Goal: Information Seeking & Learning: Check status

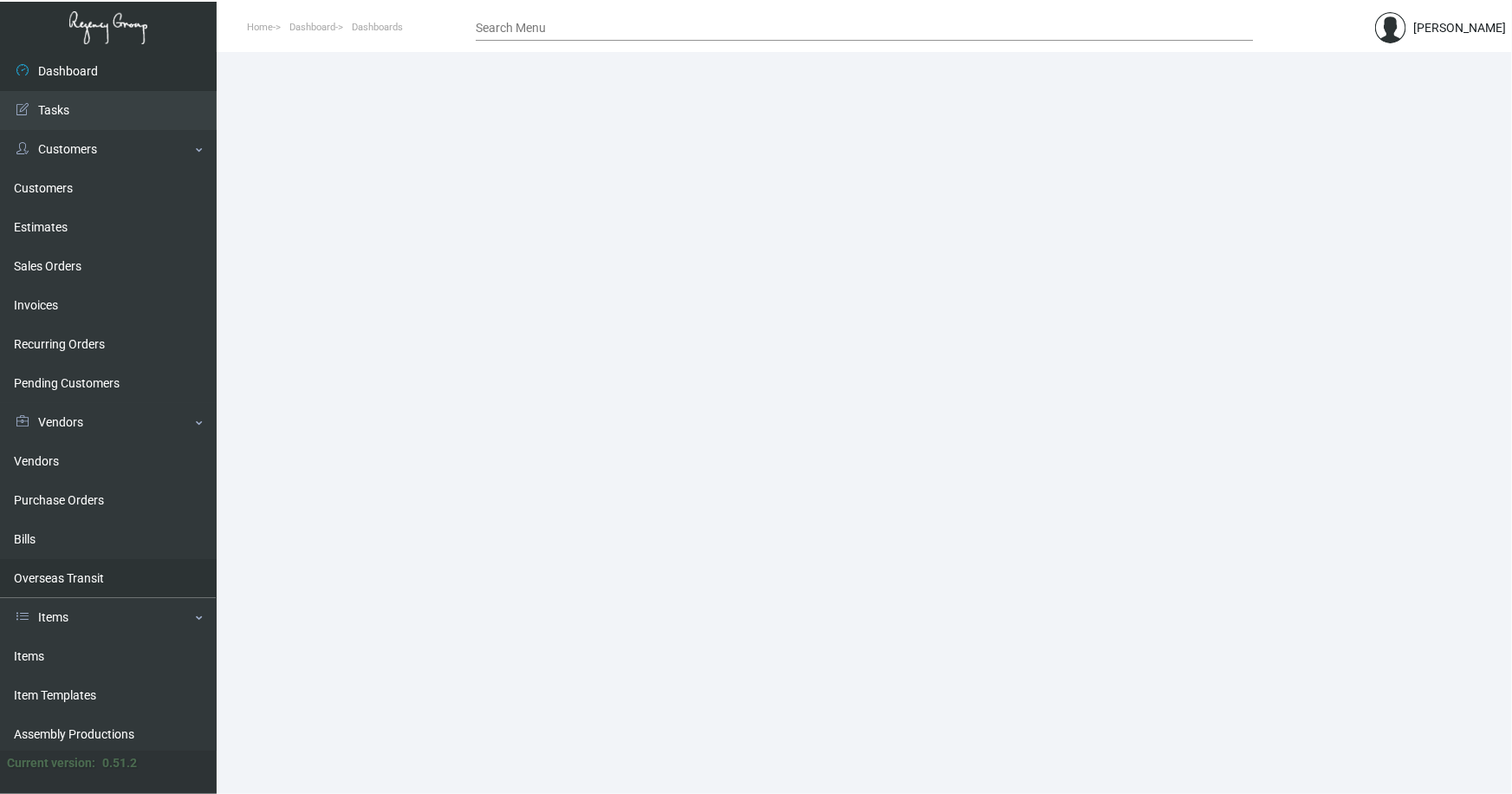
drag, startPoint x: 41, startPoint y: 655, endPoint x: 160, endPoint y: 570, distance: 146.2
click at [40, 654] on link "Items" at bounding box center [108, 656] width 217 height 39
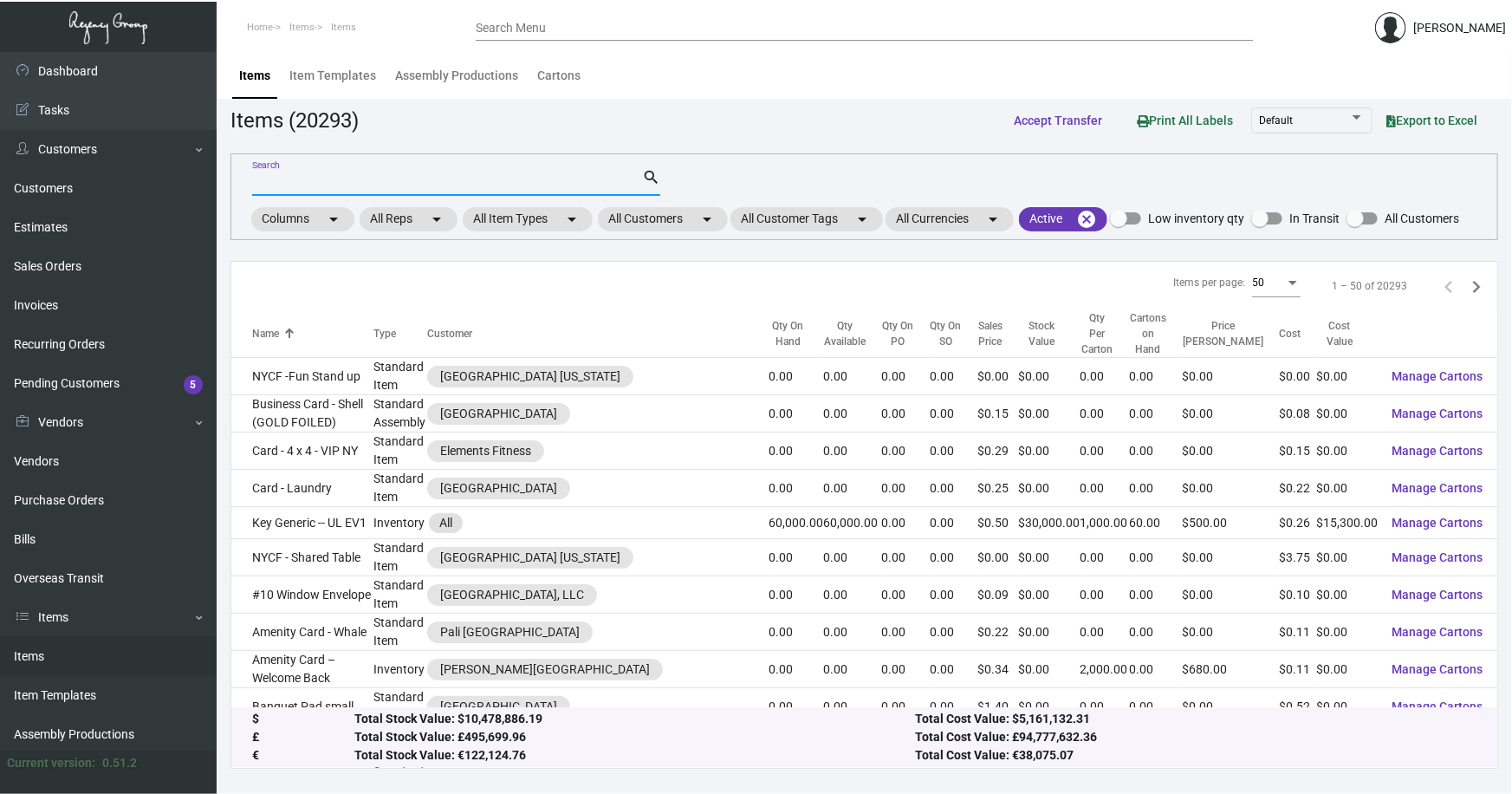
click at [365, 181] on input "Search" at bounding box center [448, 183] width 390 height 14
type input "generic slipper"
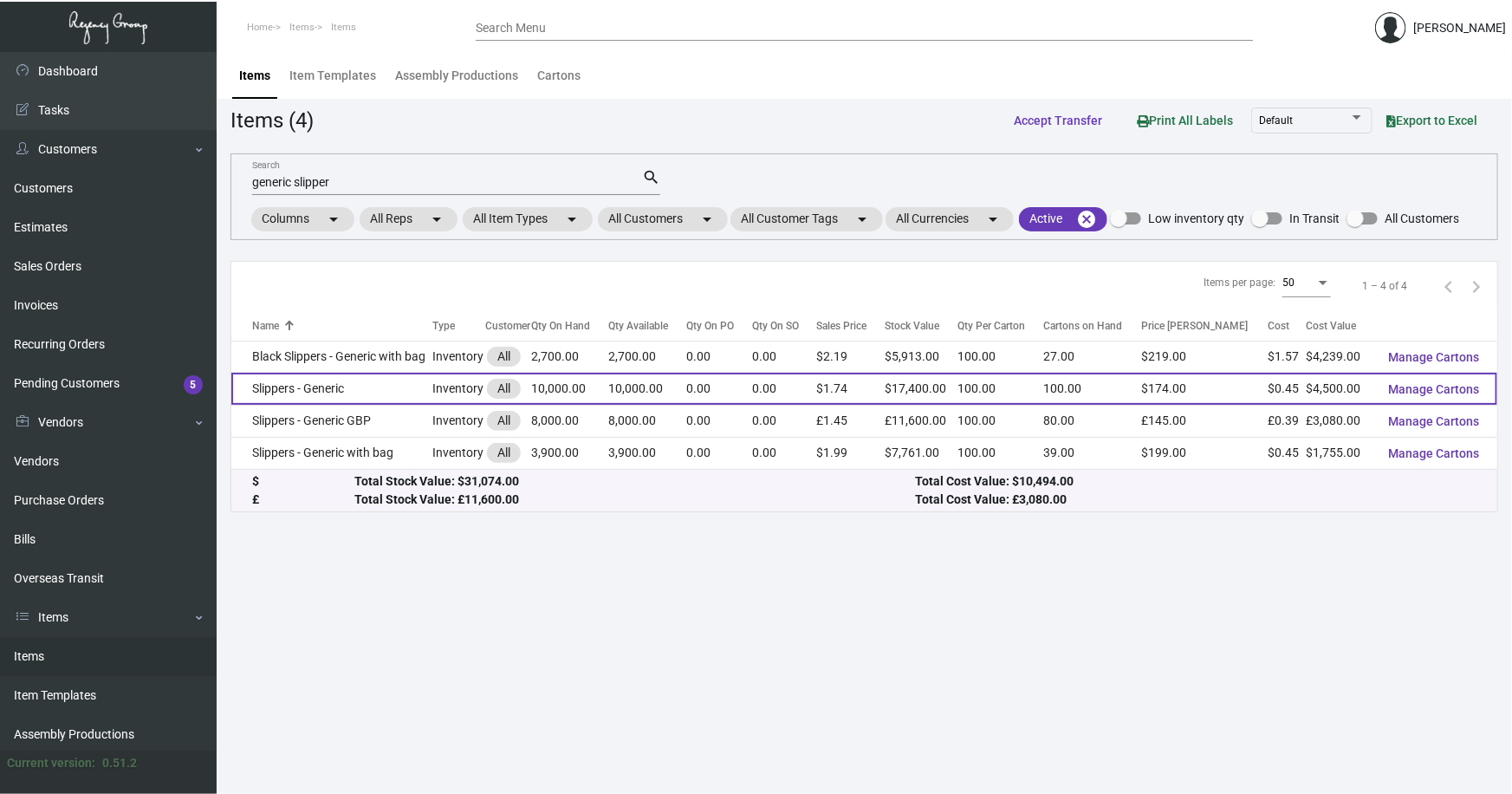
click at [277, 391] on td "Slippers - Generic" at bounding box center [332, 389] width 201 height 32
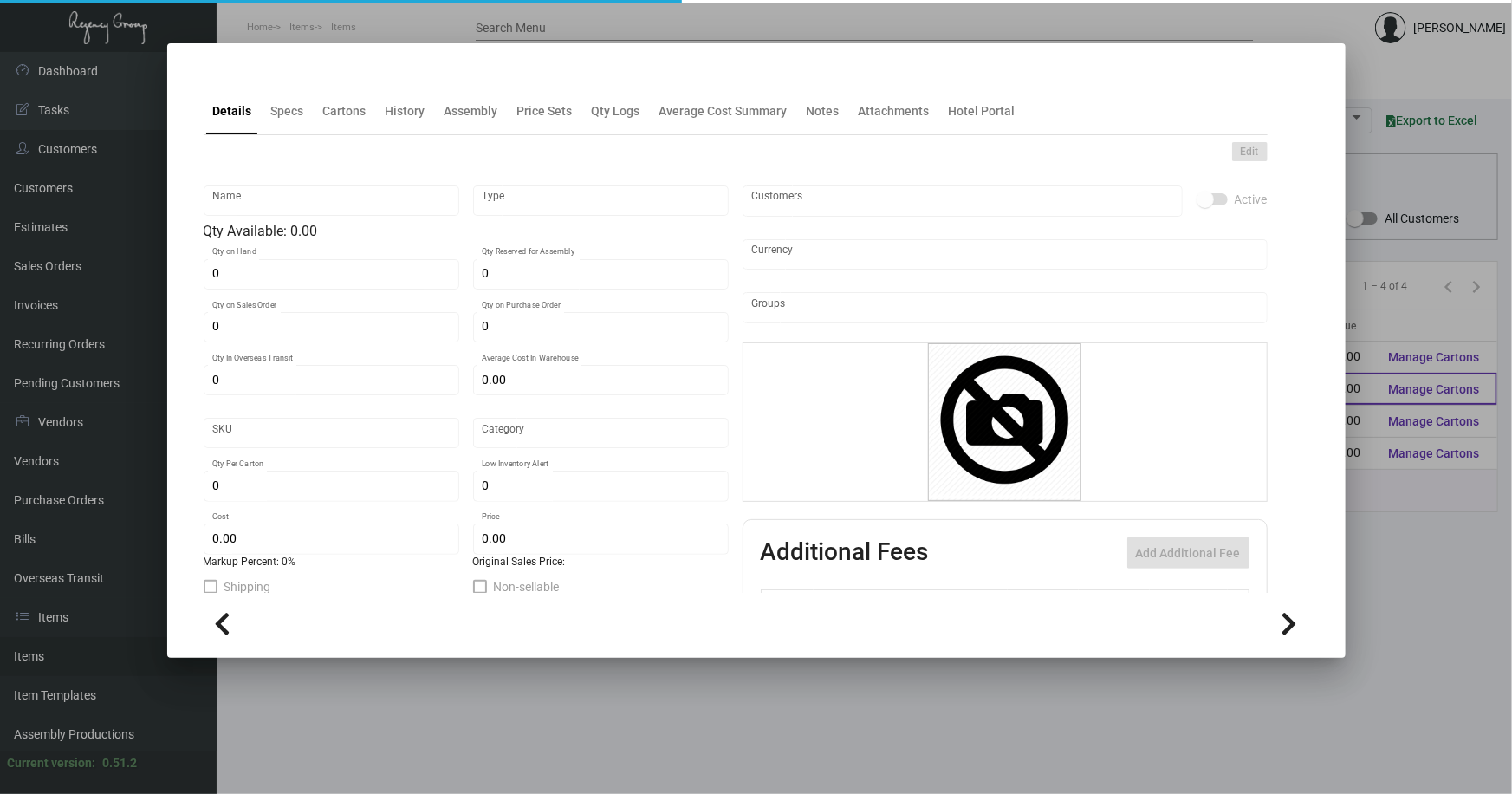
type input "Slippers - Generic"
type input "Inventory"
type input "10,000"
type input "25,000"
type input "$ 0.44688"
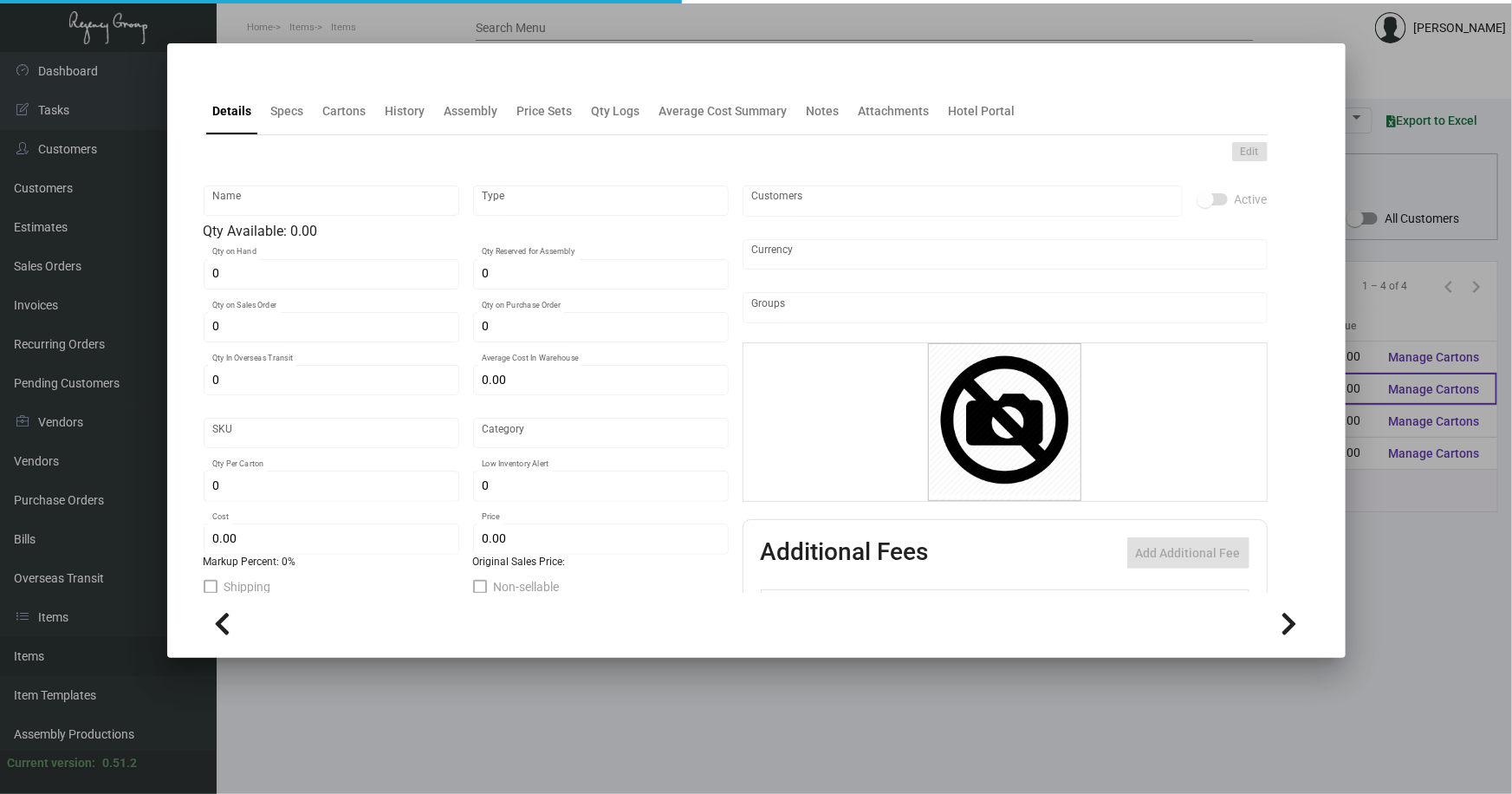
type input "2759"
type input "Standard"
type input "100"
type input "2,500"
type input "$ 0.45"
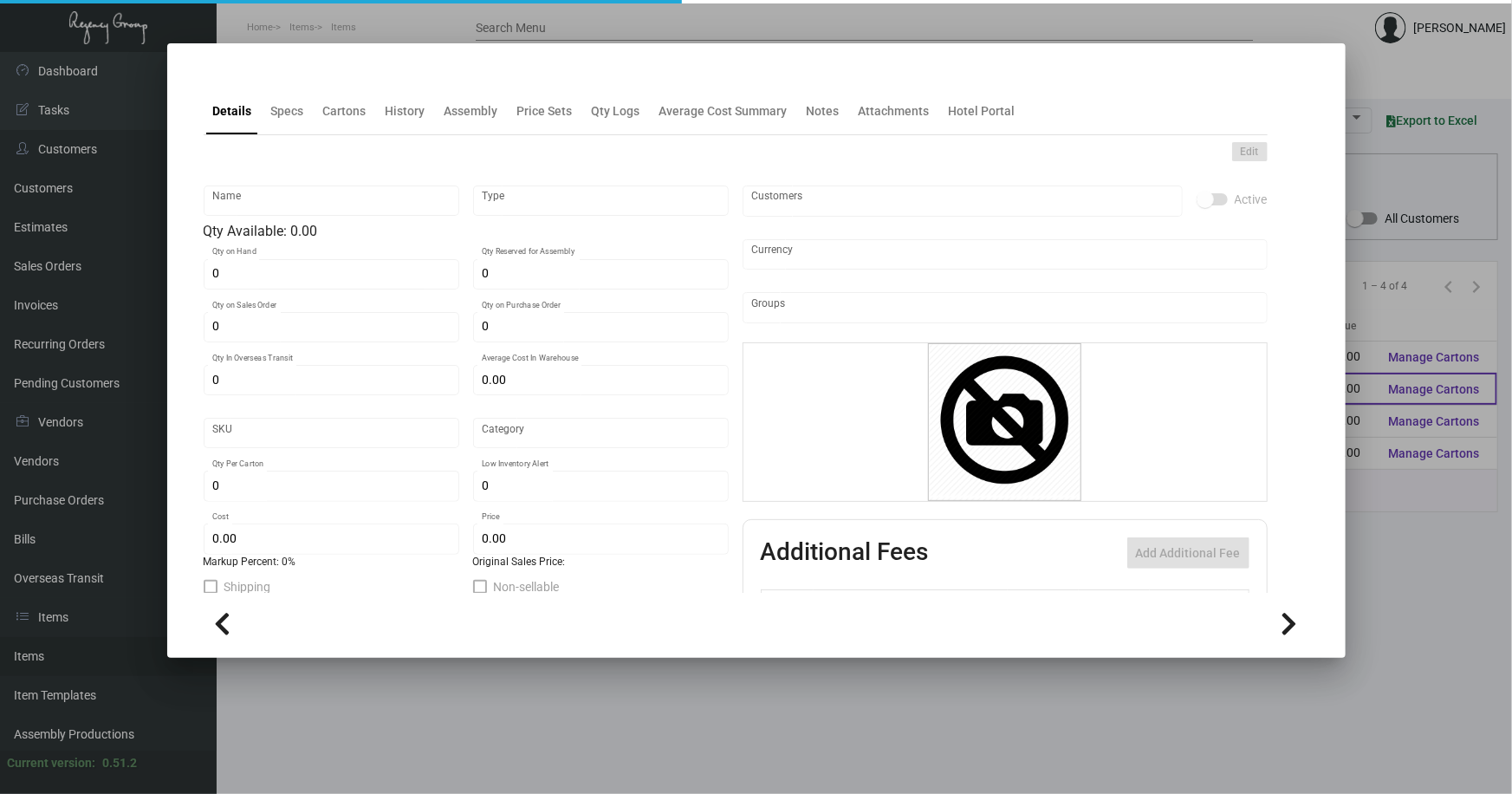
type input "$ 1.74"
type textarea "Slippers: standard size slipper (29cm), white comfort cushion material, closed …"
checkbox input "true"
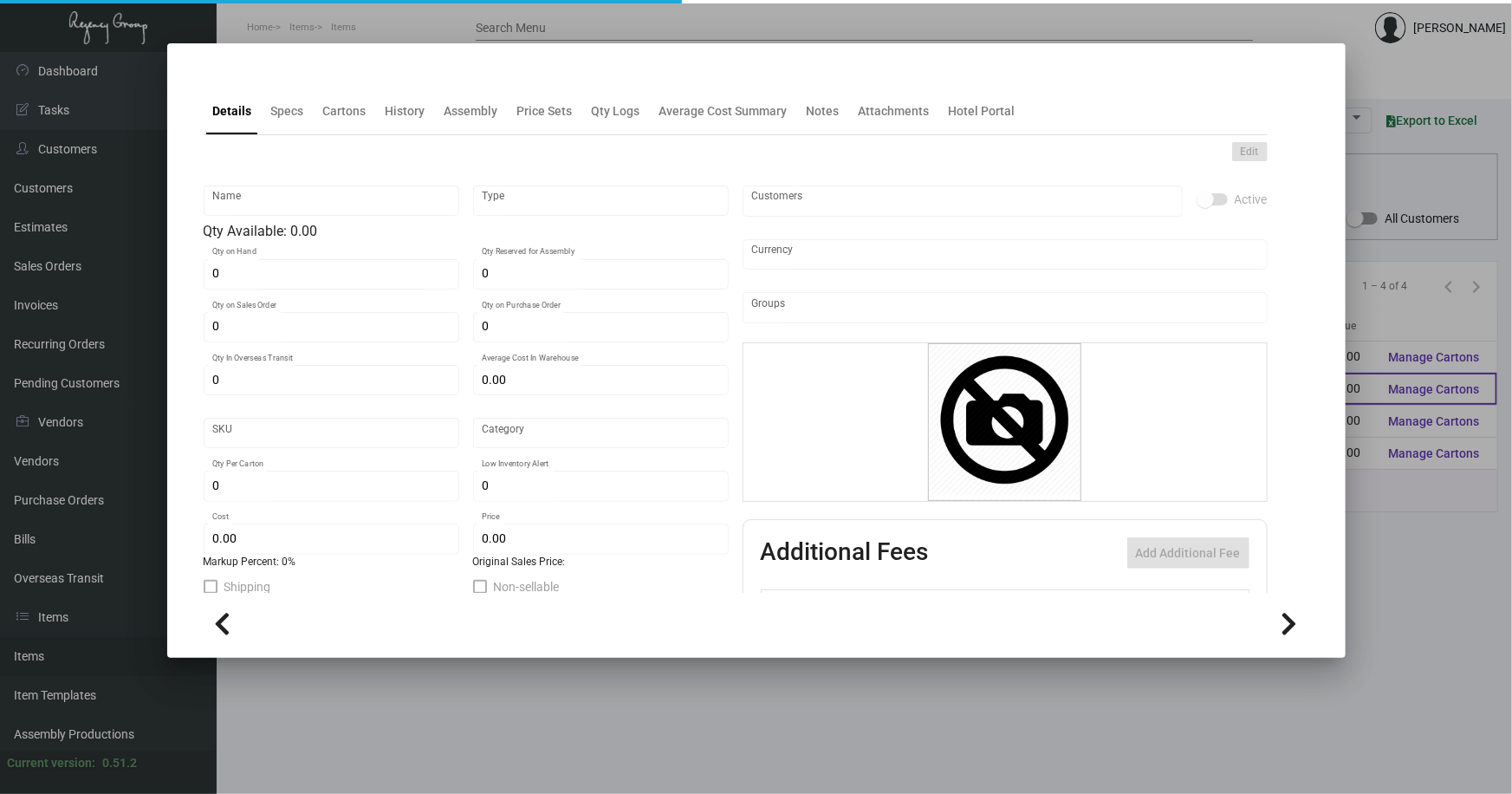
type input "United States Dollar $"
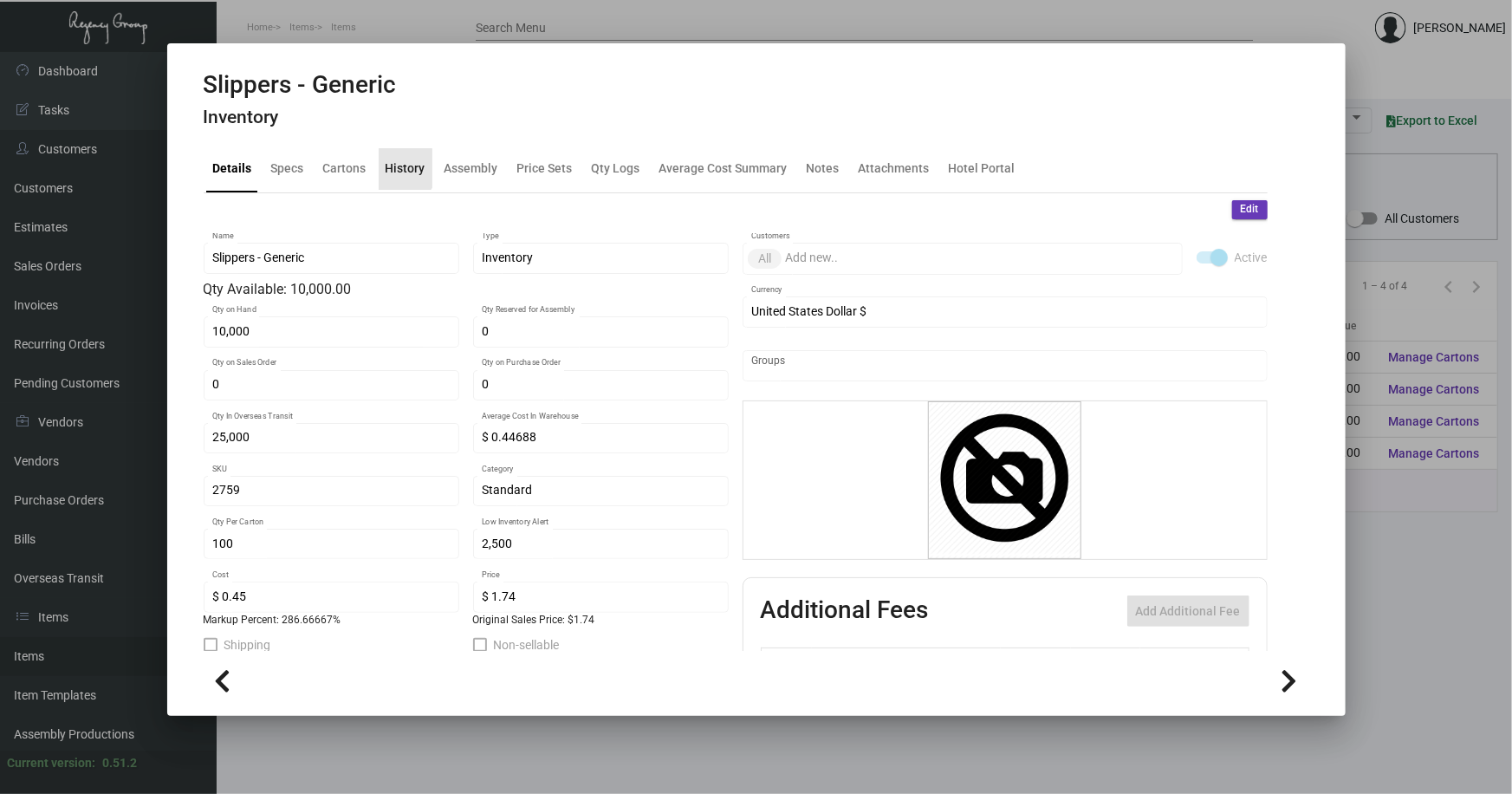
click at [398, 168] on div "History" at bounding box center [406, 168] width 40 height 18
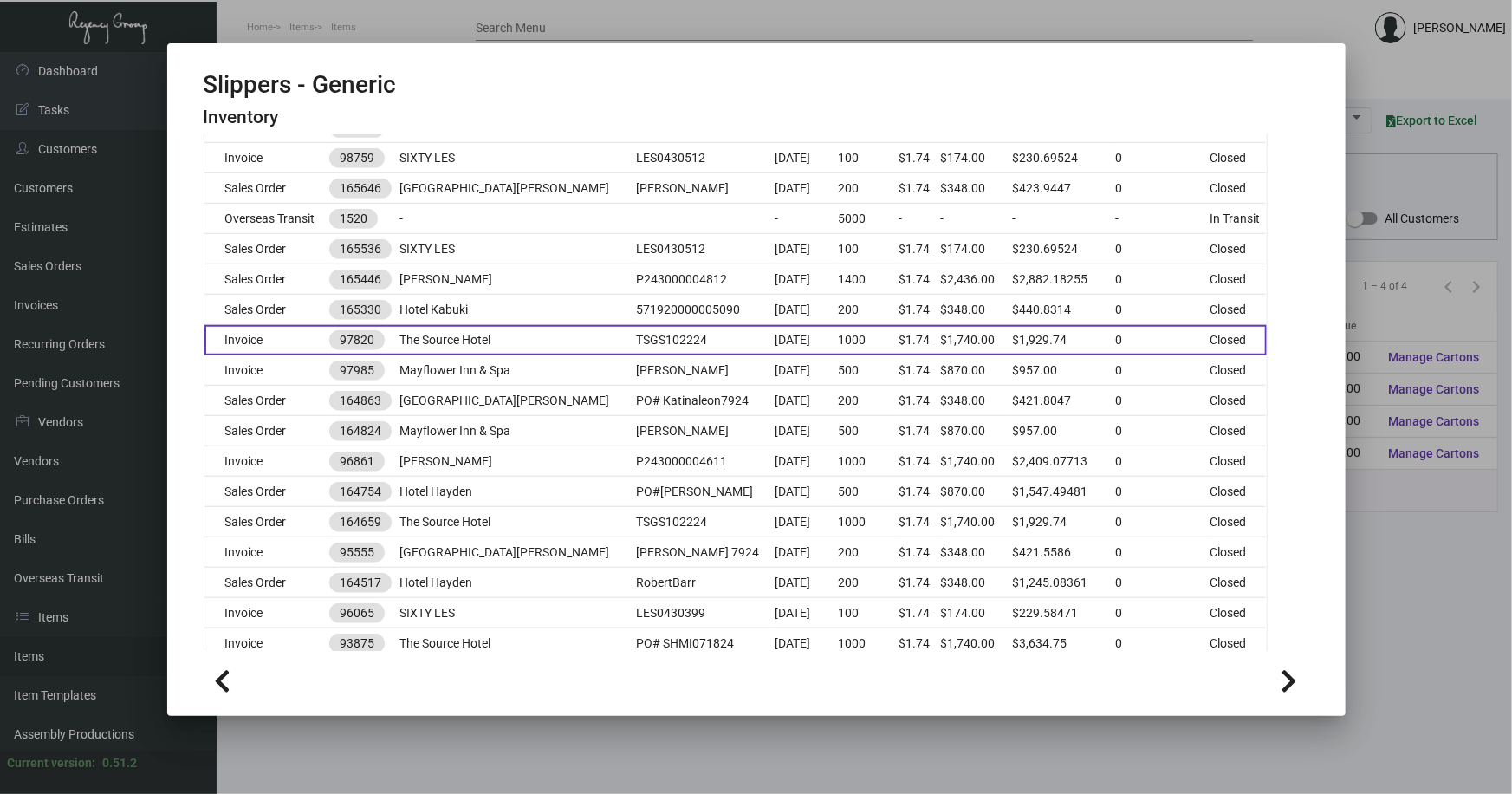
scroll to position [788, 0]
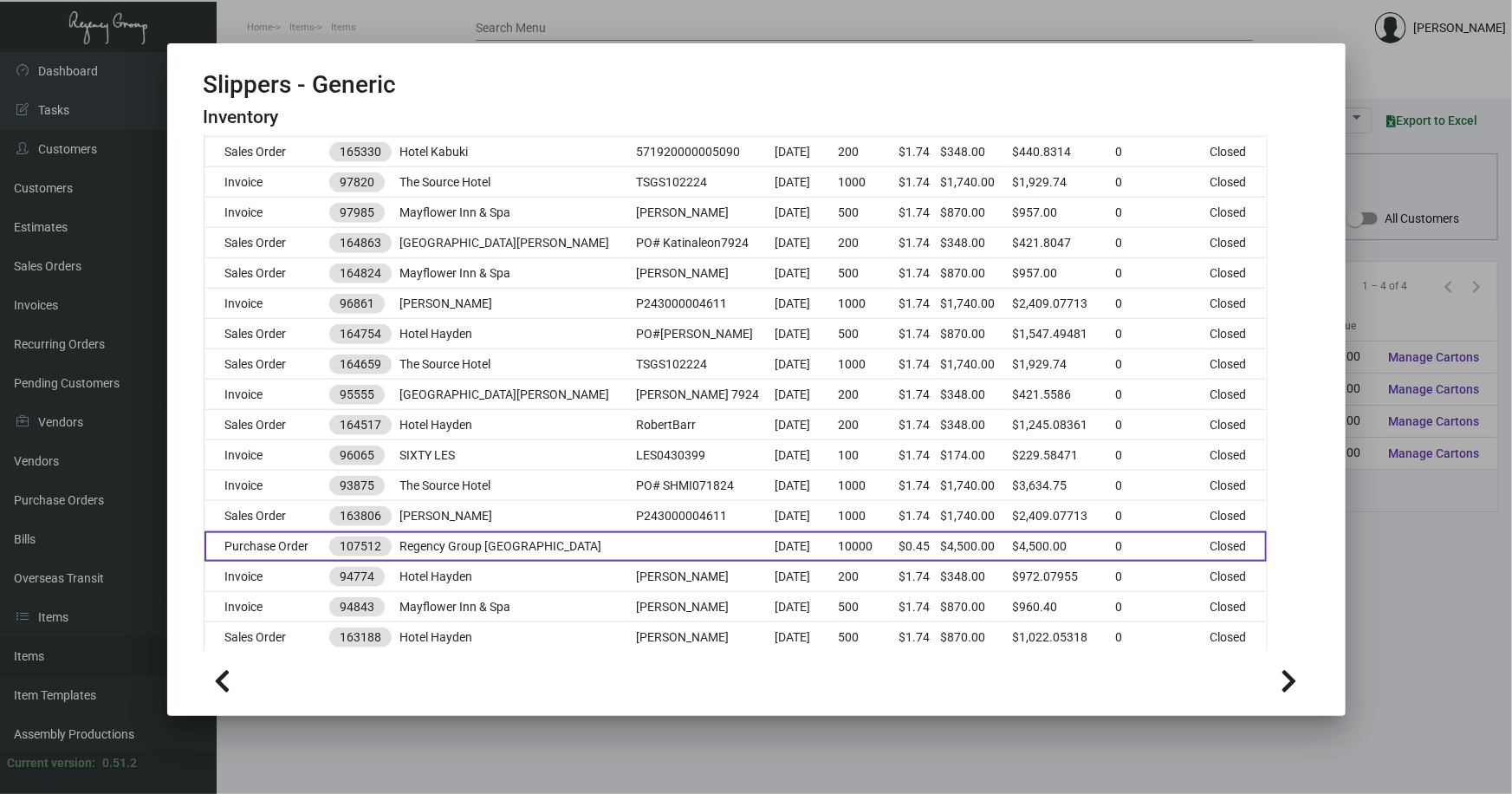
click at [566, 542] on td "Regency Group [GEOGRAPHIC_DATA]" at bounding box center [518, 546] width 237 height 30
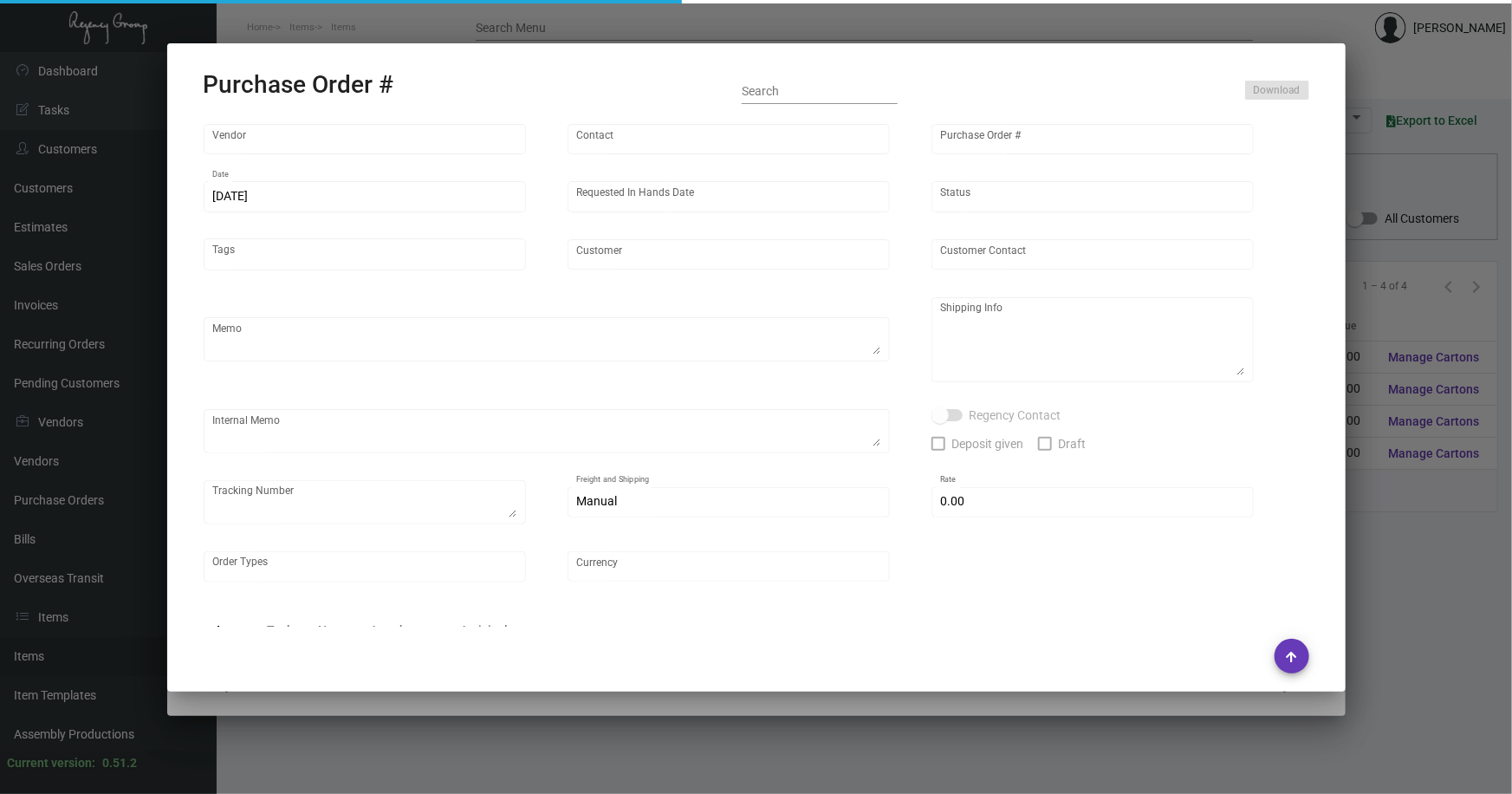
type input "HIGH HOPE JIANGSU FOCUS GARMENT CO, LTD"
type input "[PERSON_NAME]"
type input "107512"
type input "[DATE]"
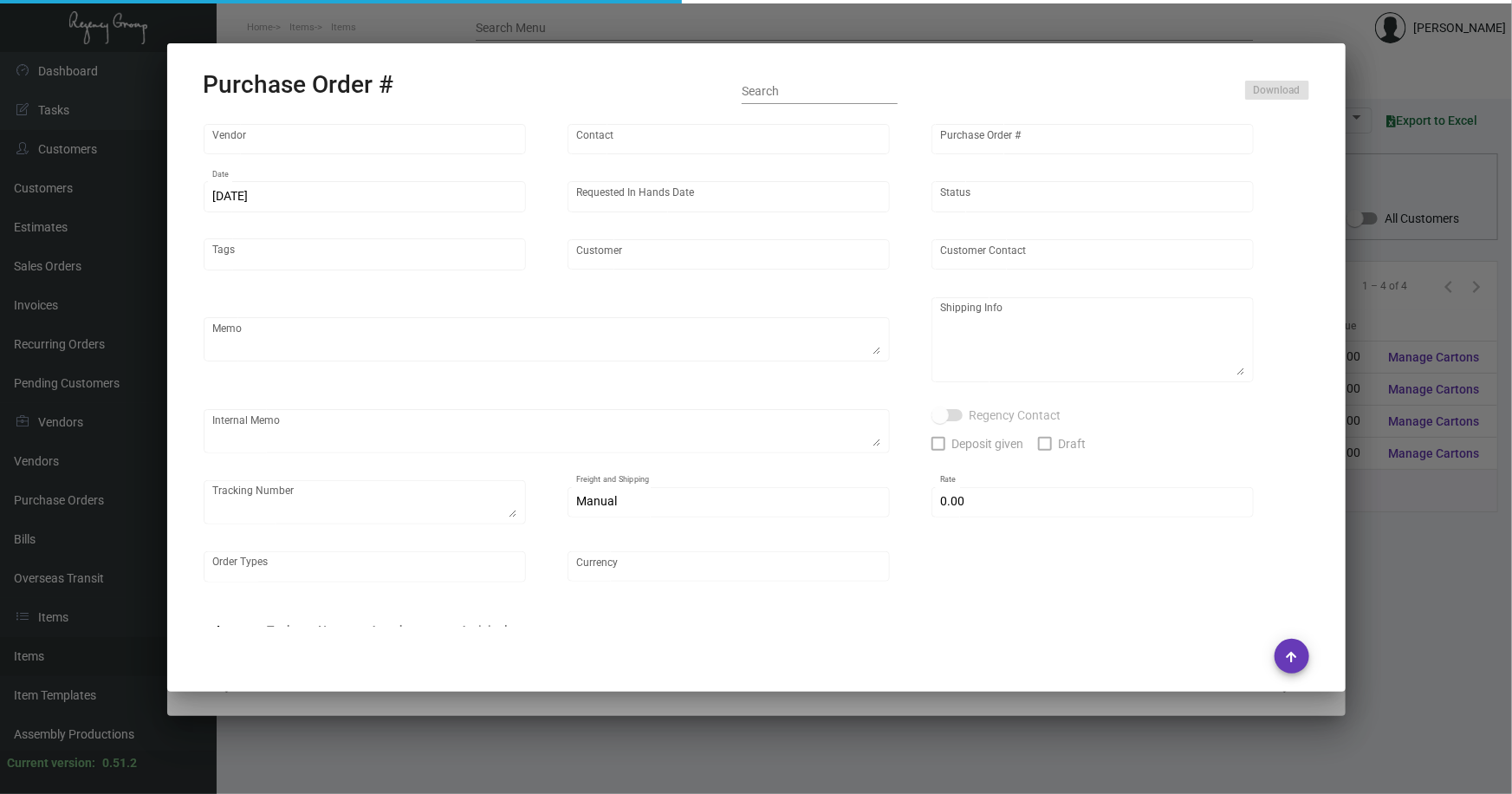
type input "Regency Group [GEOGRAPHIC_DATA]"
type textarea "Shipping instructions - pending. Please let us know once the production is read…"
type textarea "Regency Group NJ - [PERSON_NAME] [STREET_ADDRESS]"
type textarea "[DATE] - when received, deduct 200 and transfer over to Quin inventory"
checkbox input "true"
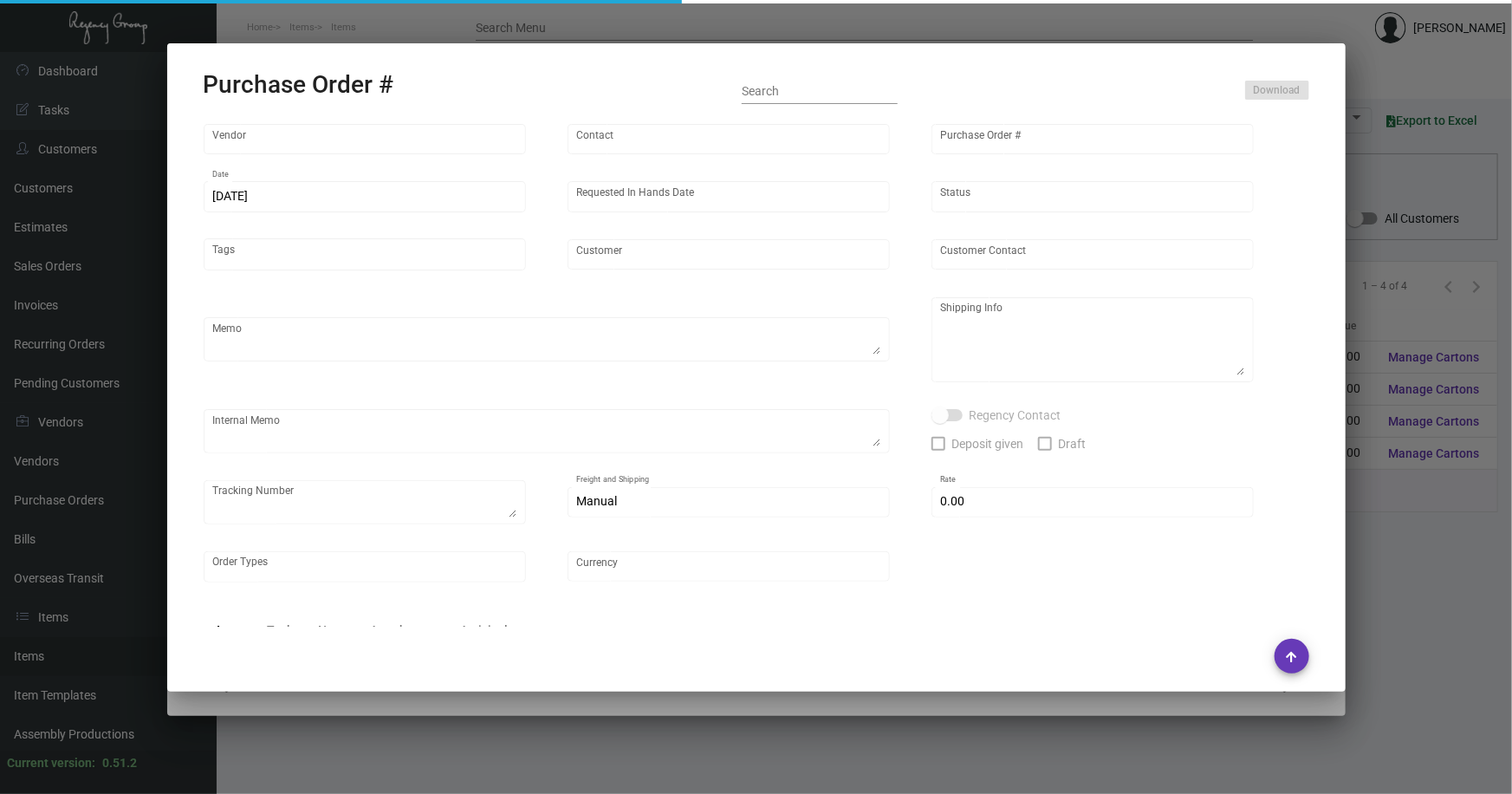
type input "$ 0.00"
type input "United States Dollar $"
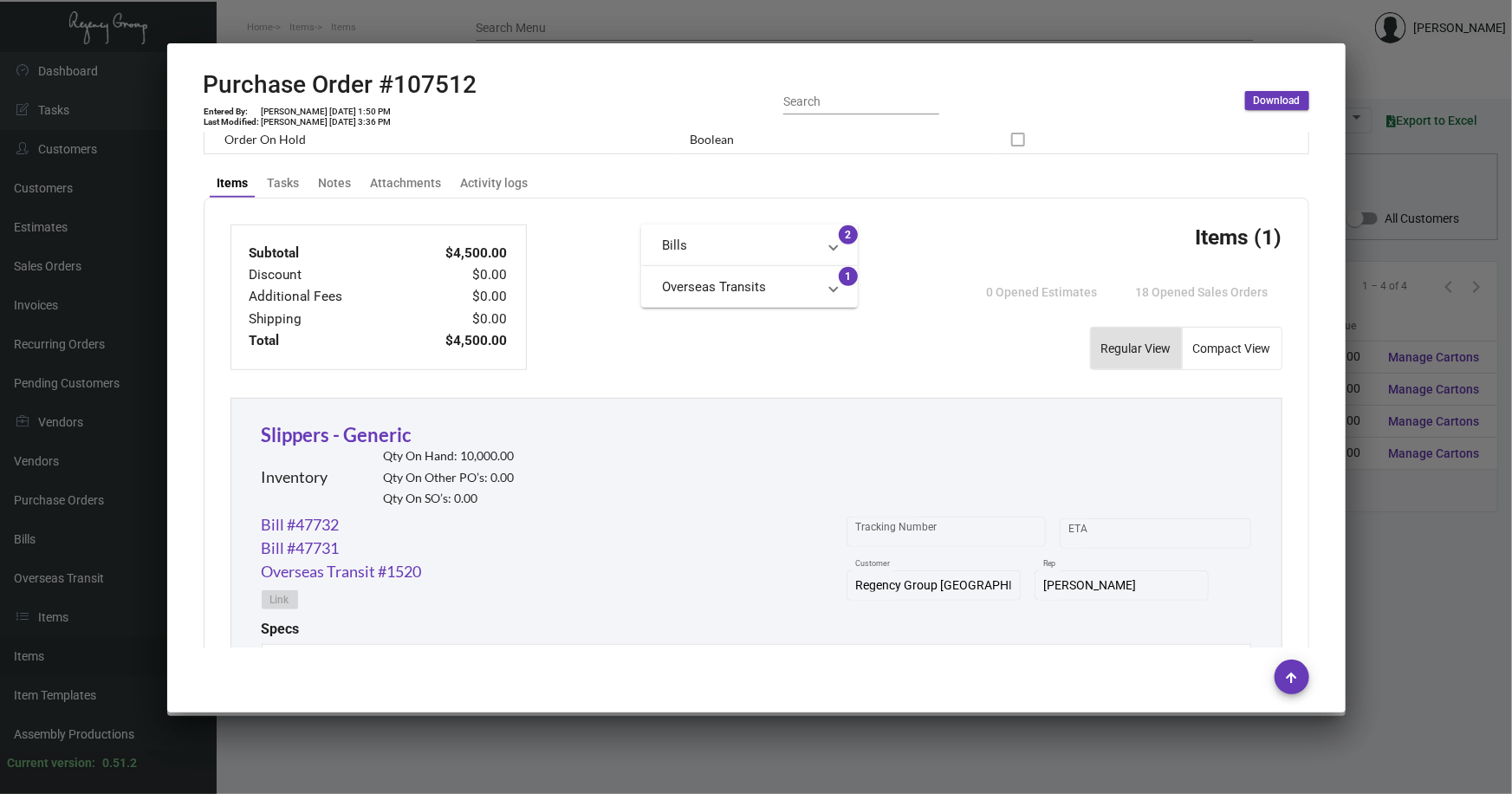
scroll to position [483, 0]
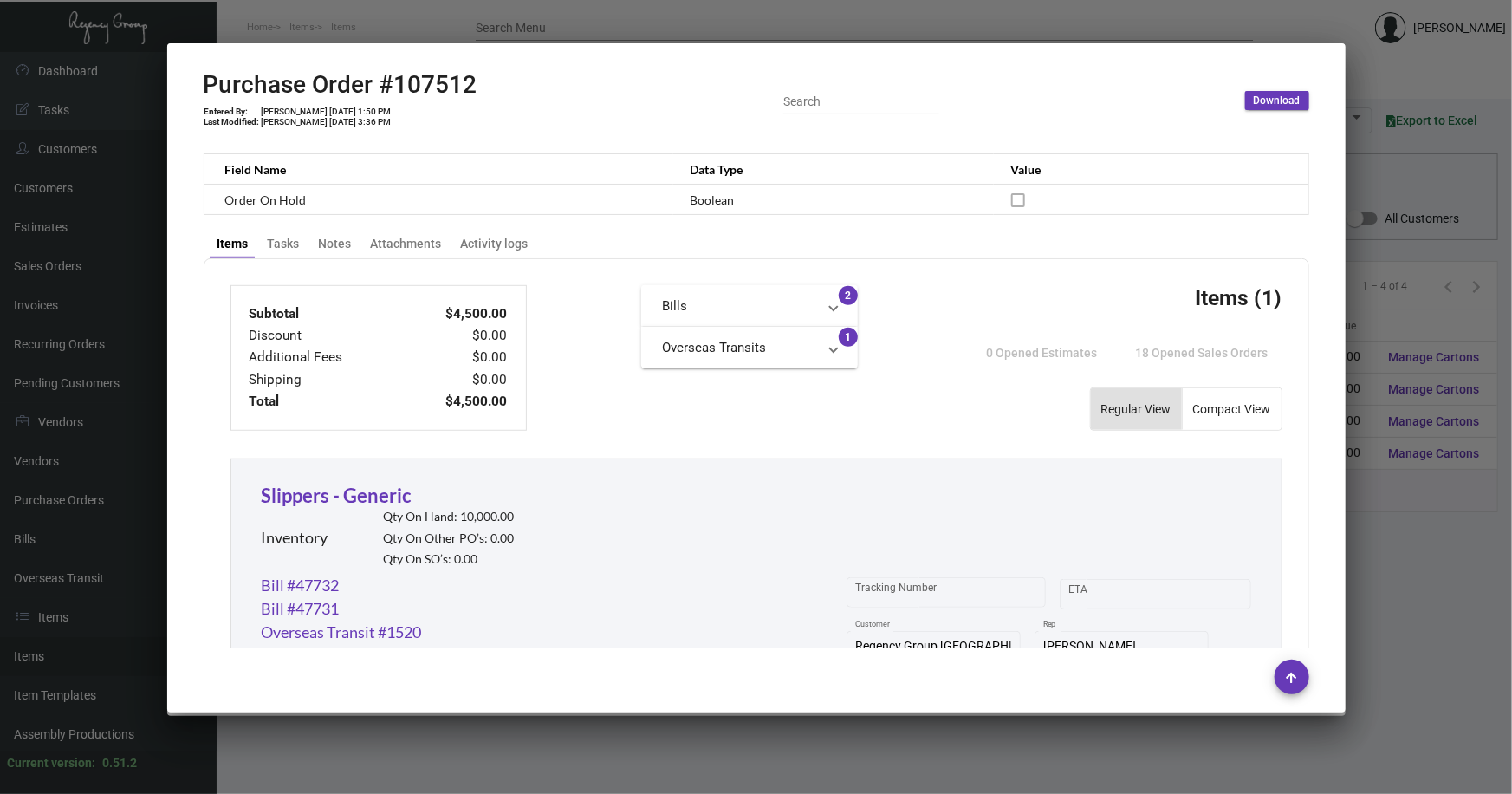
click at [415, 746] on div at bounding box center [756, 397] width 1512 height 794
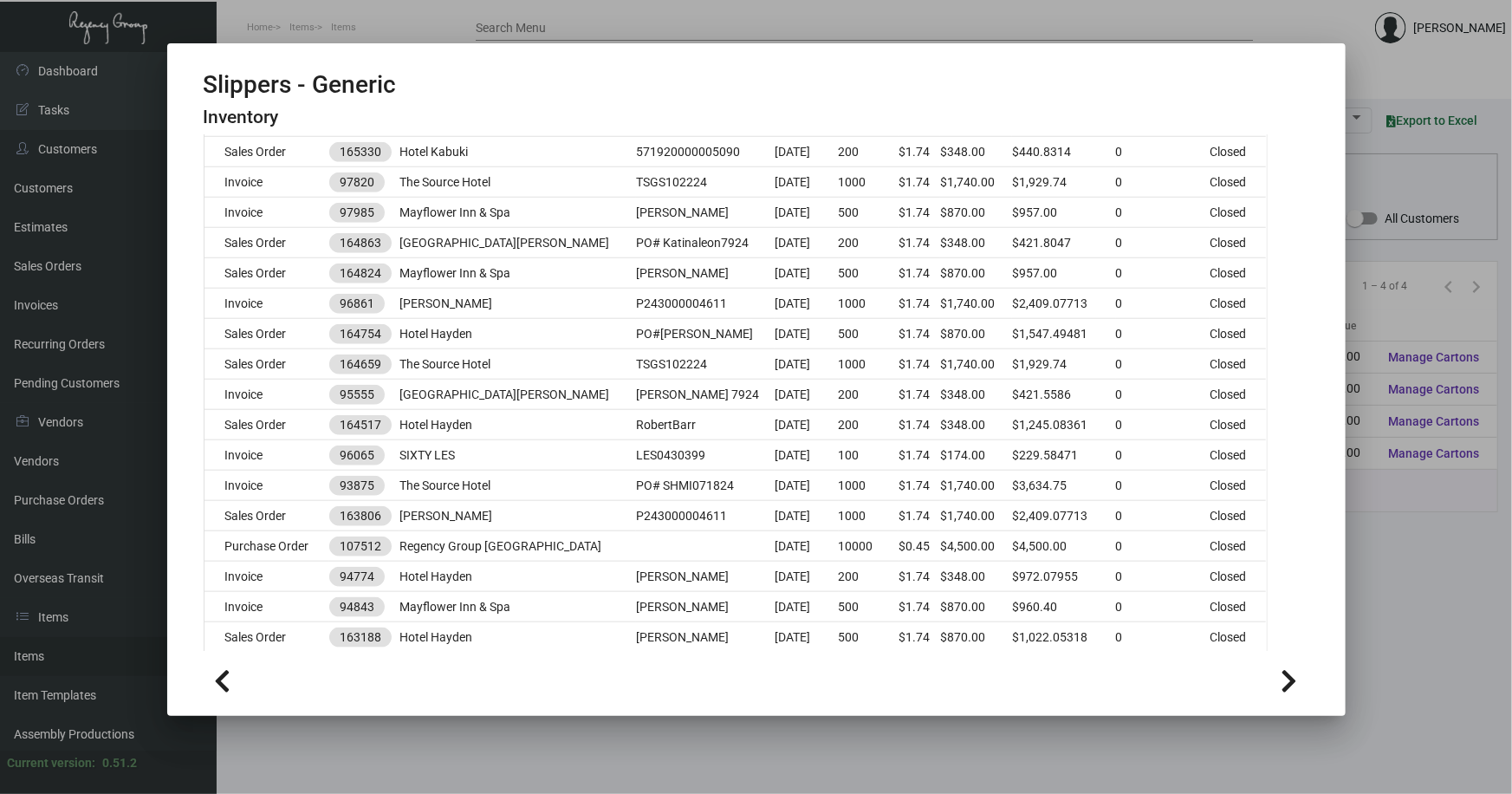
click at [414, 741] on div at bounding box center [756, 397] width 1512 height 794
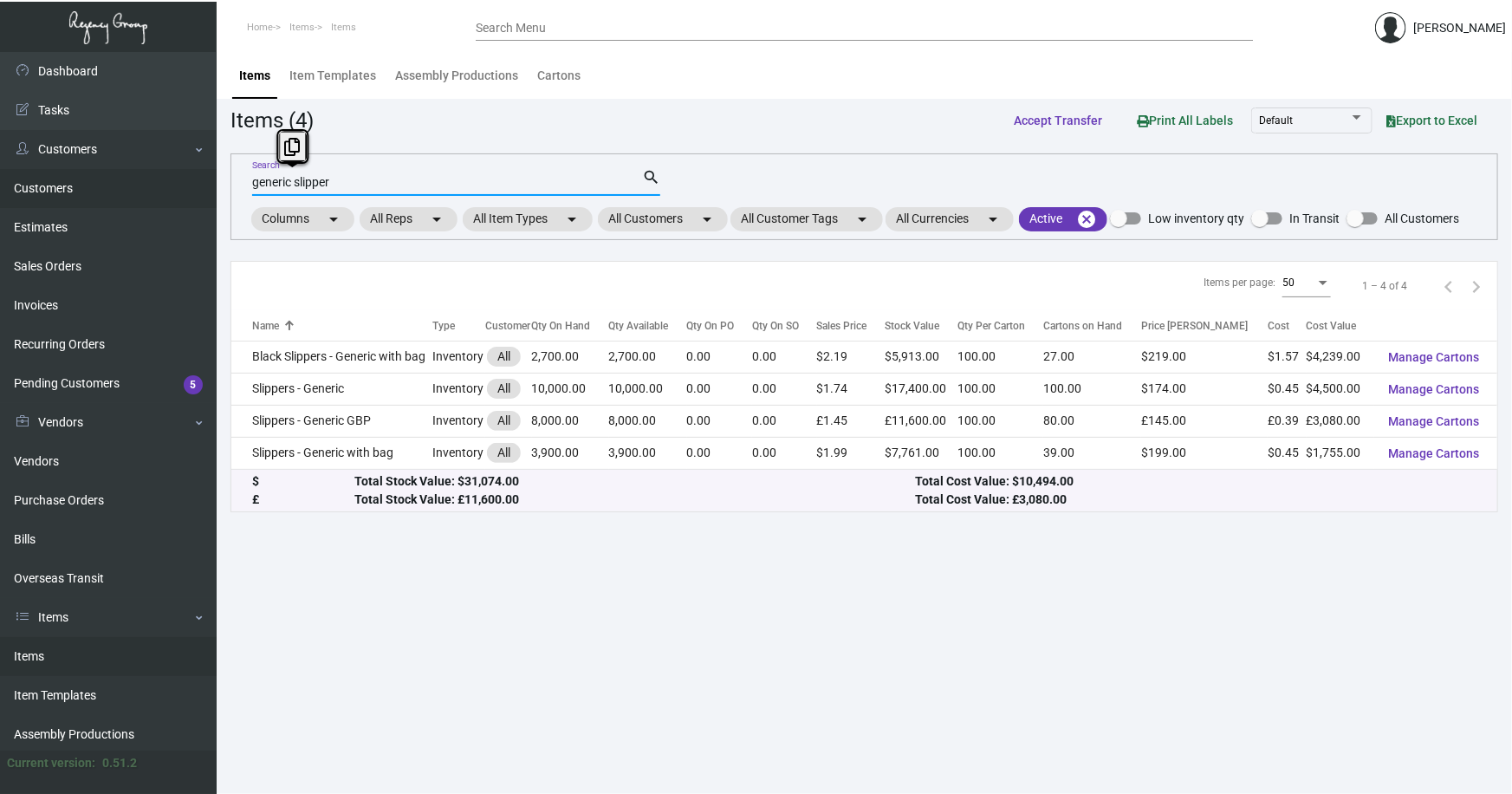
drag, startPoint x: 345, startPoint y: 183, endPoint x: 185, endPoint y: 199, distance: 160.8
click at [194, 199] on div "Dashboard Dashboard Tasks Customers Customers Estimates Sales Orders Invoices R…" at bounding box center [756, 423] width 1512 height 742
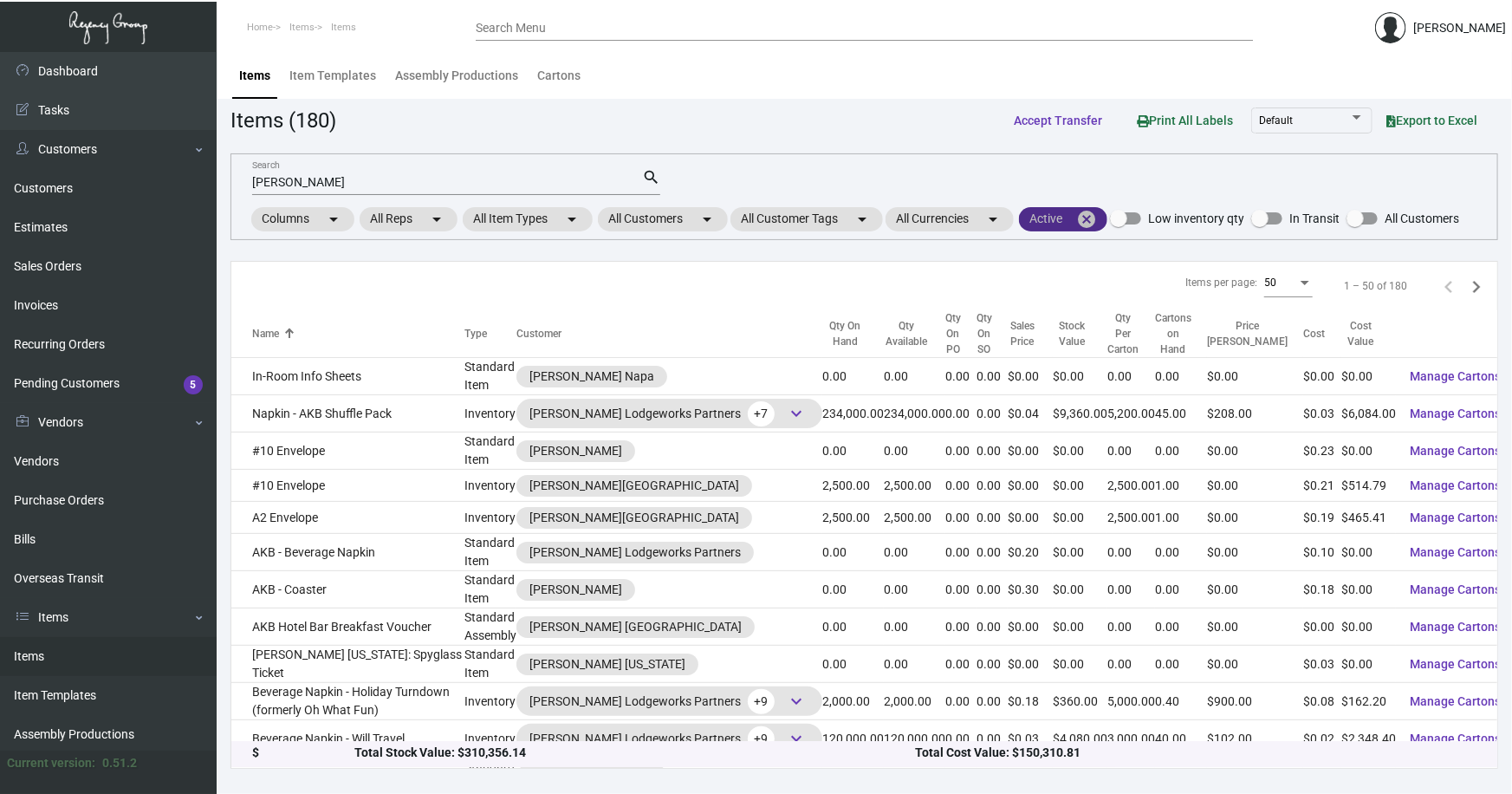
click at [1097, 209] on mat-icon "cancel" at bounding box center [1087, 220] width 21 height 21
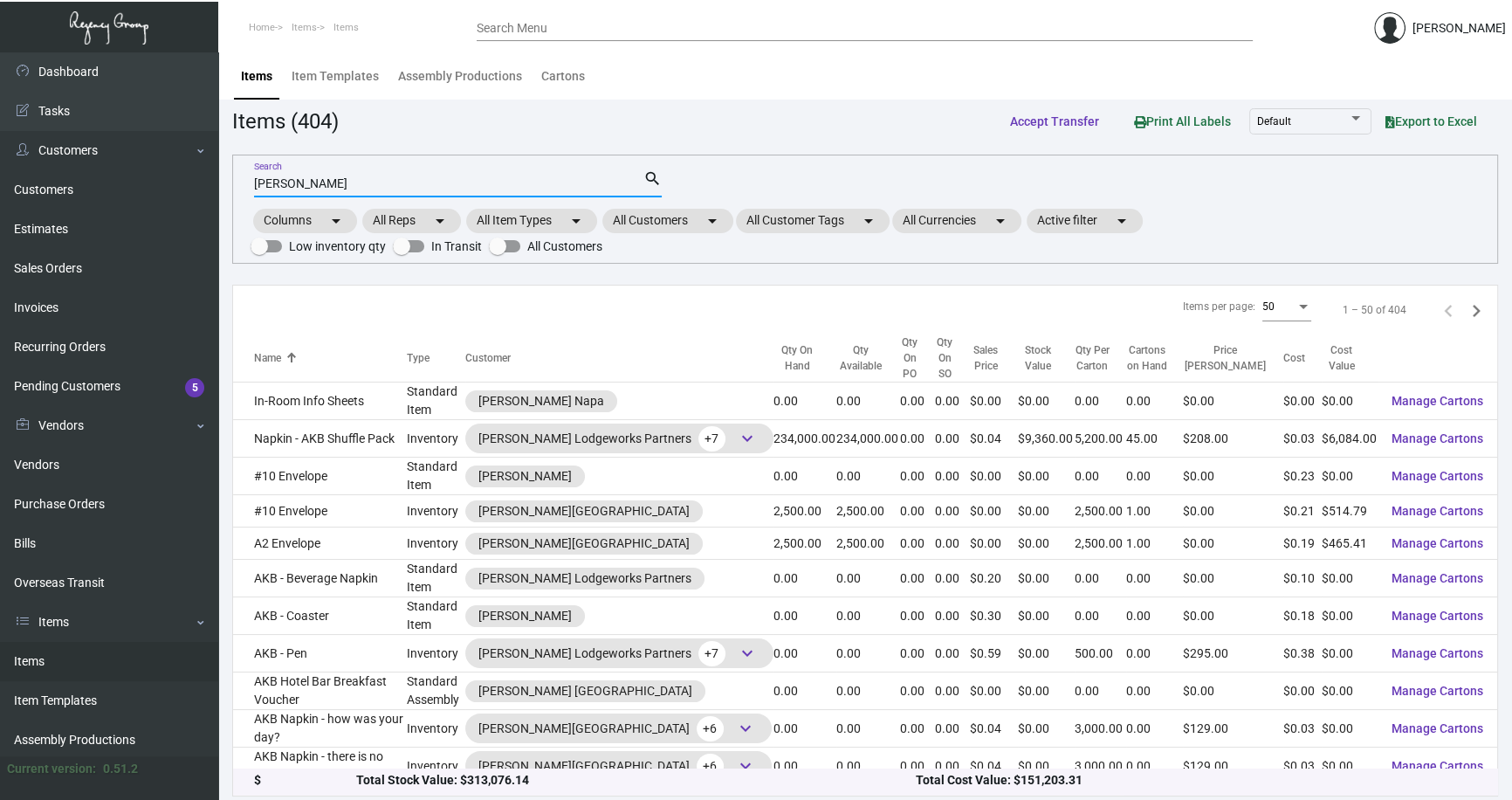
click at [308, 182] on input "[PERSON_NAME]" at bounding box center [449, 184] width 389 height 14
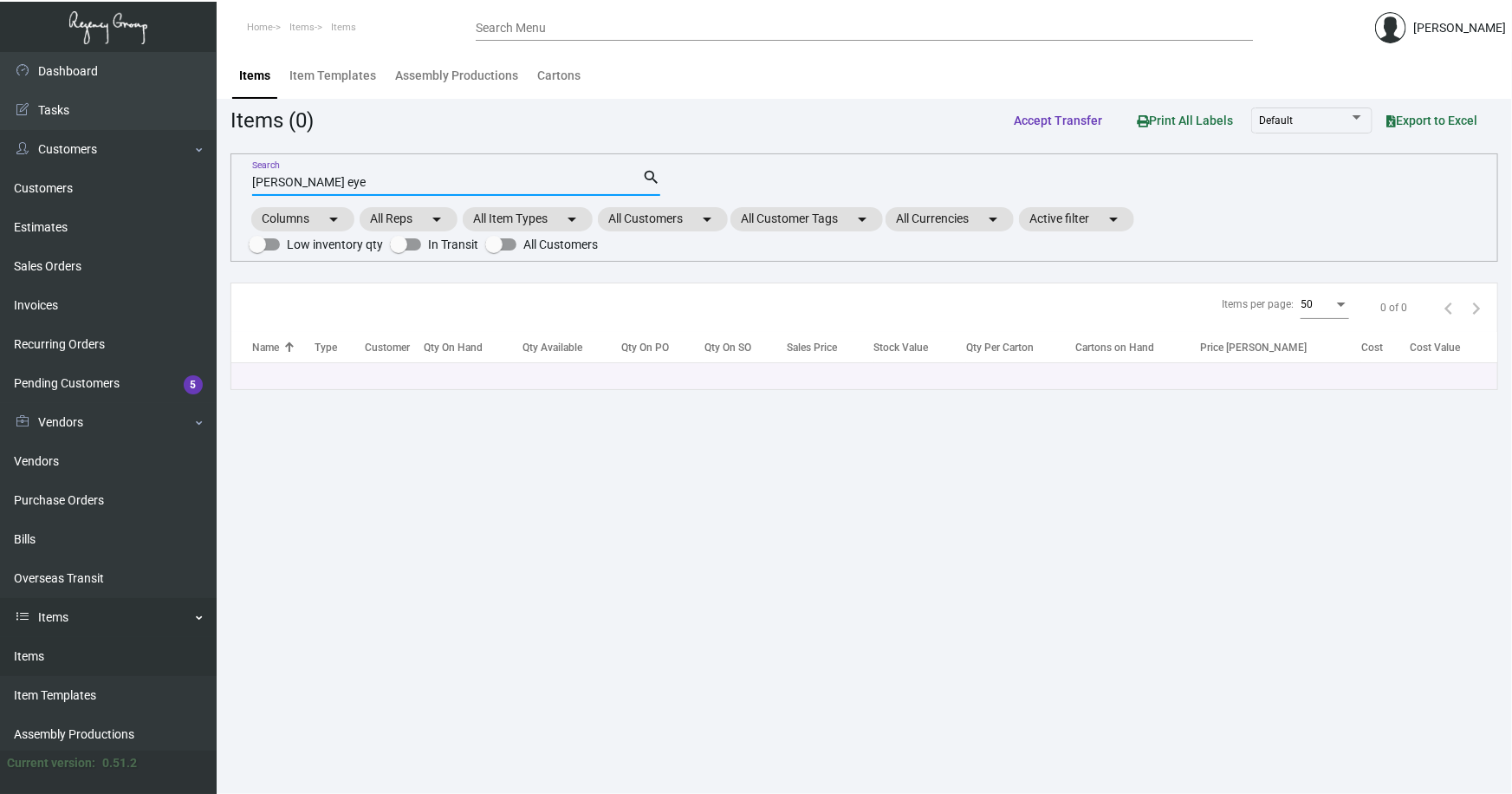
drag, startPoint x: 29, startPoint y: 649, endPoint x: 65, endPoint y: 618, distance: 47.5
click at [29, 648] on link "Items" at bounding box center [108, 656] width 217 height 39
drag, startPoint x: 314, startPoint y: 185, endPoint x: 202, endPoint y: 190, distance: 112.1
click at [206, 191] on div "Dashboard Dashboard Tasks Customers Customers Estimates Sales Orders Invoices R…" at bounding box center [756, 423] width 1512 height 742
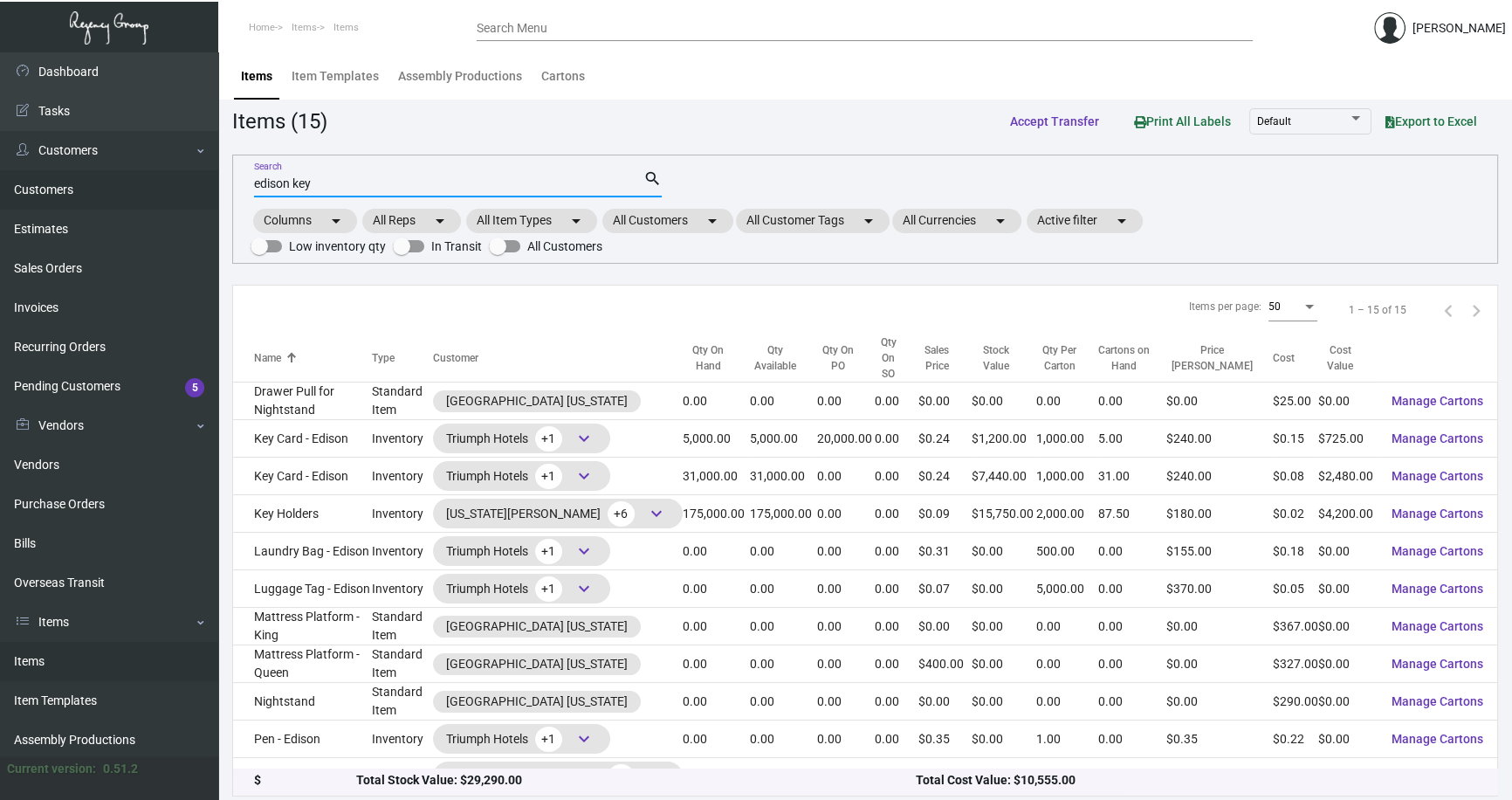
type input "edison key"
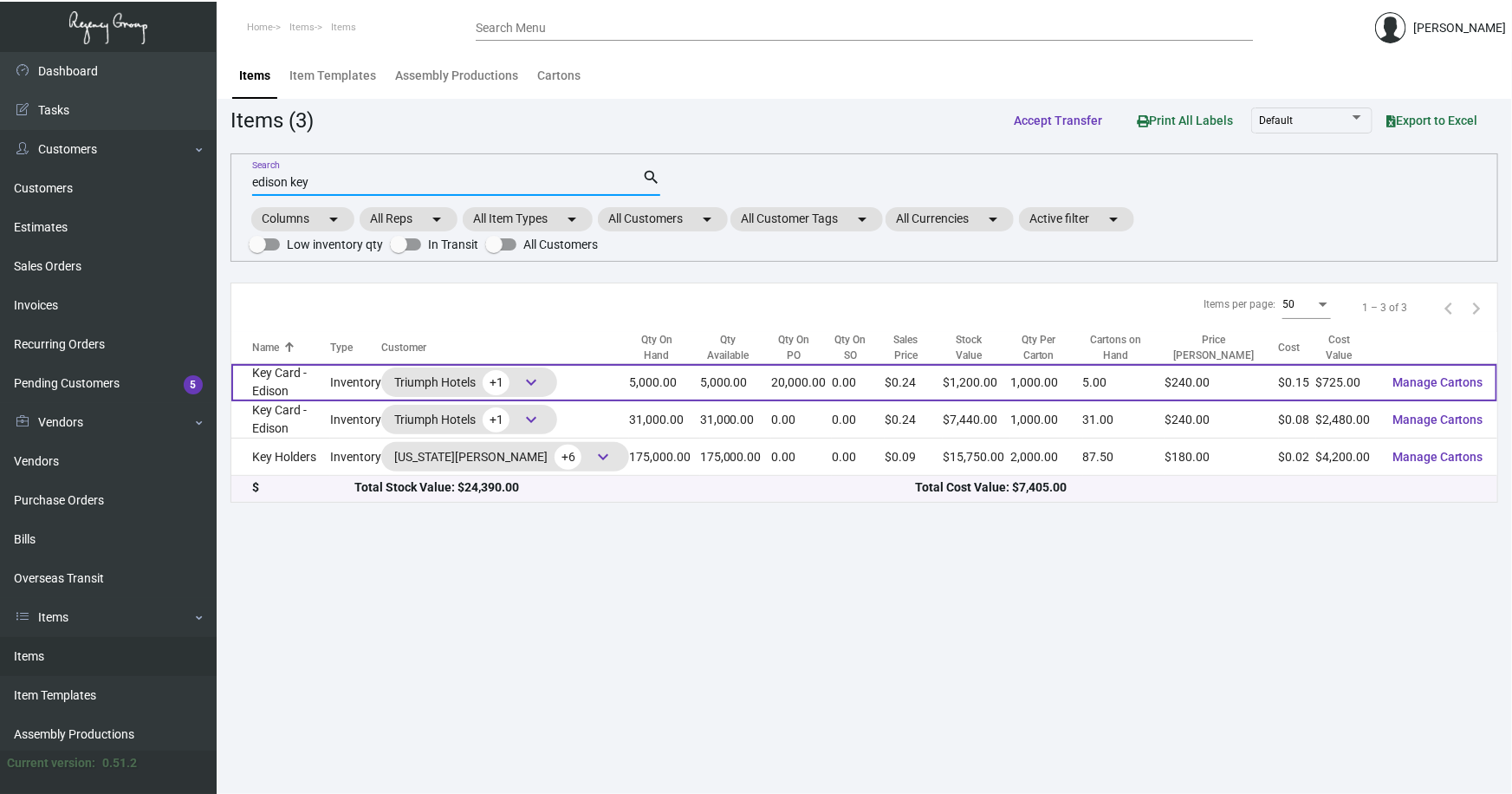
click at [325, 372] on td "Key Card - Edison" at bounding box center [281, 382] width 98 height 37
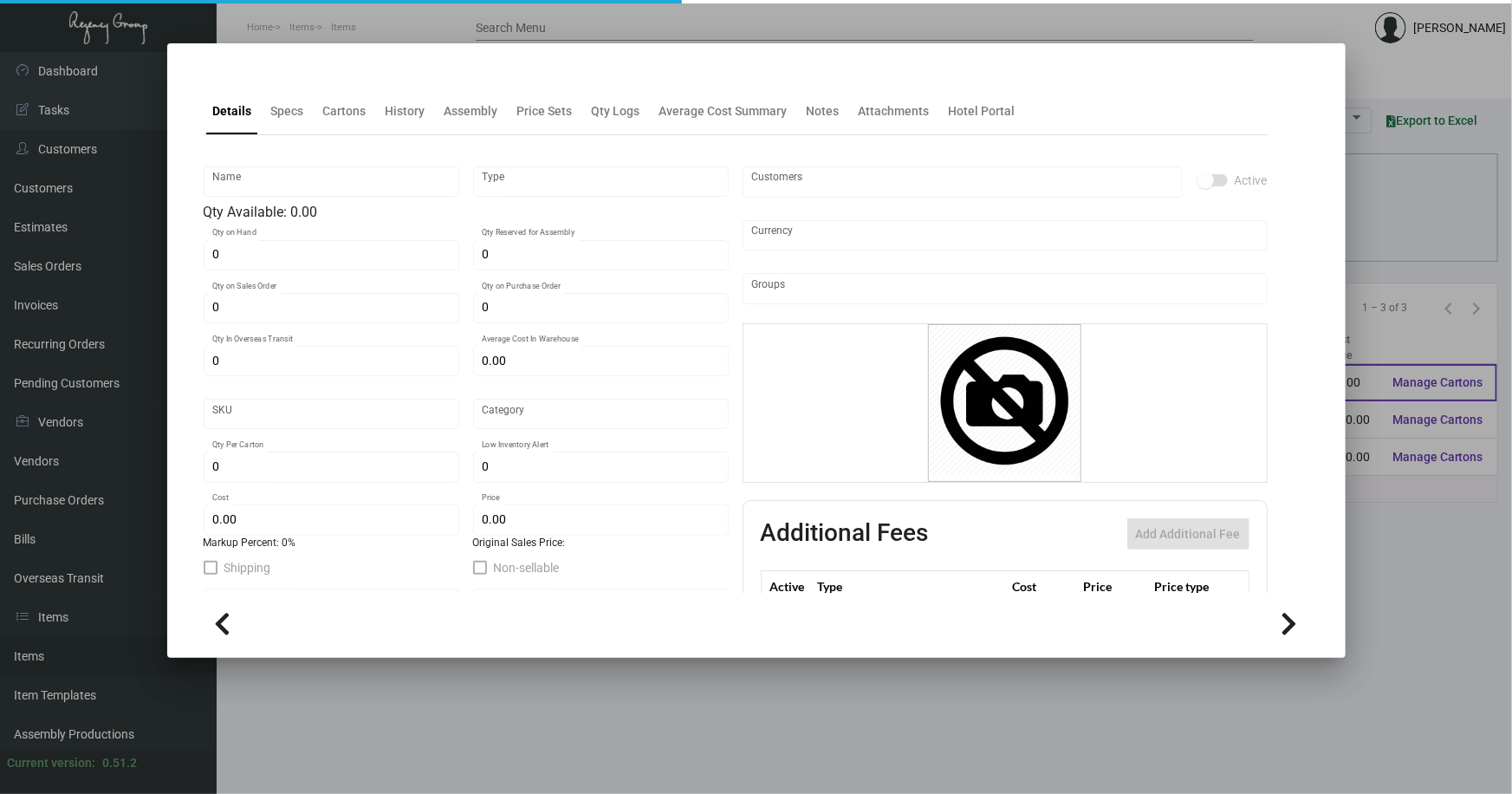
type input "Key Card - Edison"
type input "Inventory"
type input "5,000"
type input "20,000"
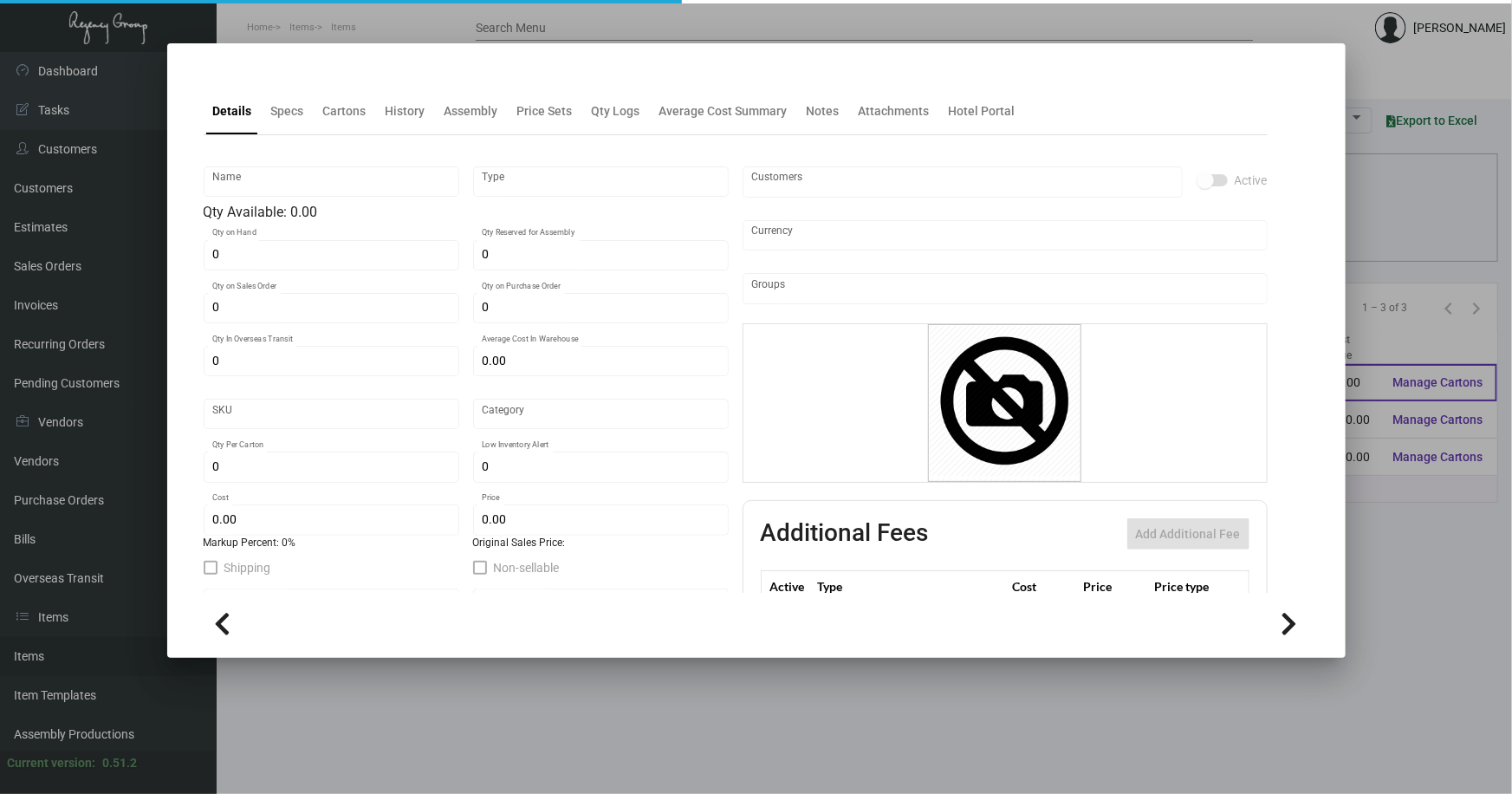
type input "$ 0.00"
type input "Overseas"
type input "1,000"
type input "$ 0.145"
type input "$ 0.24"
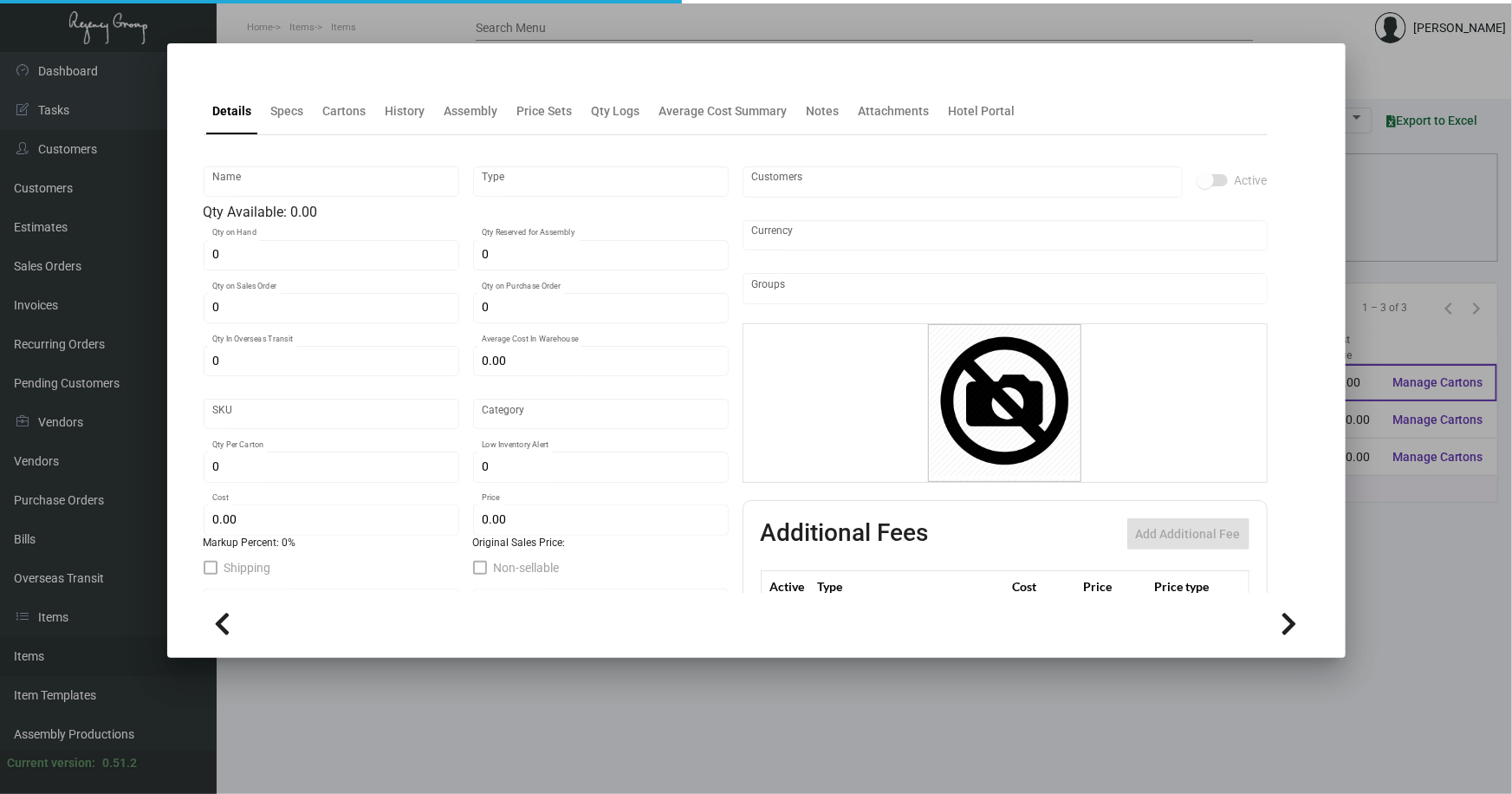
checkbox input "true"
type input "United States Dollar $"
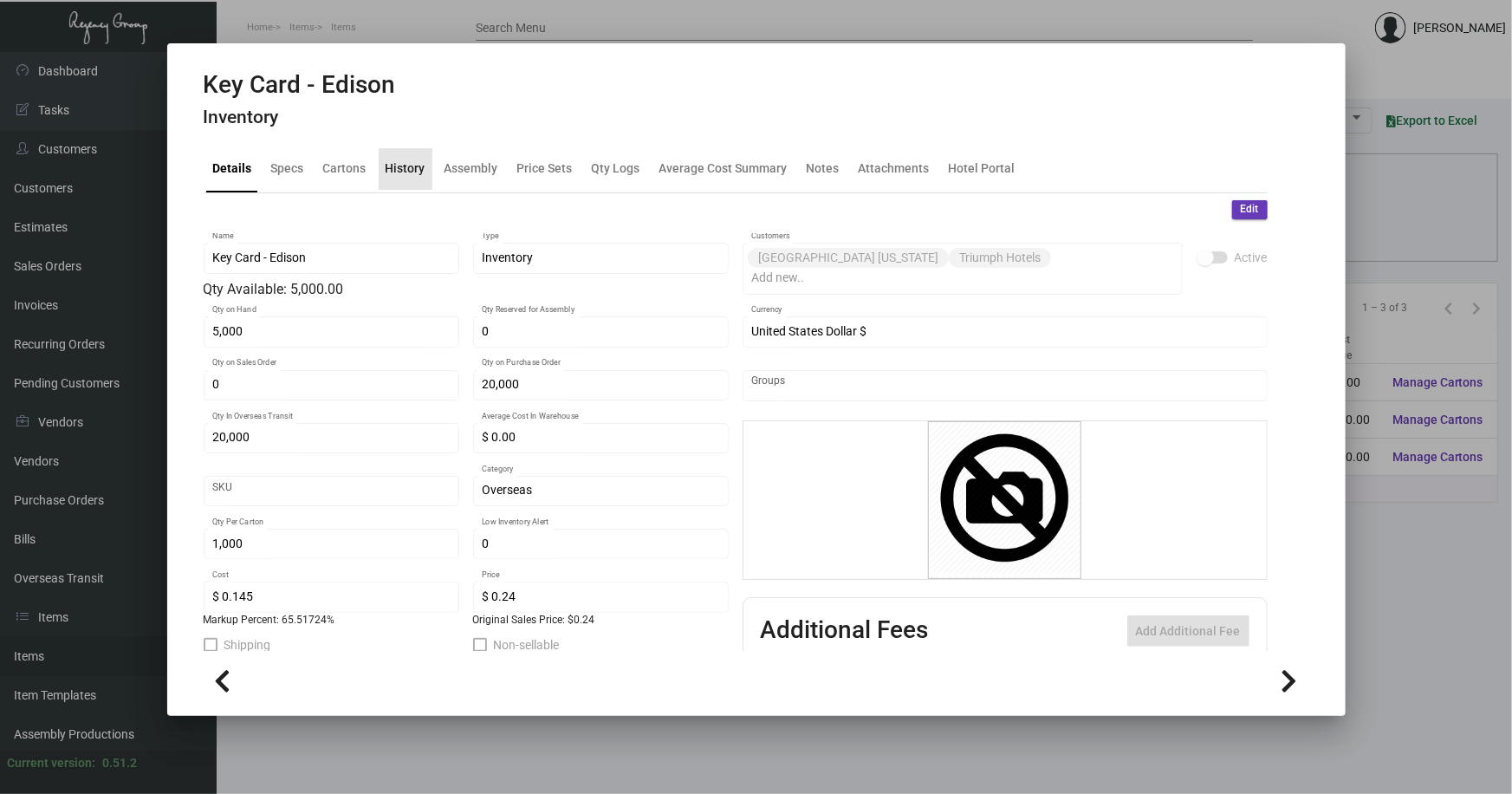
click at [407, 165] on div "History" at bounding box center [406, 168] width 40 height 18
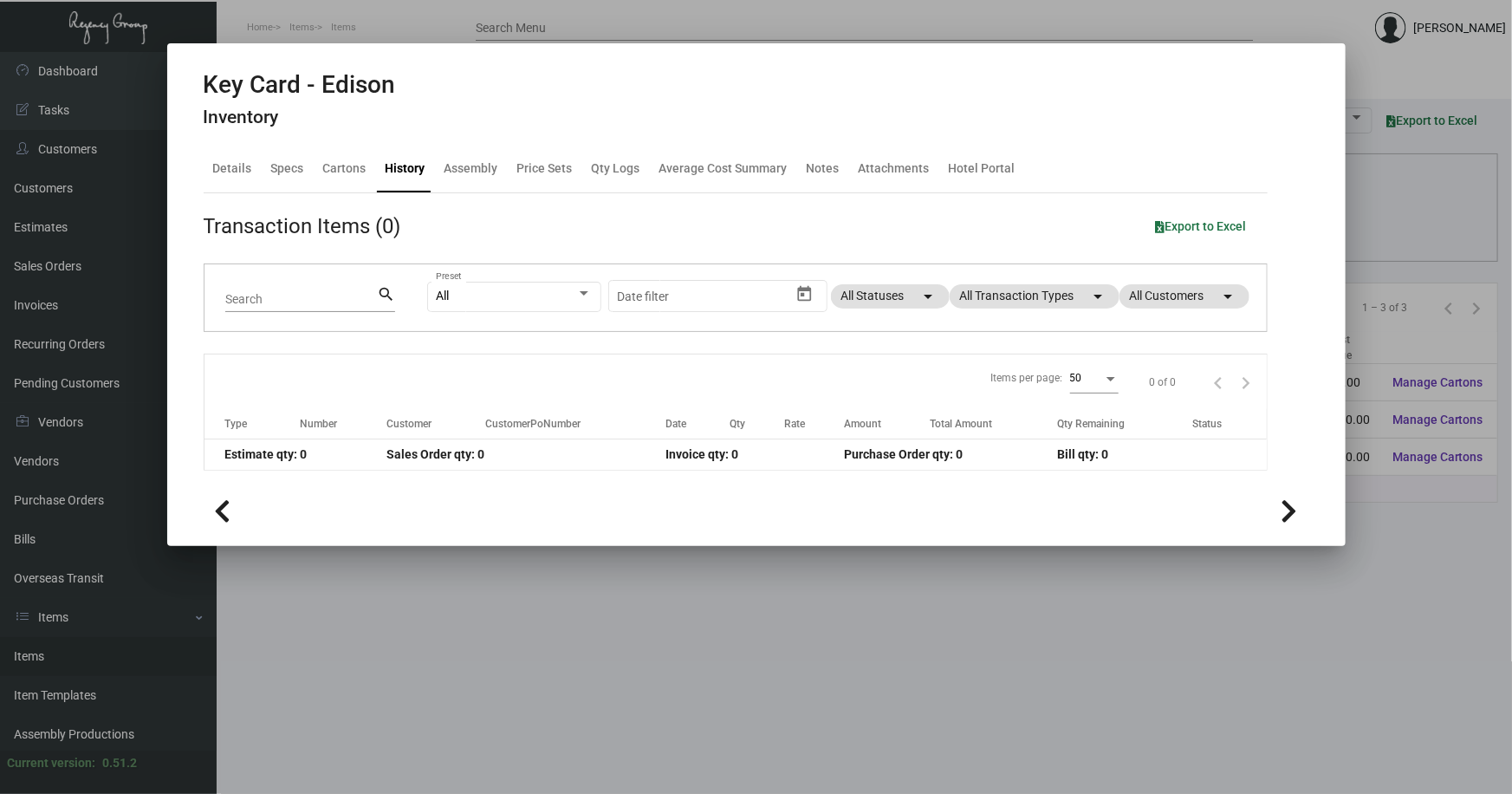
drag, startPoint x: 402, startPoint y: 580, endPoint x: 408, endPoint y: 496, distance: 84.2
click at [402, 579] on div at bounding box center [756, 397] width 1512 height 794
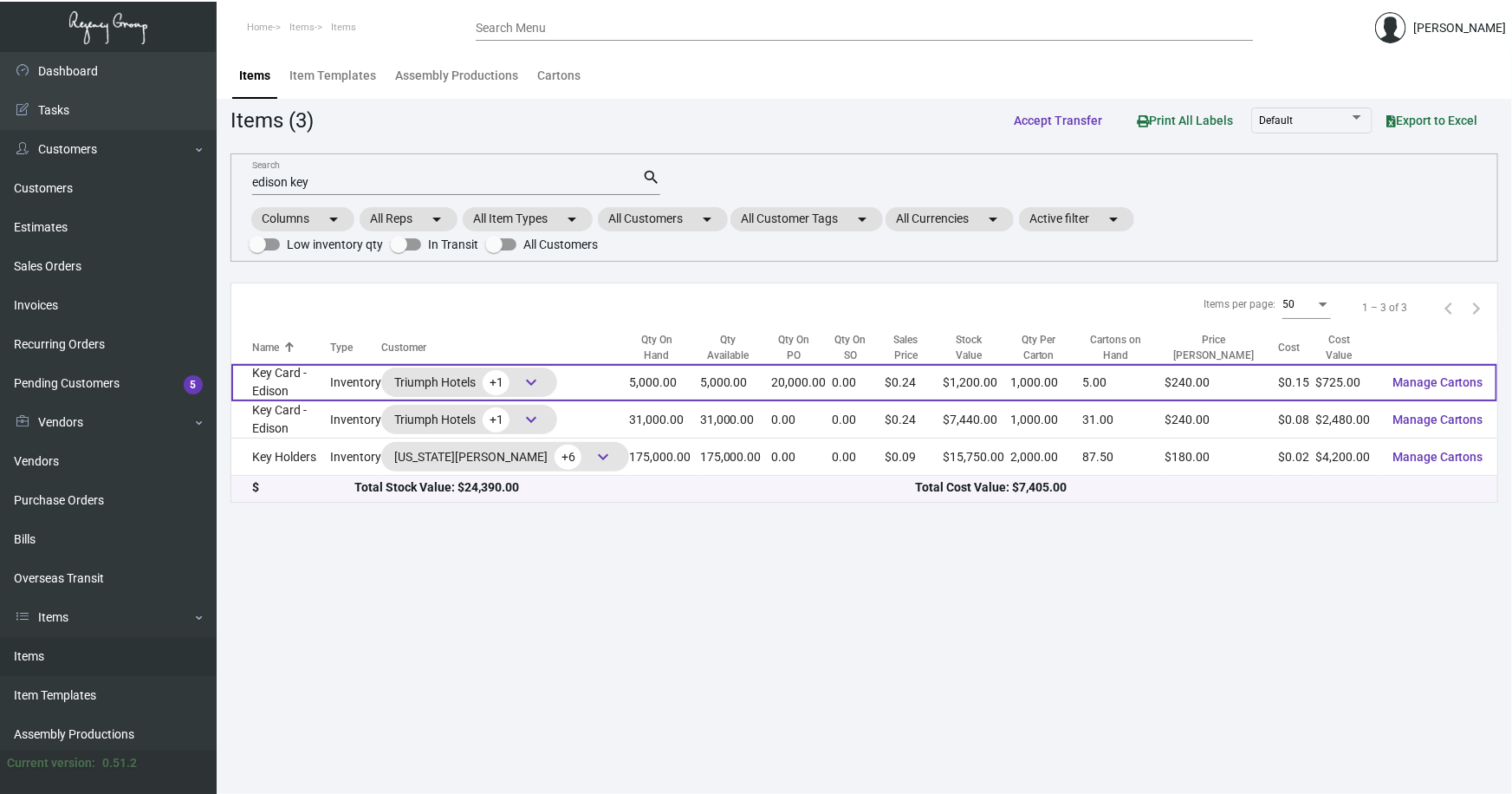
click at [292, 374] on td "Key Card - Edison" at bounding box center [281, 382] width 98 height 37
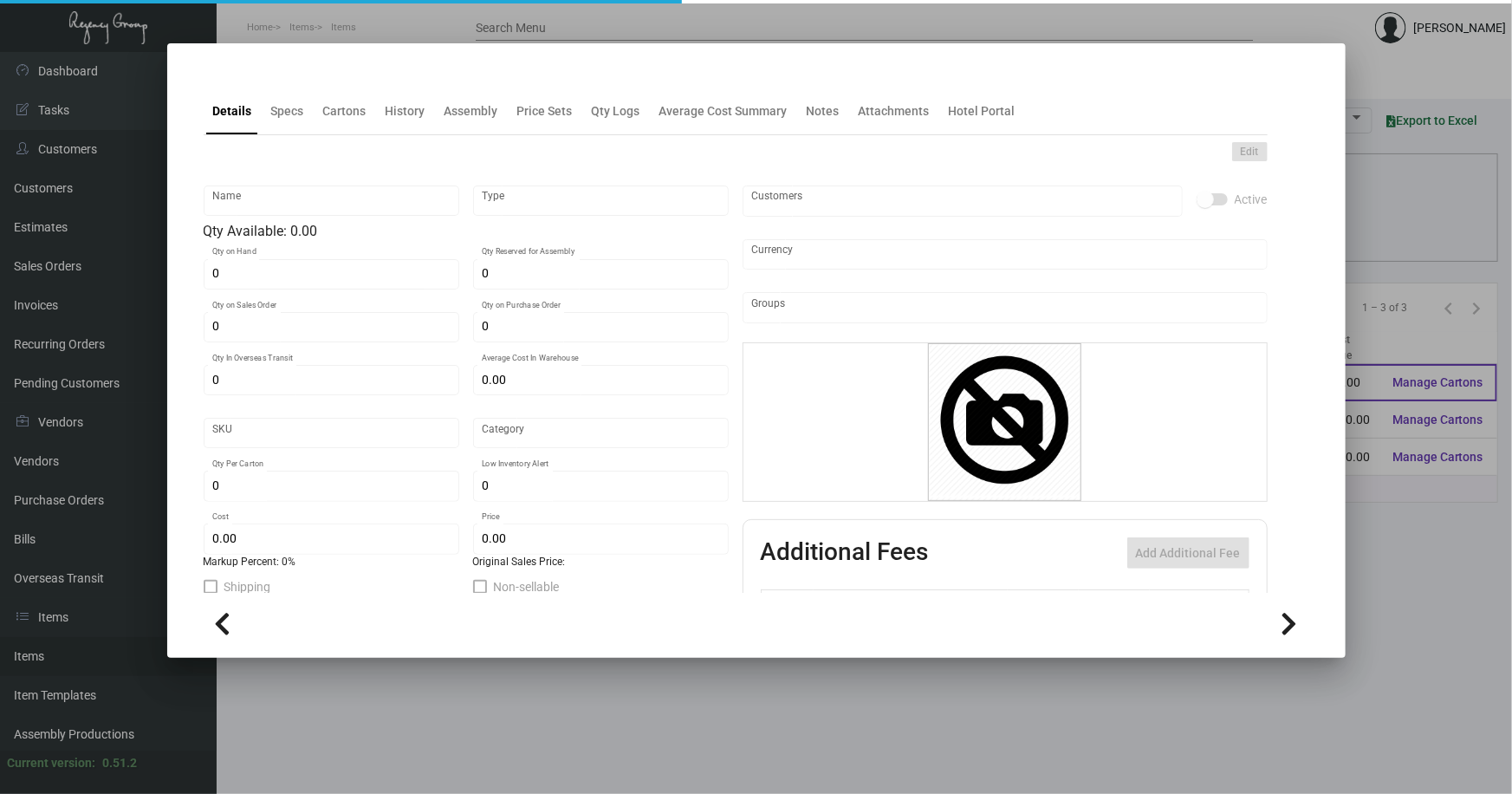
type input "Key Card - Edison"
type input "Inventory"
type input "5,000"
type input "20,000"
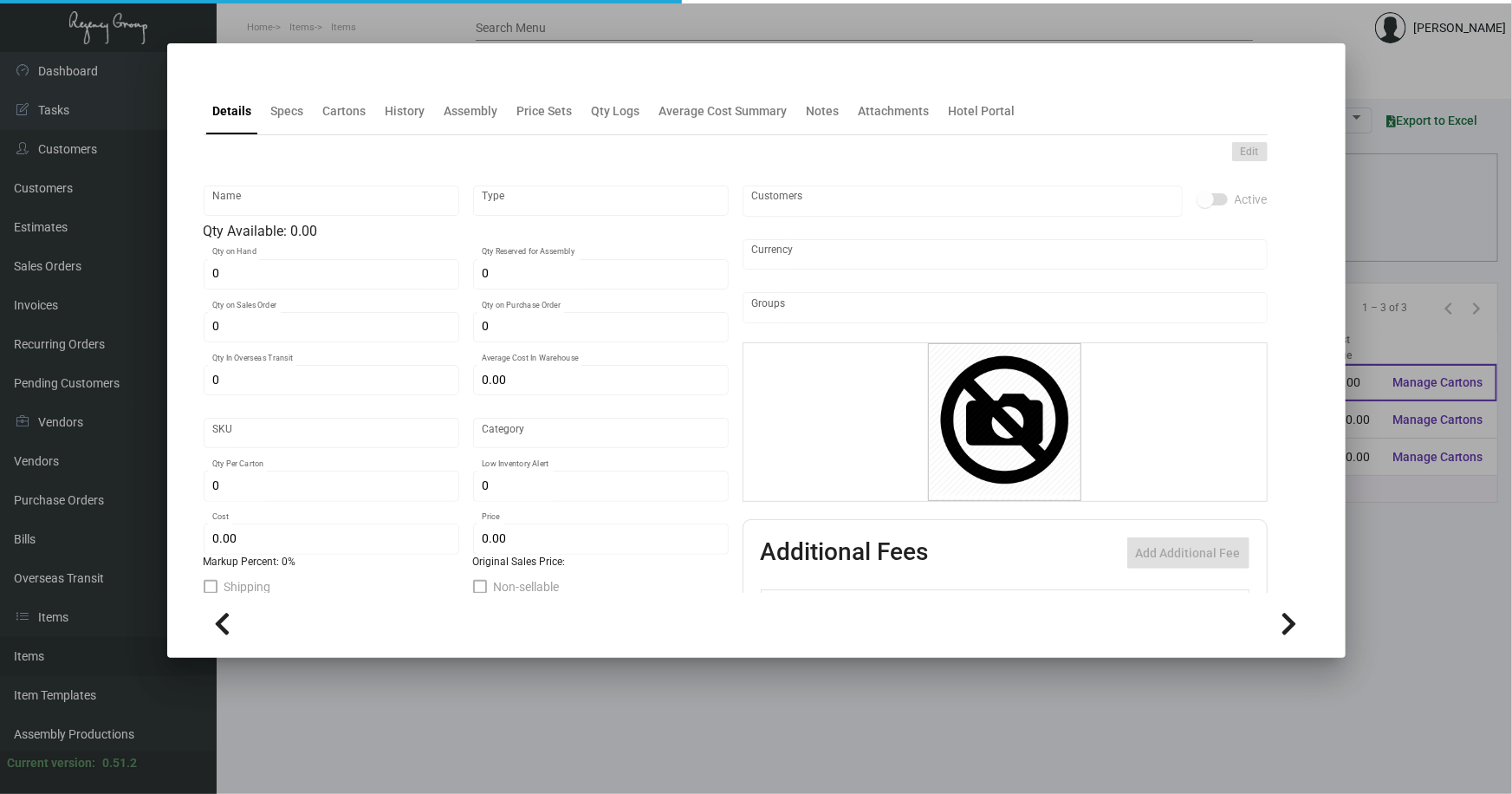
type input "$ 0.00"
type input "Overseas"
type input "1,000"
type input "$ 0.145"
type input "$ 0.24"
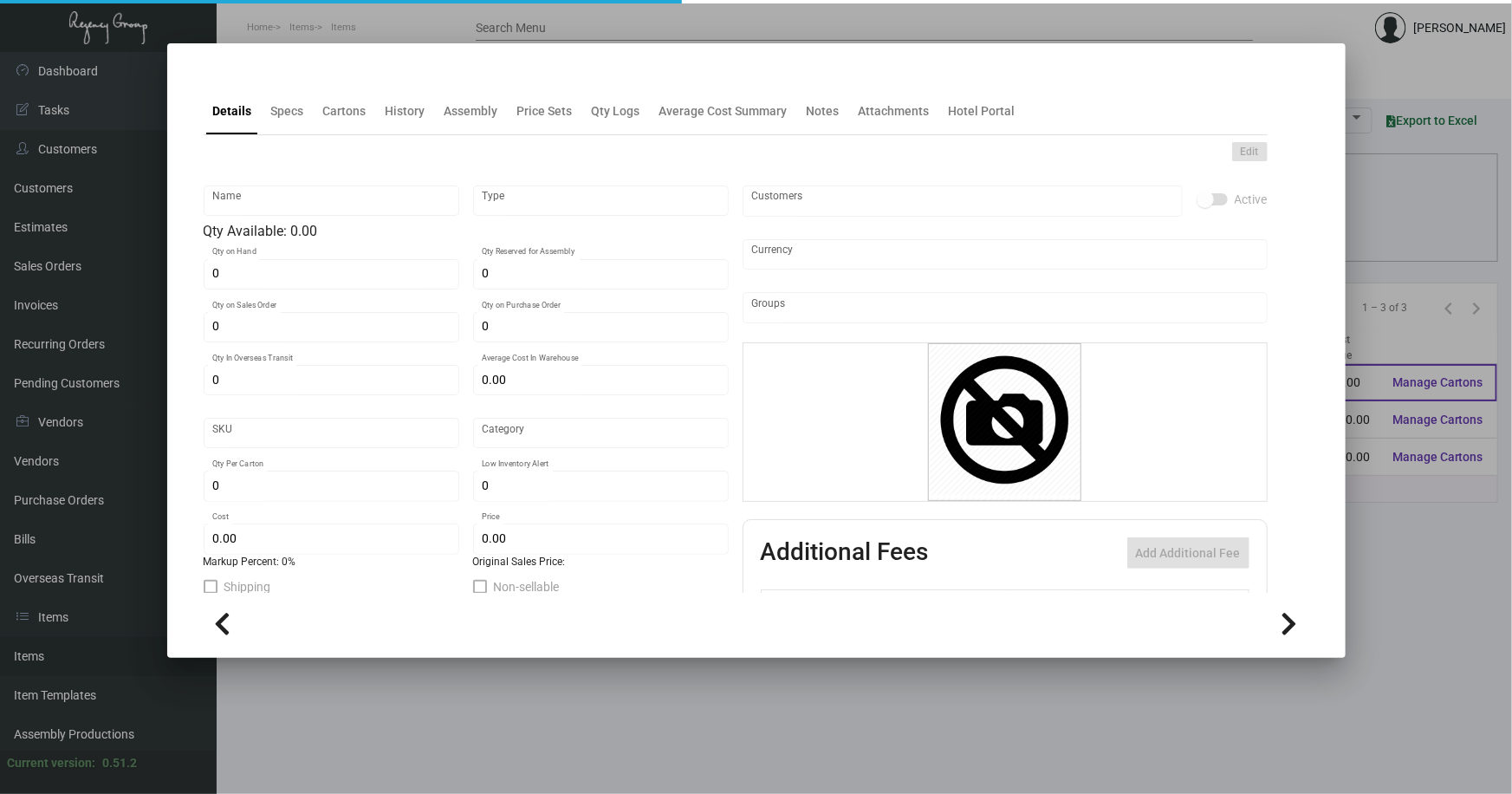
checkbox input "true"
type input "United States Dollar $"
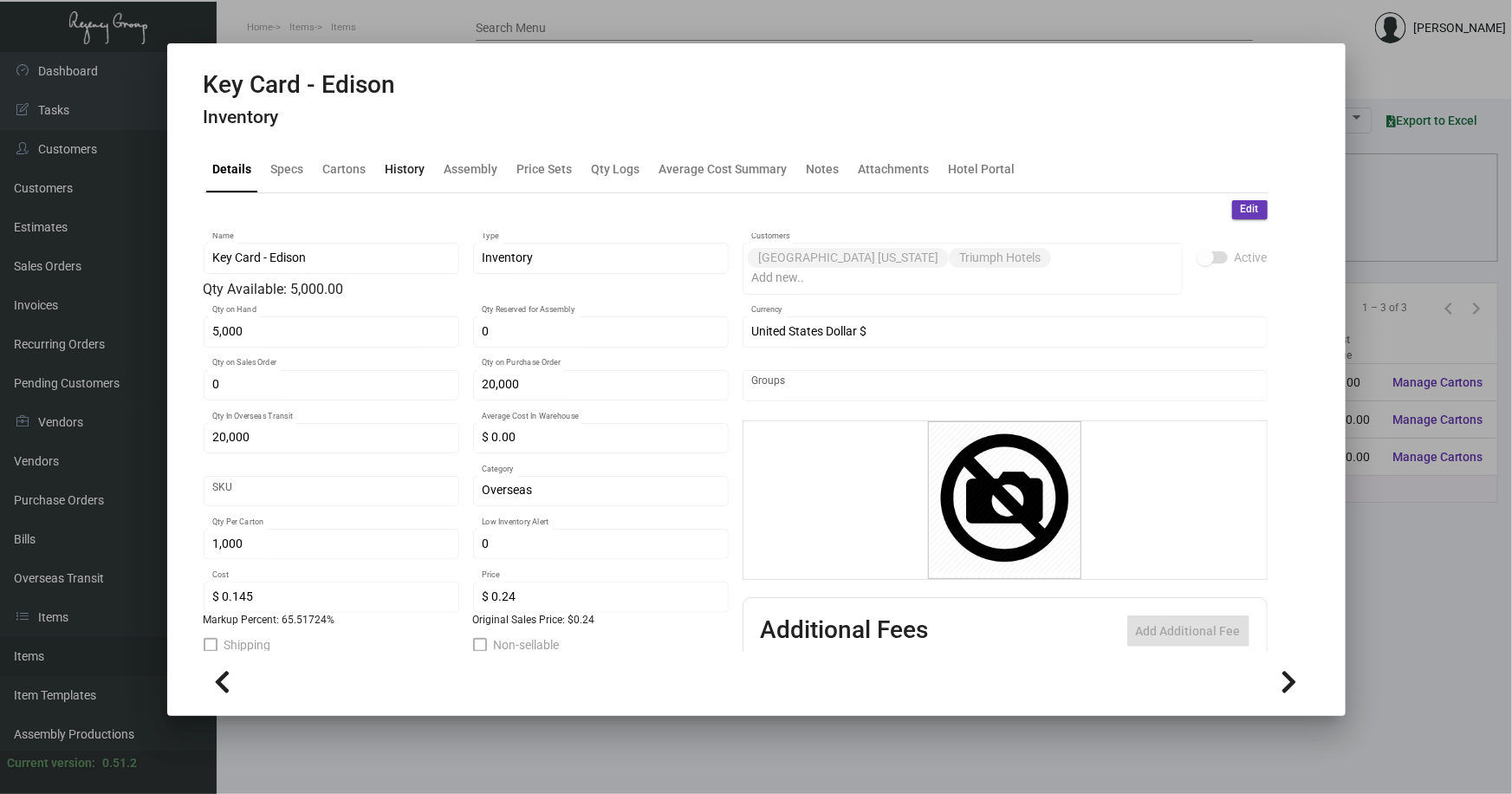
click at [398, 171] on div "History" at bounding box center [406, 168] width 40 height 18
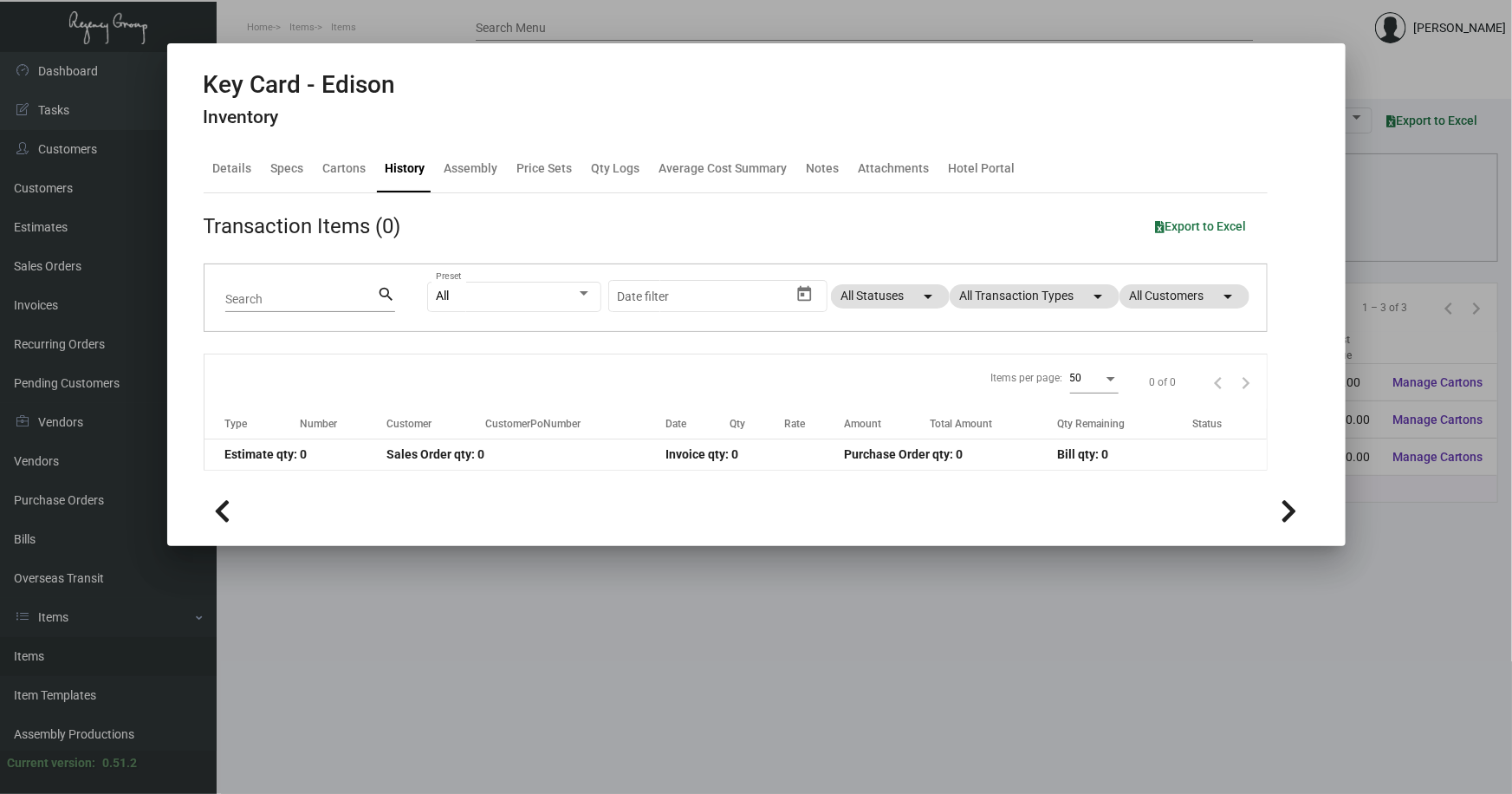
click at [468, 631] on div at bounding box center [756, 397] width 1512 height 794
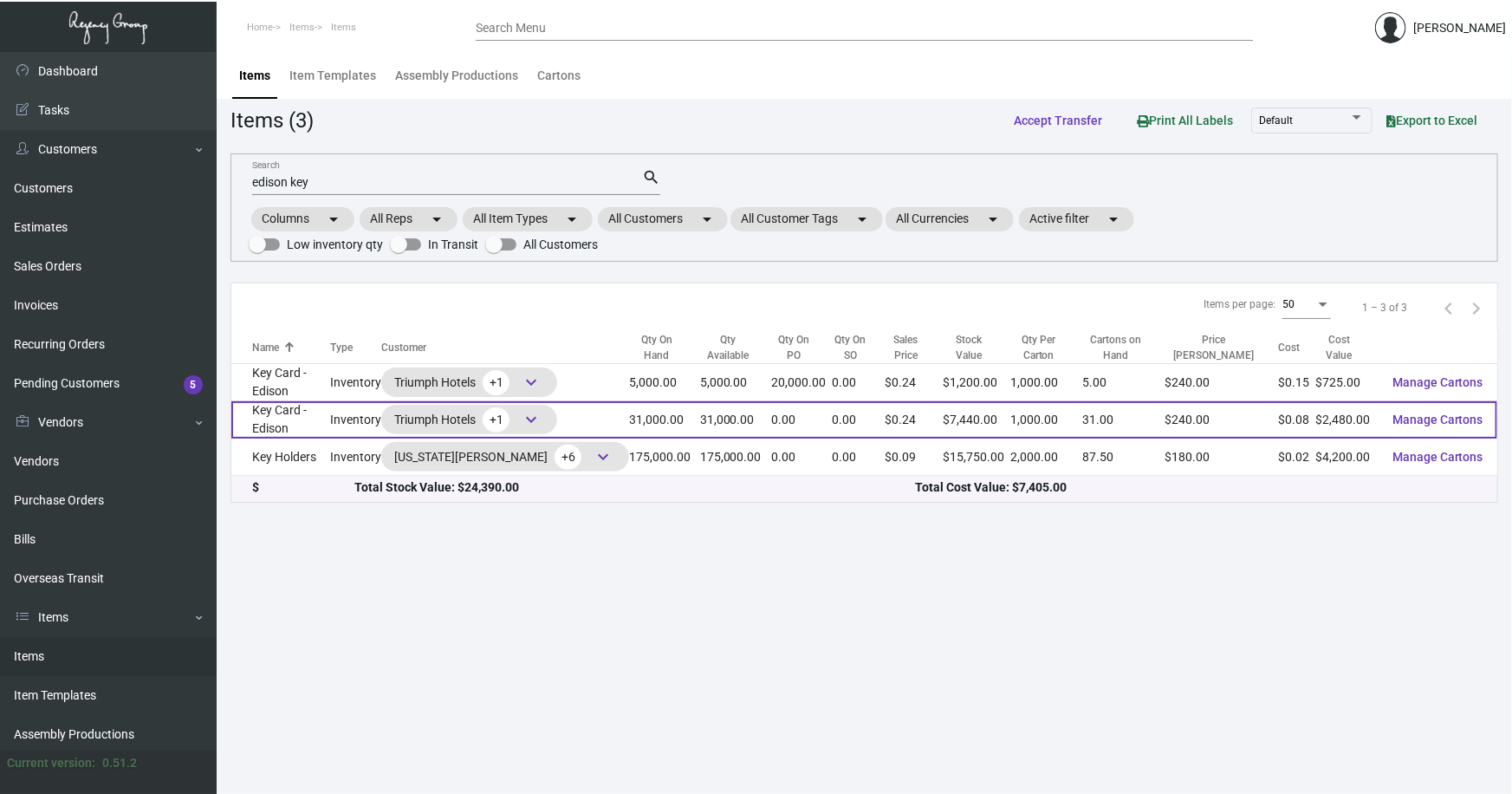
click at [271, 428] on td "Key Card - Edison" at bounding box center [281, 419] width 98 height 37
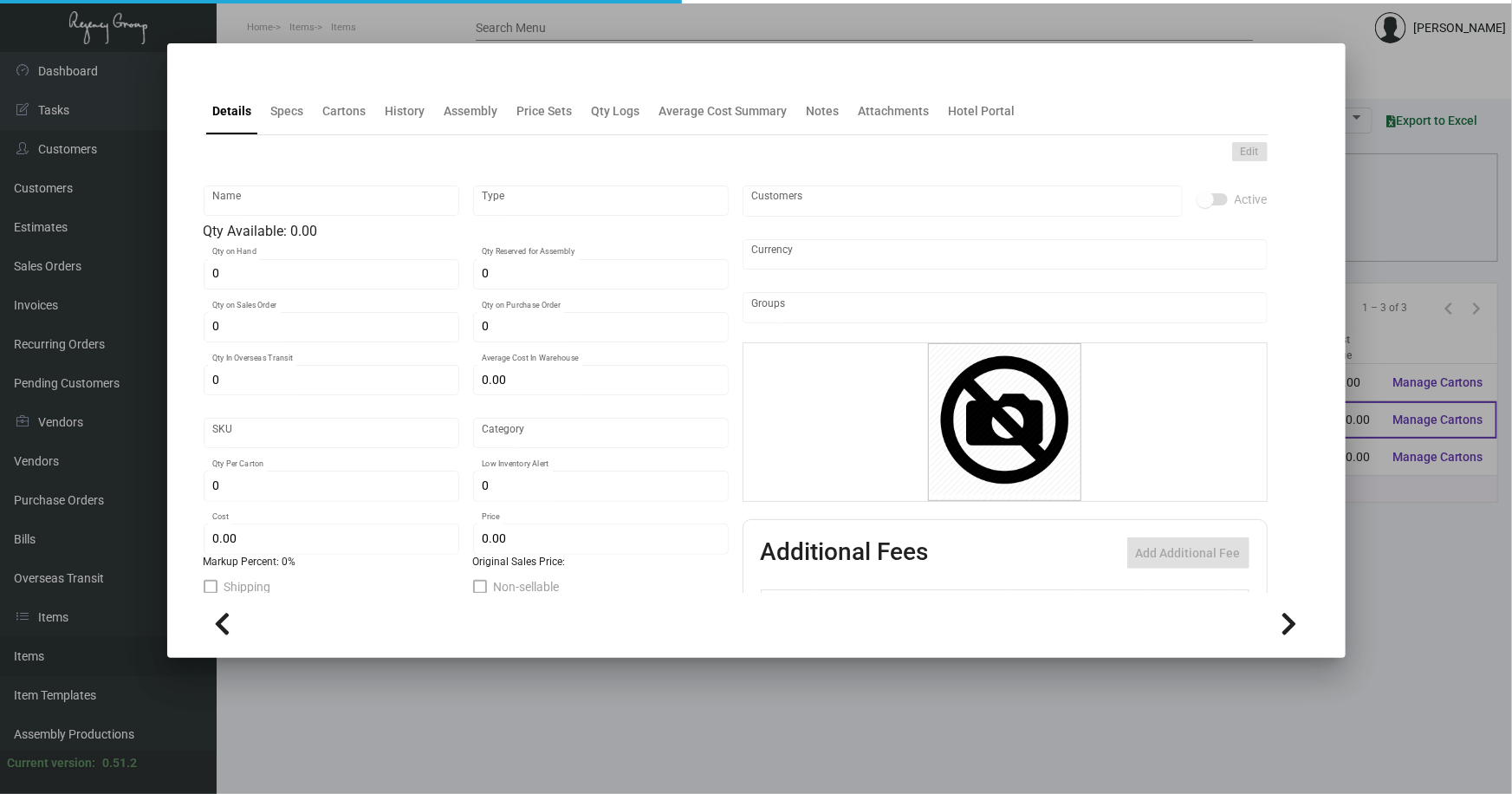
type input "Key Card - Edison"
type input "Inventory"
type input "31,000"
type input "10,000"
type input "$ 0.086"
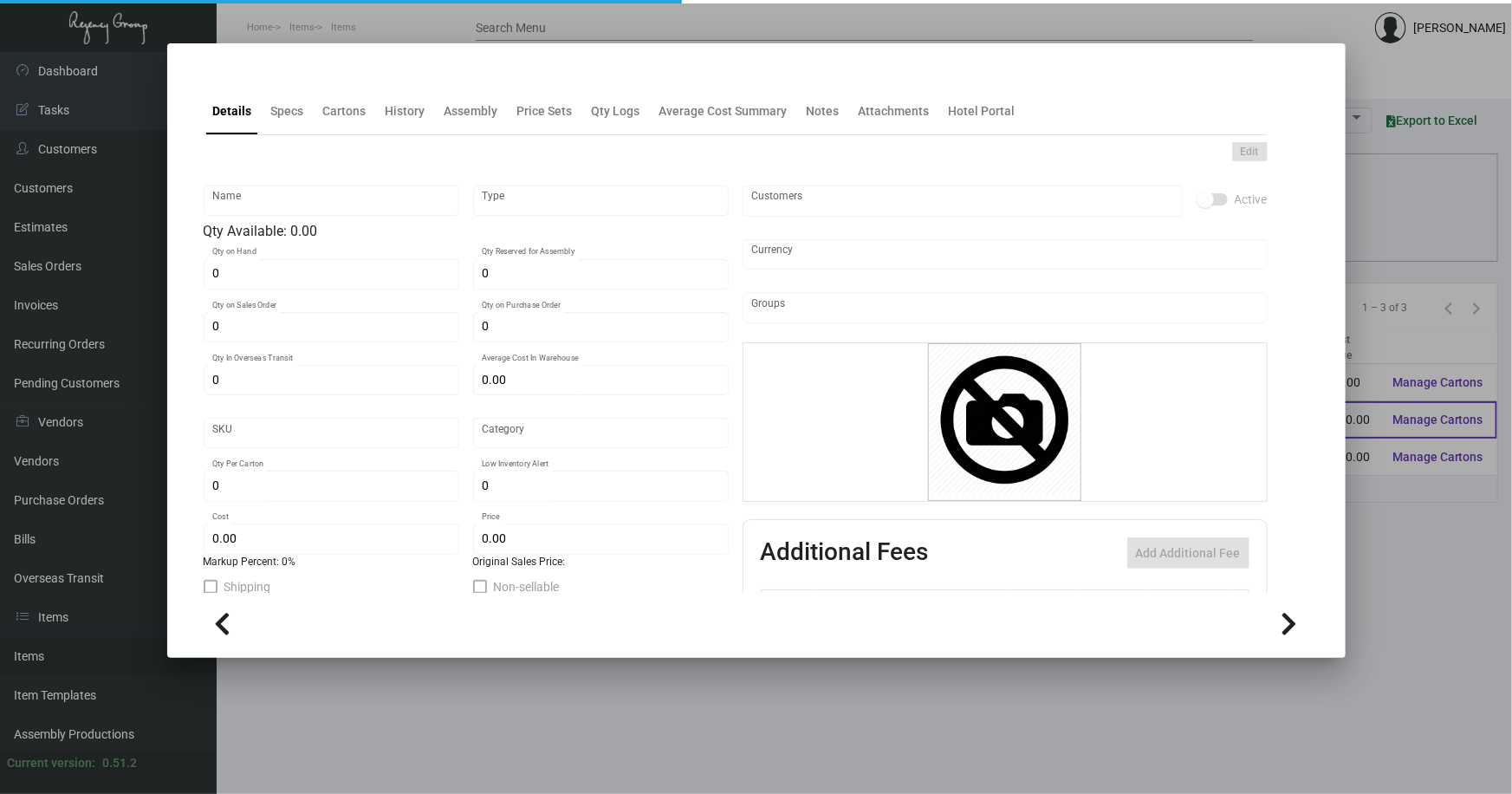
type input "1120"
type input "Standard"
type input "1,000"
type input "15,000"
type input "$ 0.08"
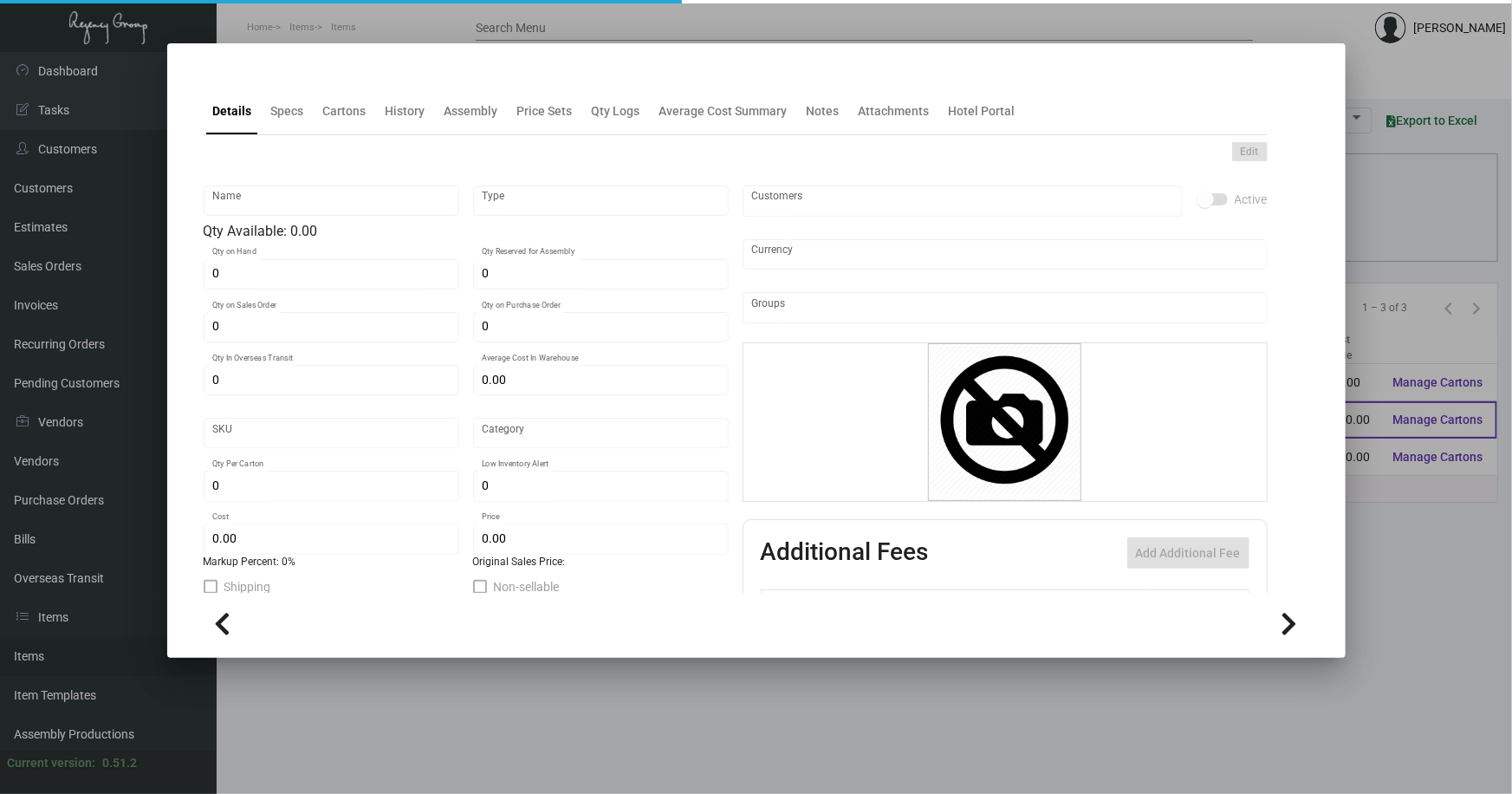
type input "$ 0.24"
type textarea "Key RFID: size 2.18x3.38 #30 mill white dull PVC Safelok Chip, printing 2/2, pm…"
checkbox input "true"
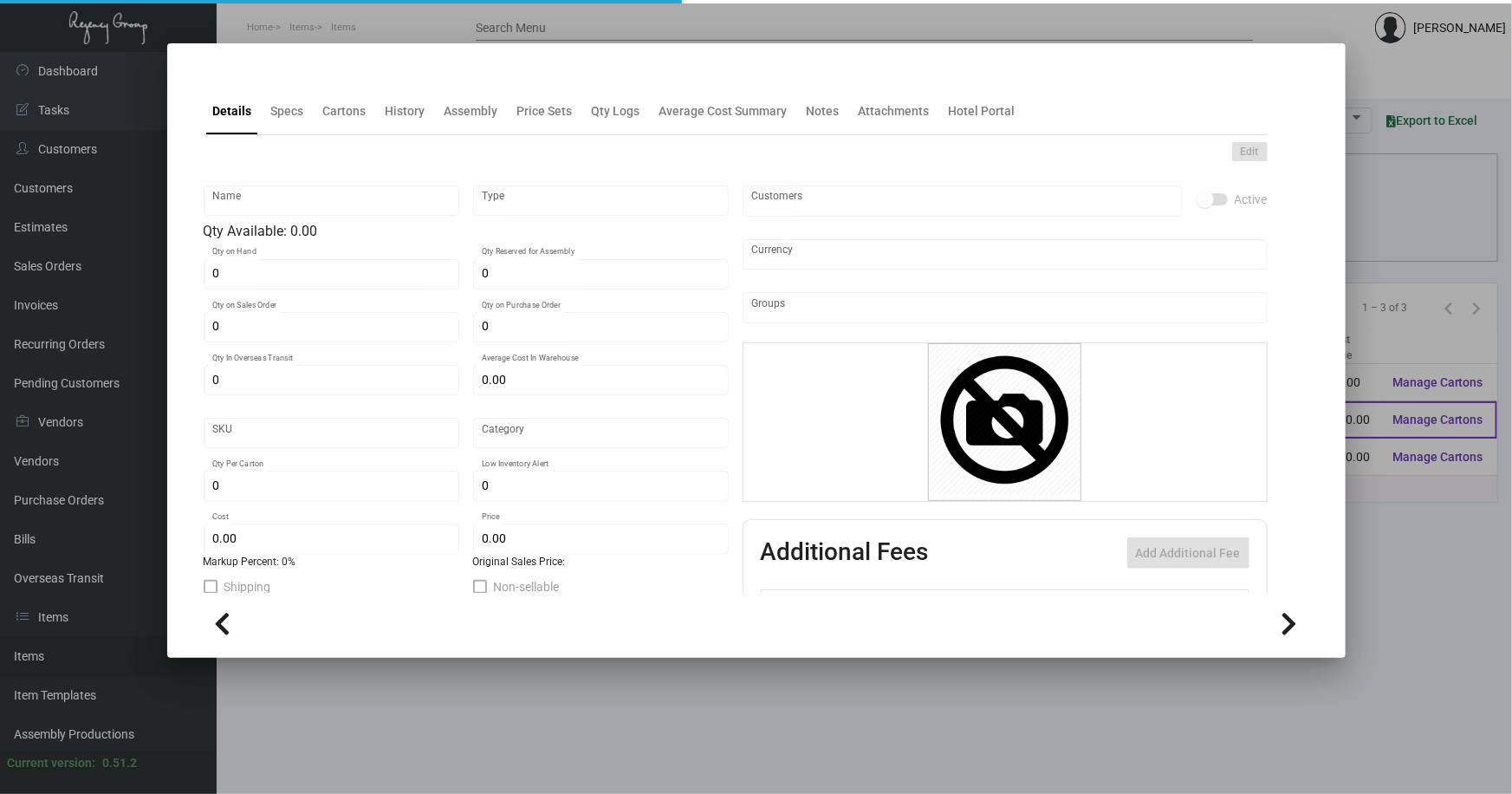
type input "United States Dollar $"
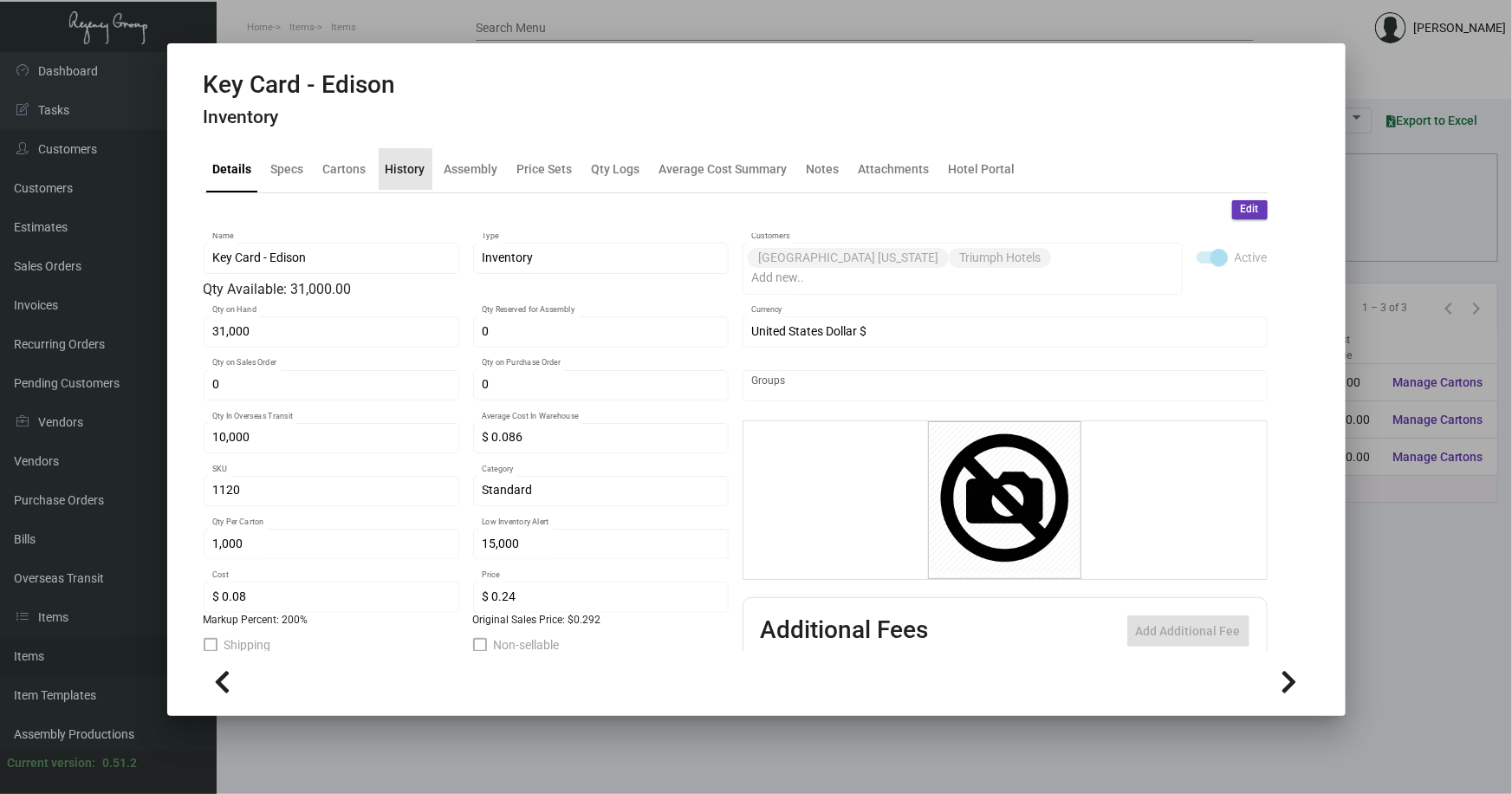
click at [395, 170] on div "History" at bounding box center [406, 168] width 40 height 18
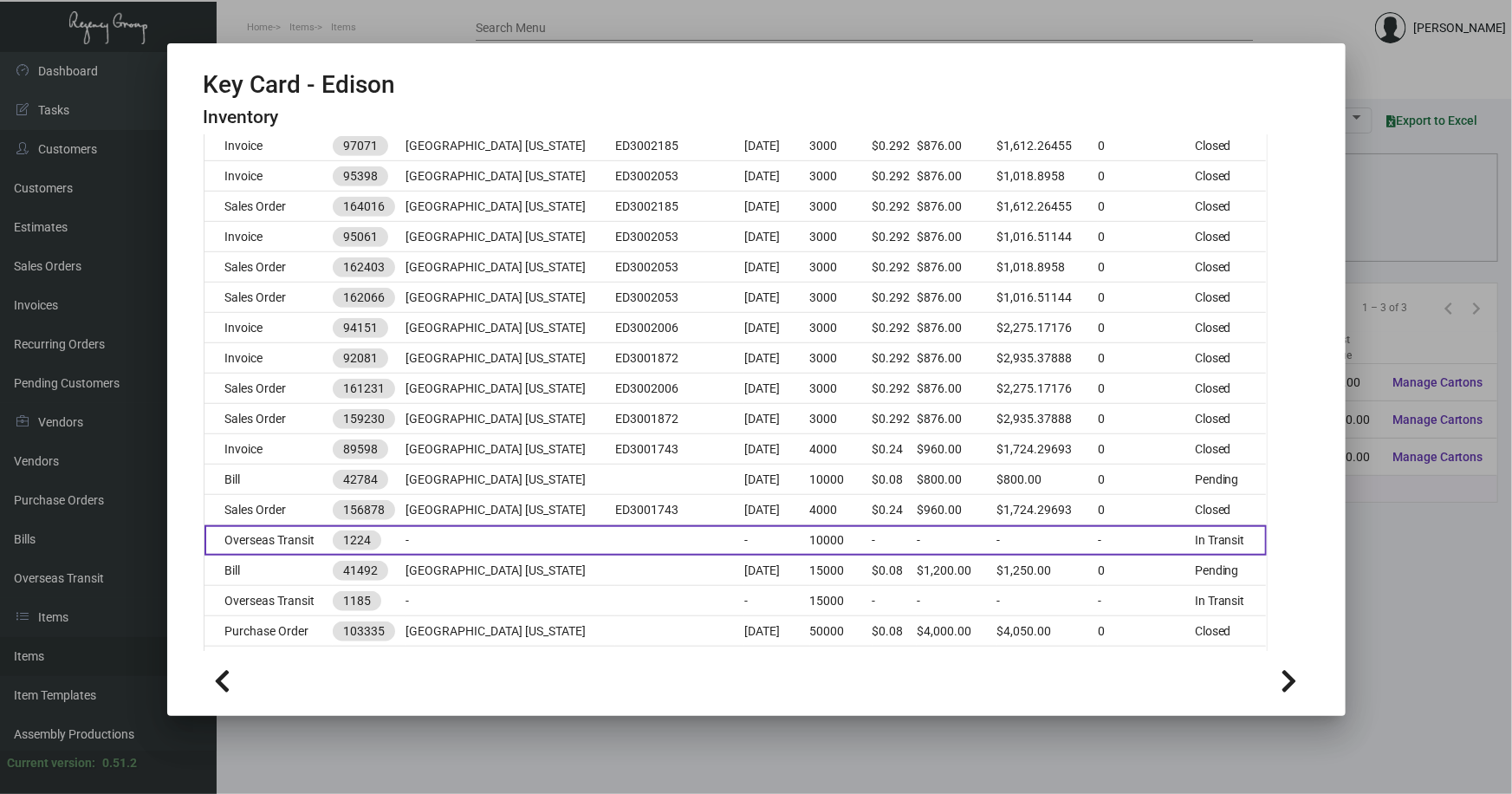
scroll to position [630, 0]
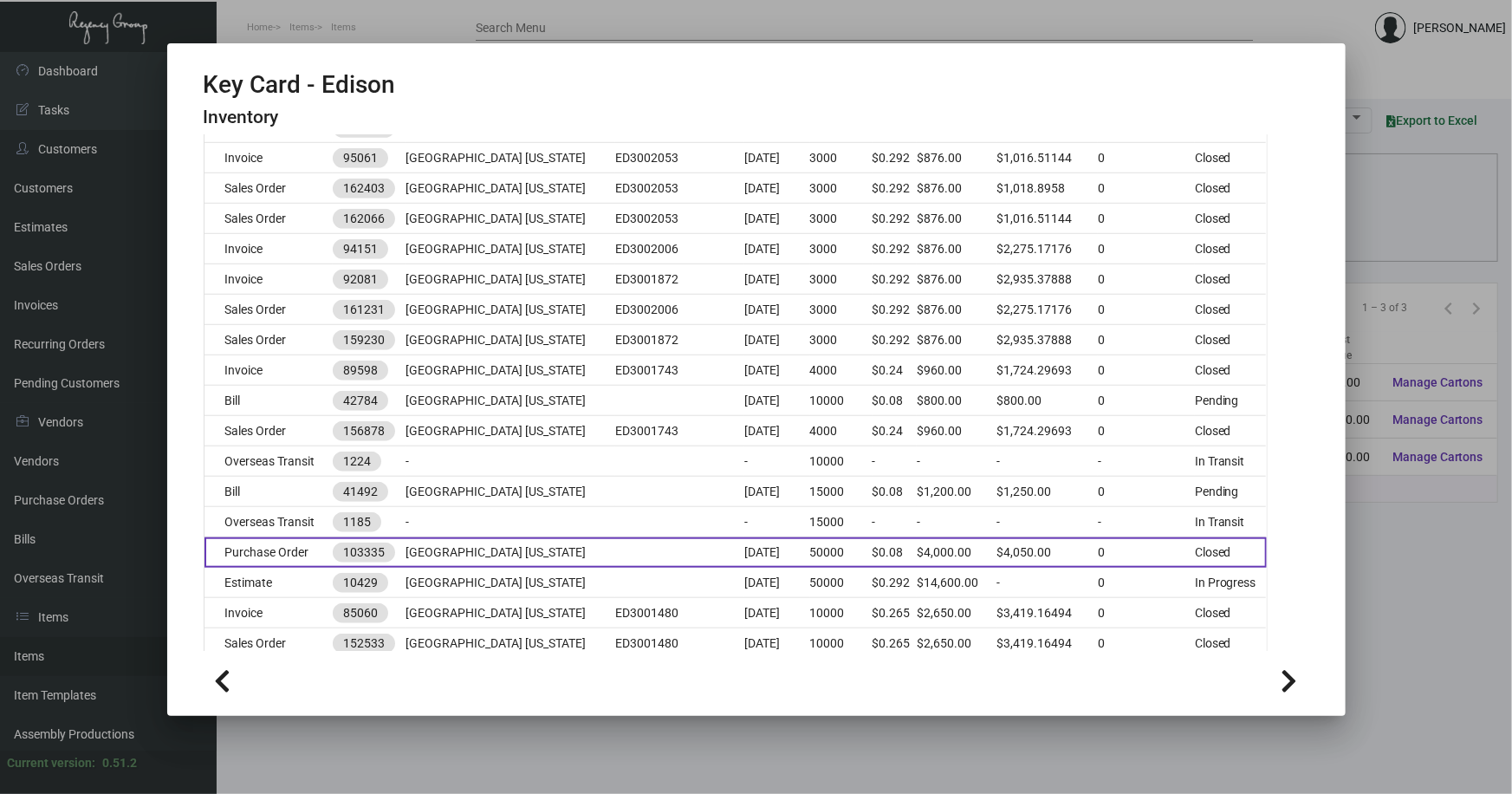
click at [617, 546] on td at bounding box center [679, 553] width 129 height 30
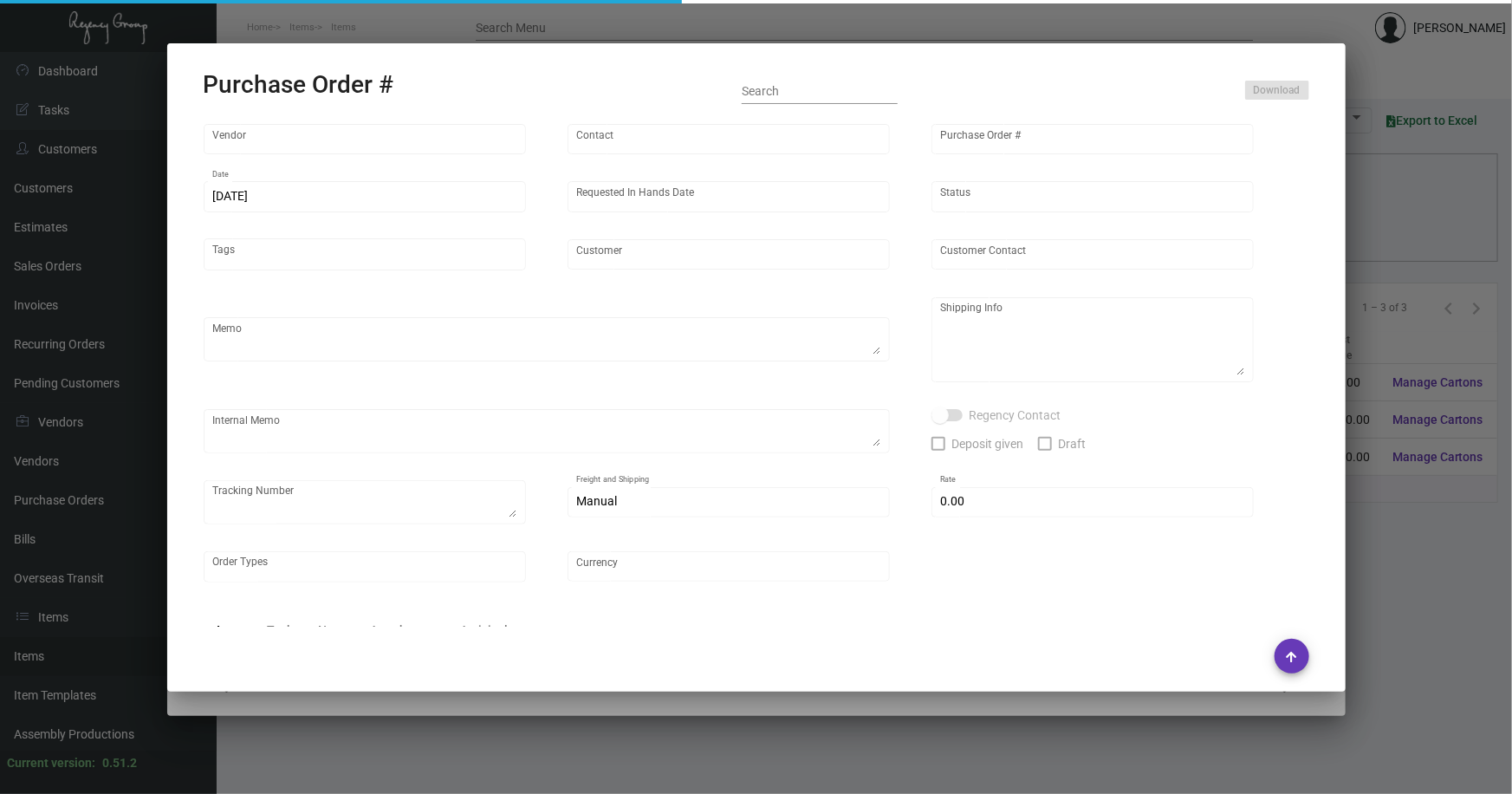
type input "CHENGDU MIND IOT TECHNOLOGY"
type input "[PERSON_NAME]"
type input "103335"
type input "[DATE]"
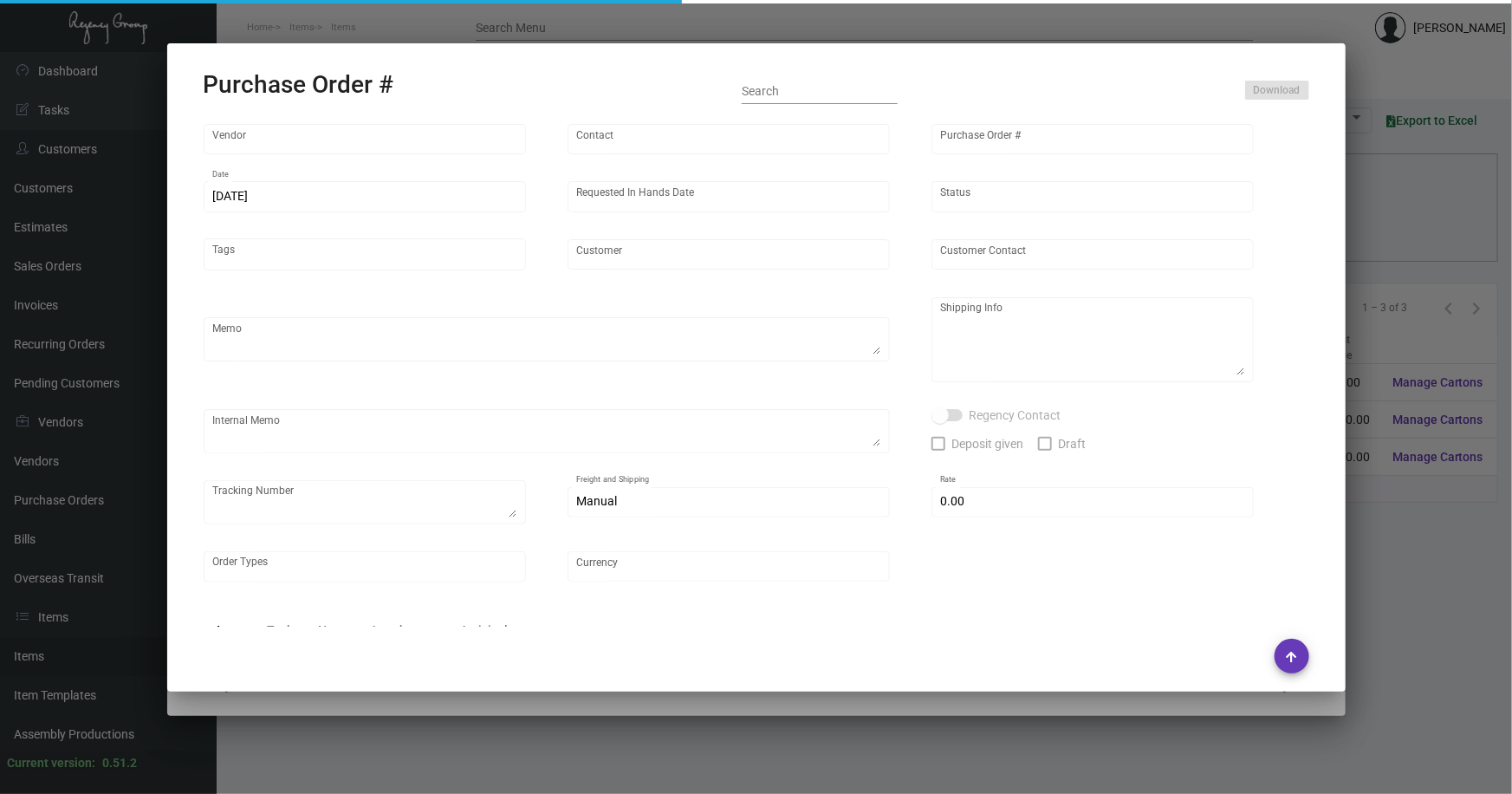
type input "[GEOGRAPHIC_DATA] [US_STATE]"
type textarea "15K ship via air, rest by boat to our NJ warehouse."
type textarea "Regency Group NJ - [PERSON_NAME] [STREET_ADDRESS]"
checkbox input "true"
type input "$ 0.00"
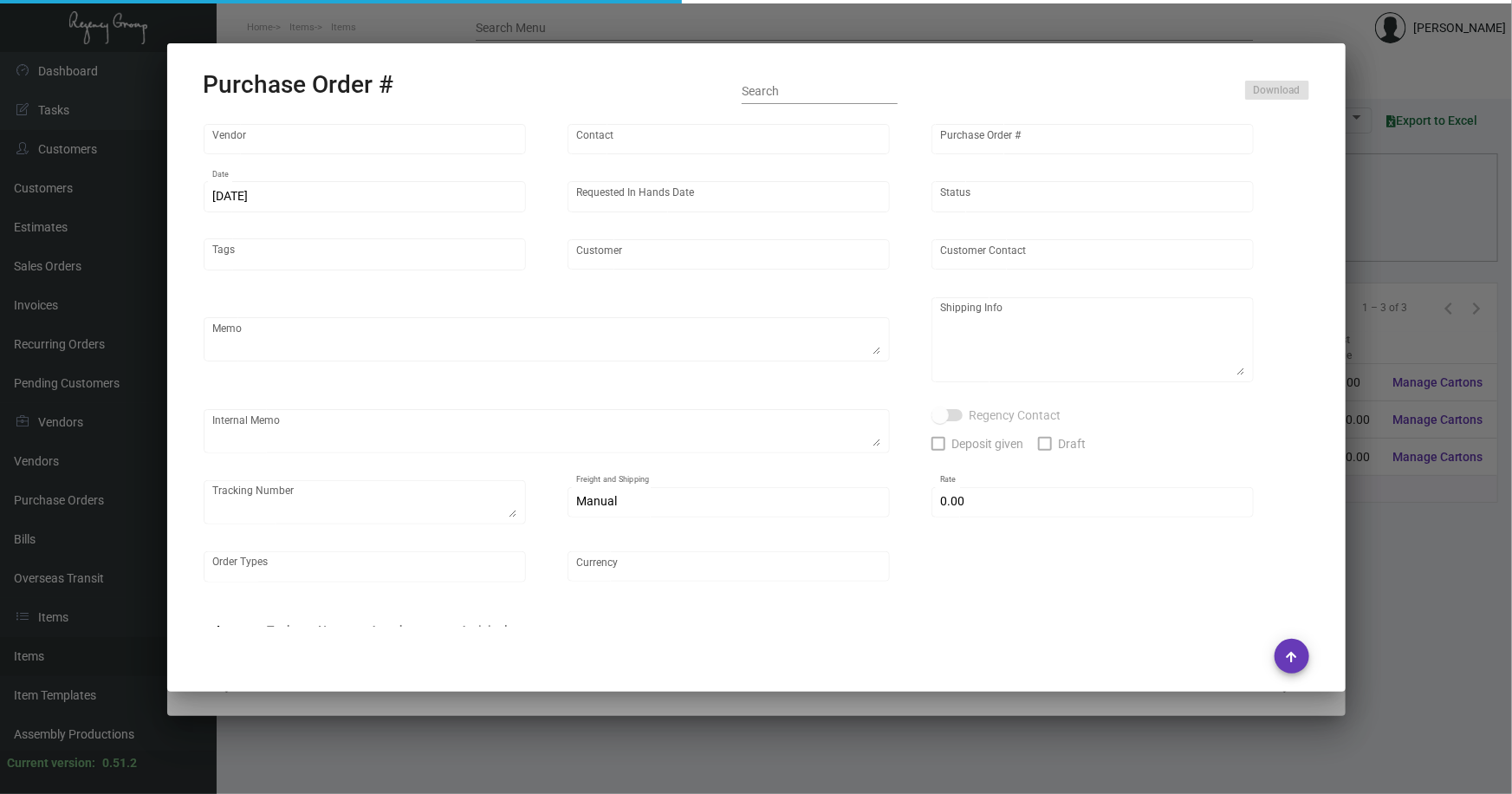
type input "United States Dollar $"
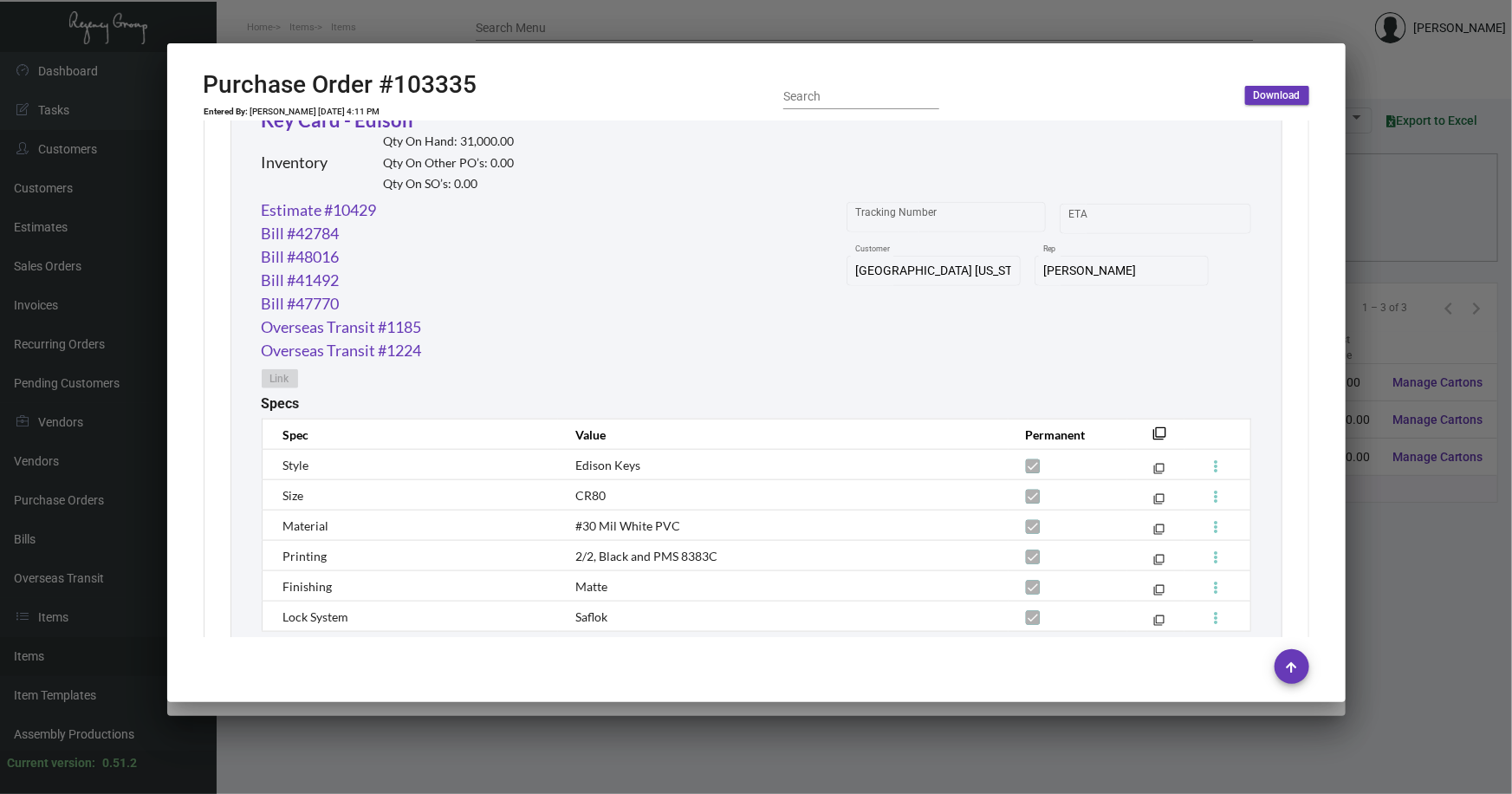
scroll to position [840, 0]
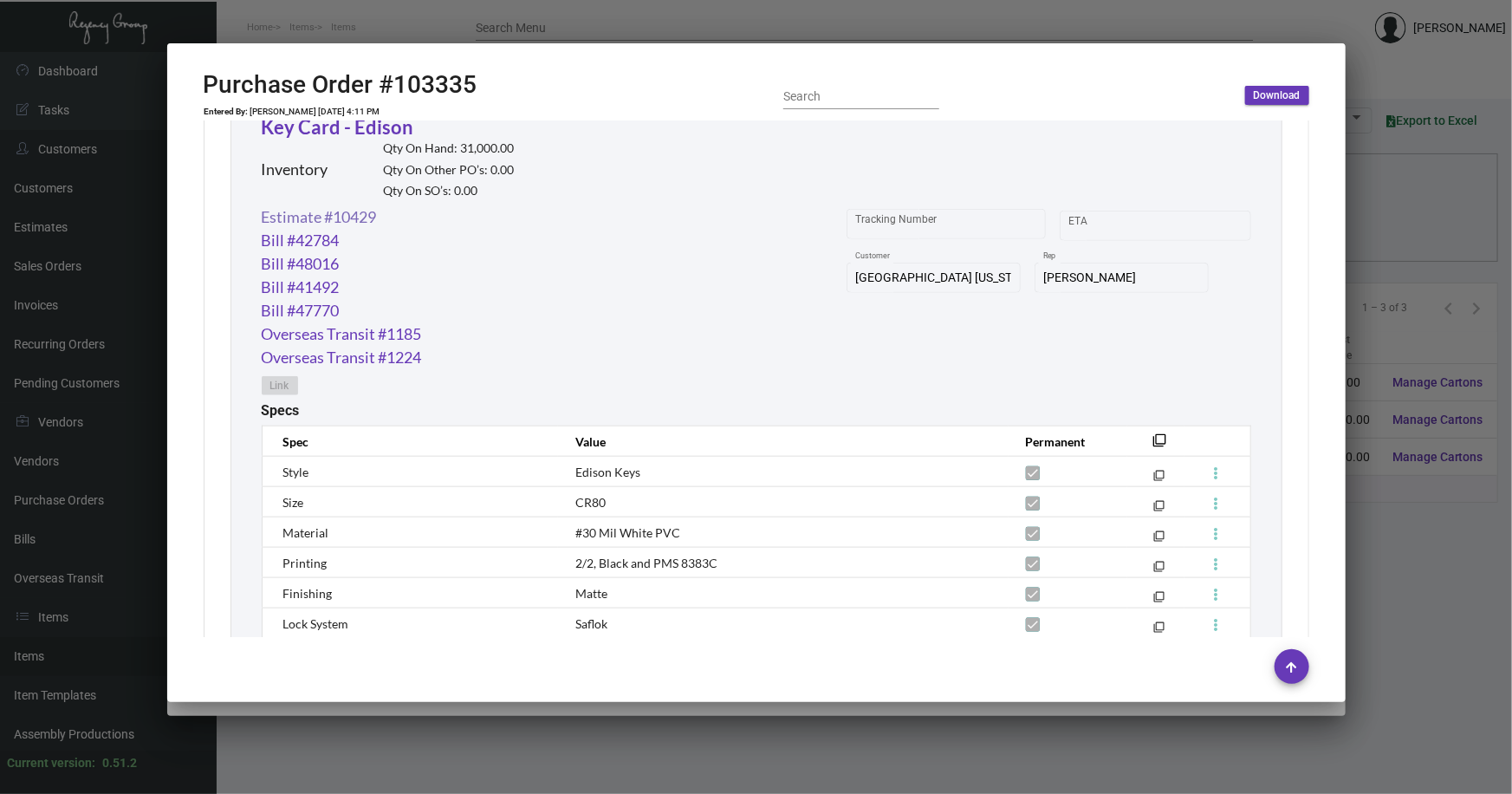
click at [322, 207] on link "Estimate #10429" at bounding box center [320, 217] width 115 height 24
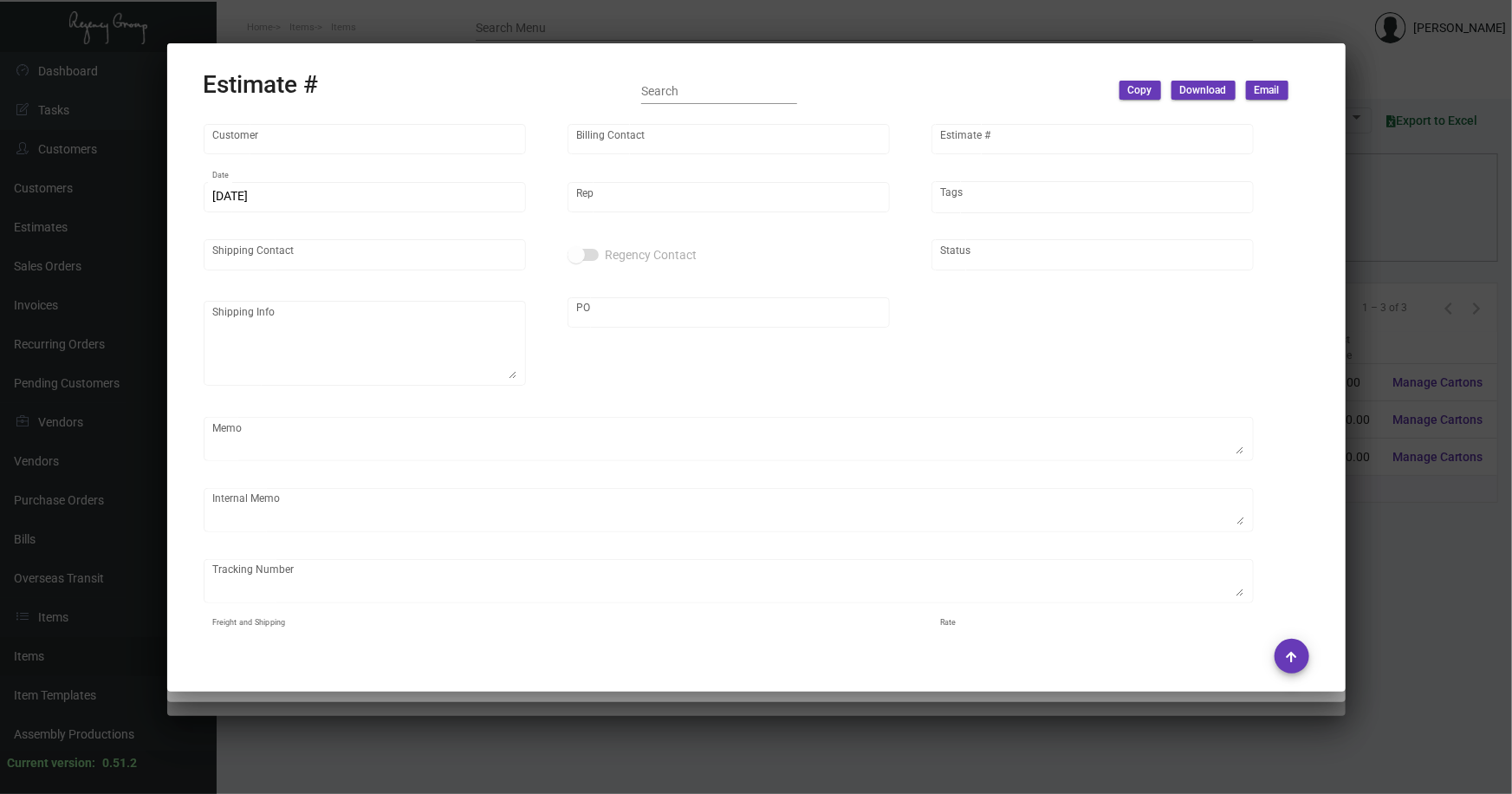
type input "[GEOGRAPHIC_DATA] [US_STATE]"
type input "Account Payable"
type input "10429"
type input "[DATE]"
type input "[PERSON_NAME]"
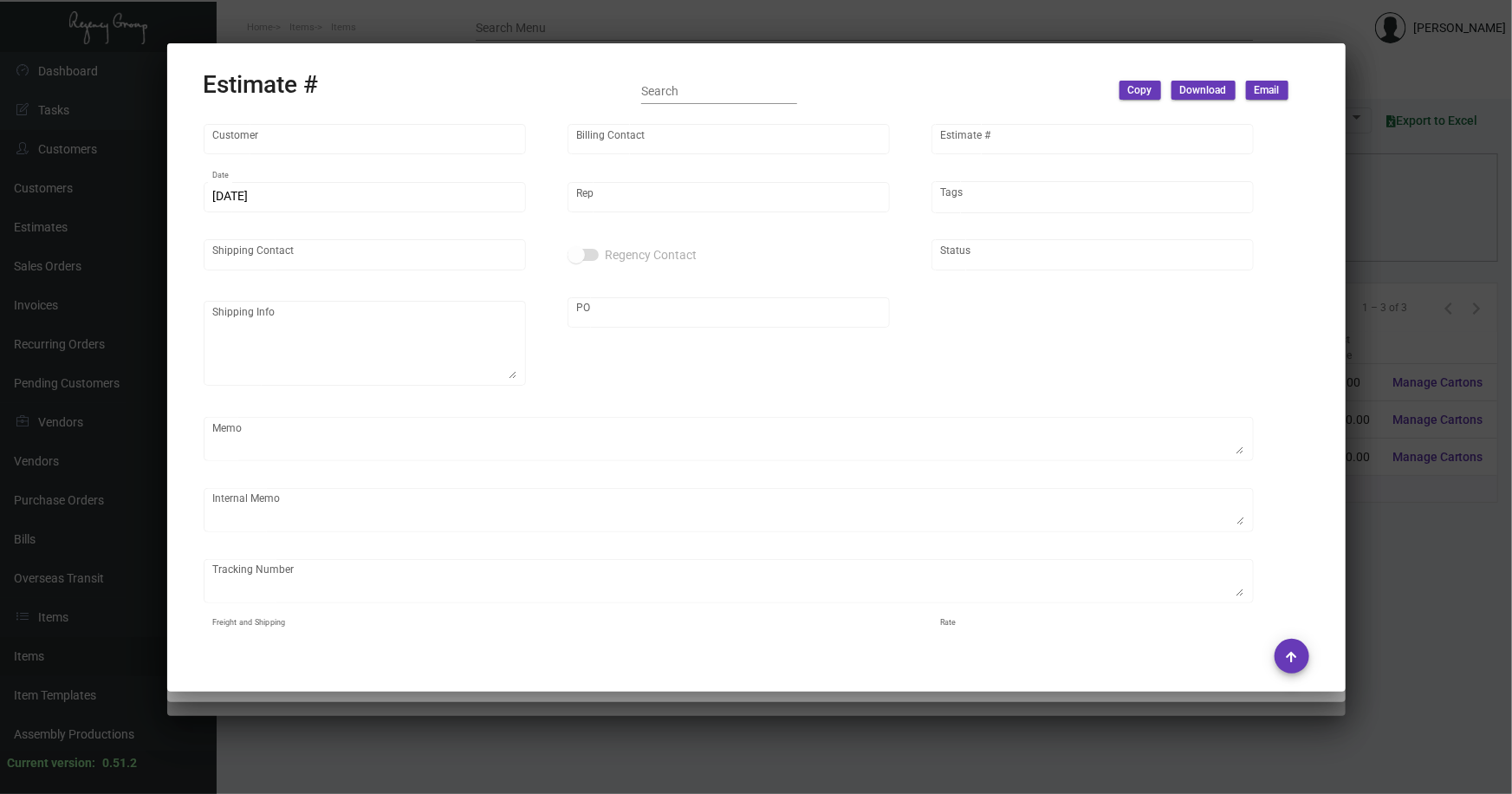
type input "Attn: [PERSON_NAME]"
type textarea "15K ship via air, rest by boat"
type input "United States Dollar $"
type input "$ 0.00"
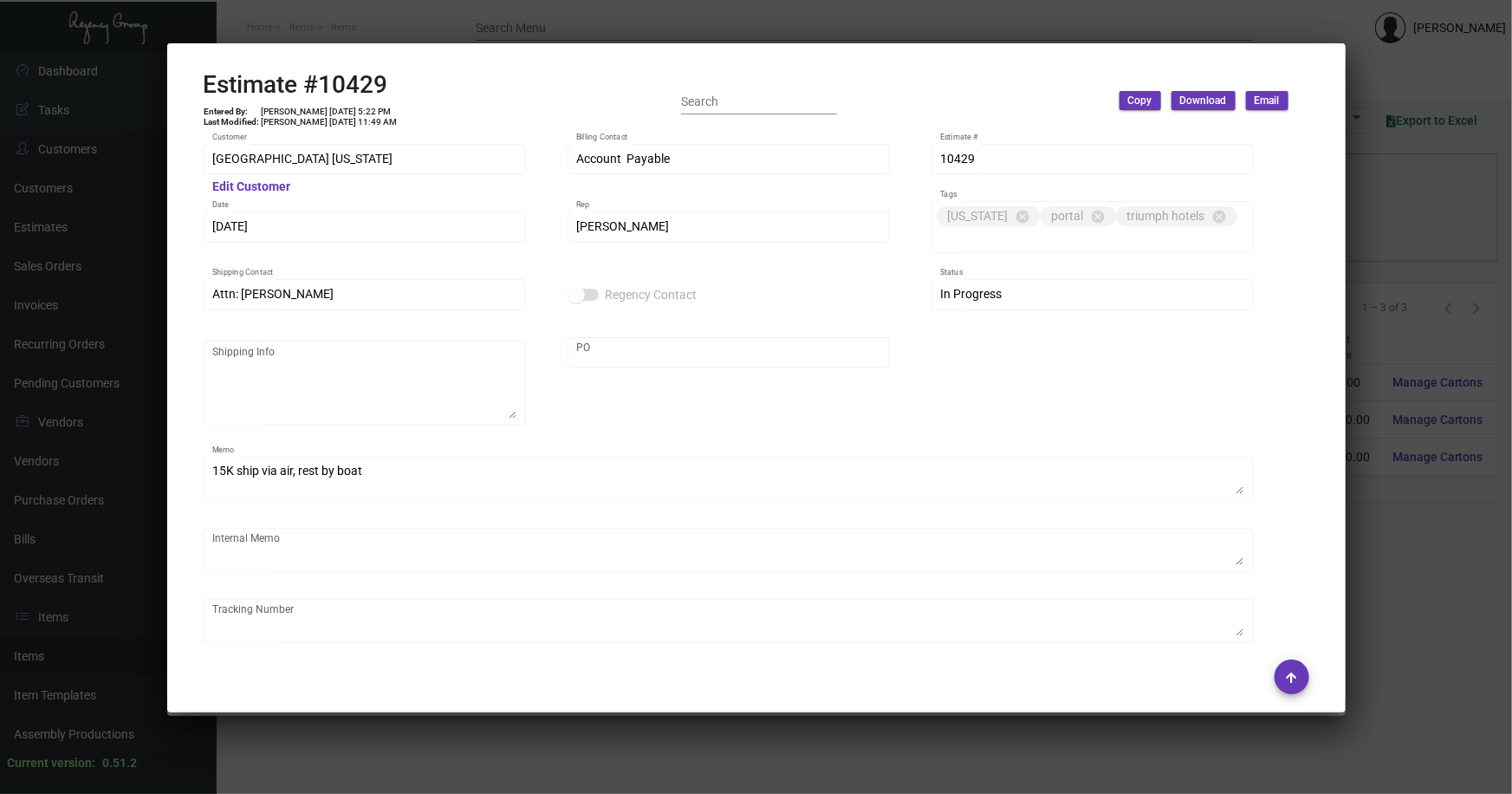
scroll to position [0, 0]
click at [1369, 522] on div at bounding box center [756, 397] width 1512 height 794
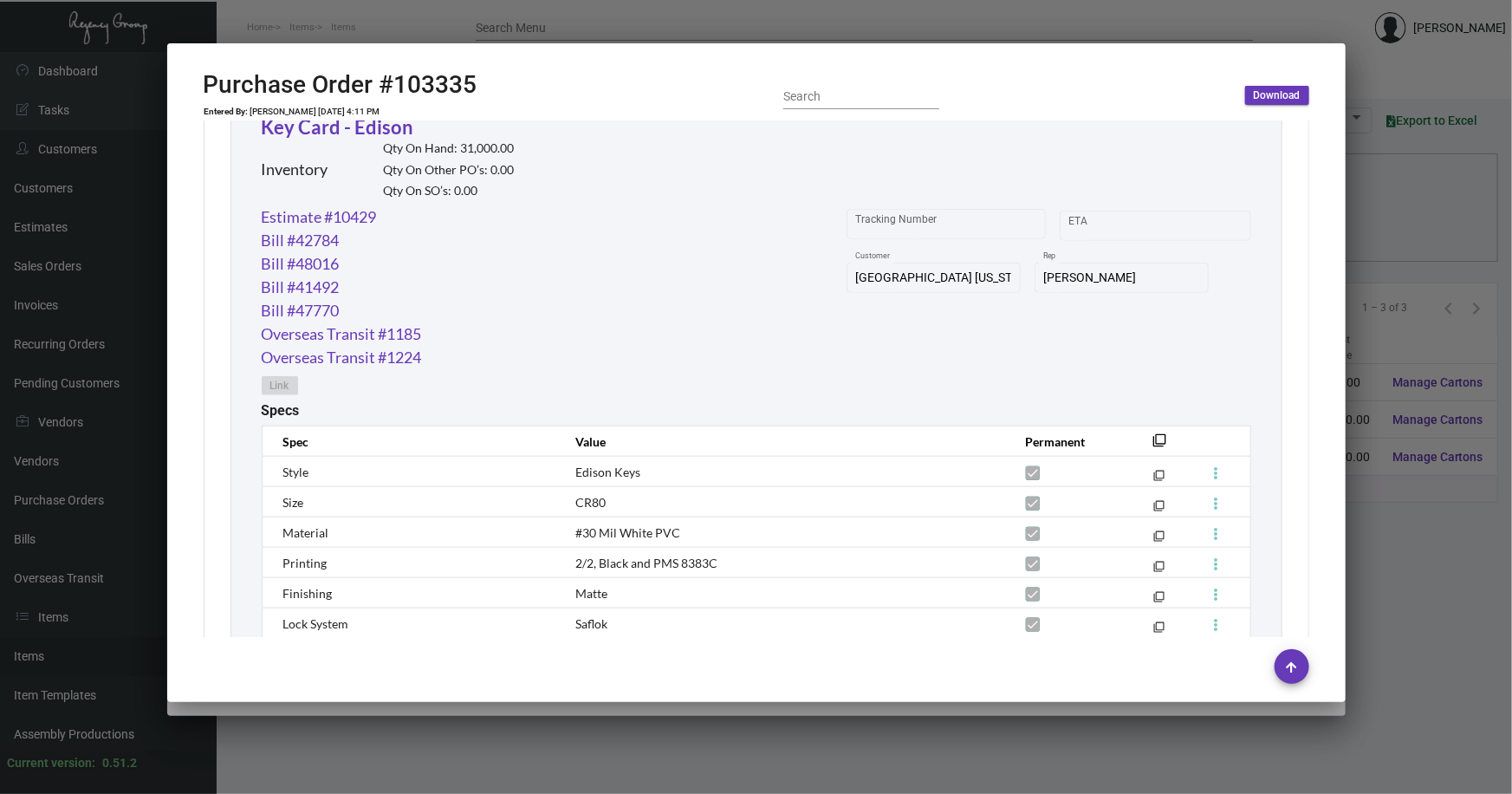
click at [1369, 521] on div at bounding box center [756, 397] width 1512 height 794
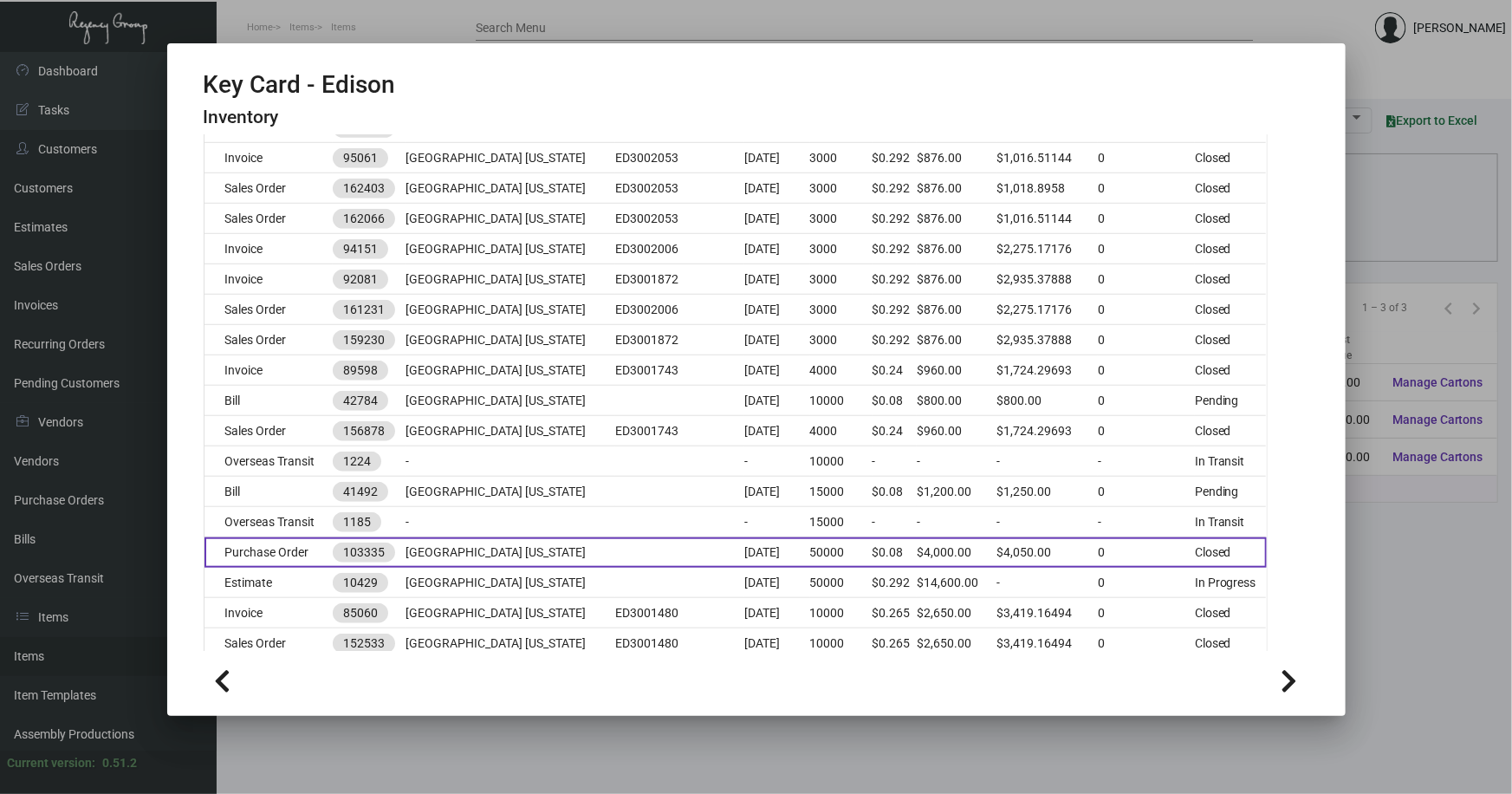
click at [248, 547] on td "Purchase Order" at bounding box center [269, 553] width 129 height 30
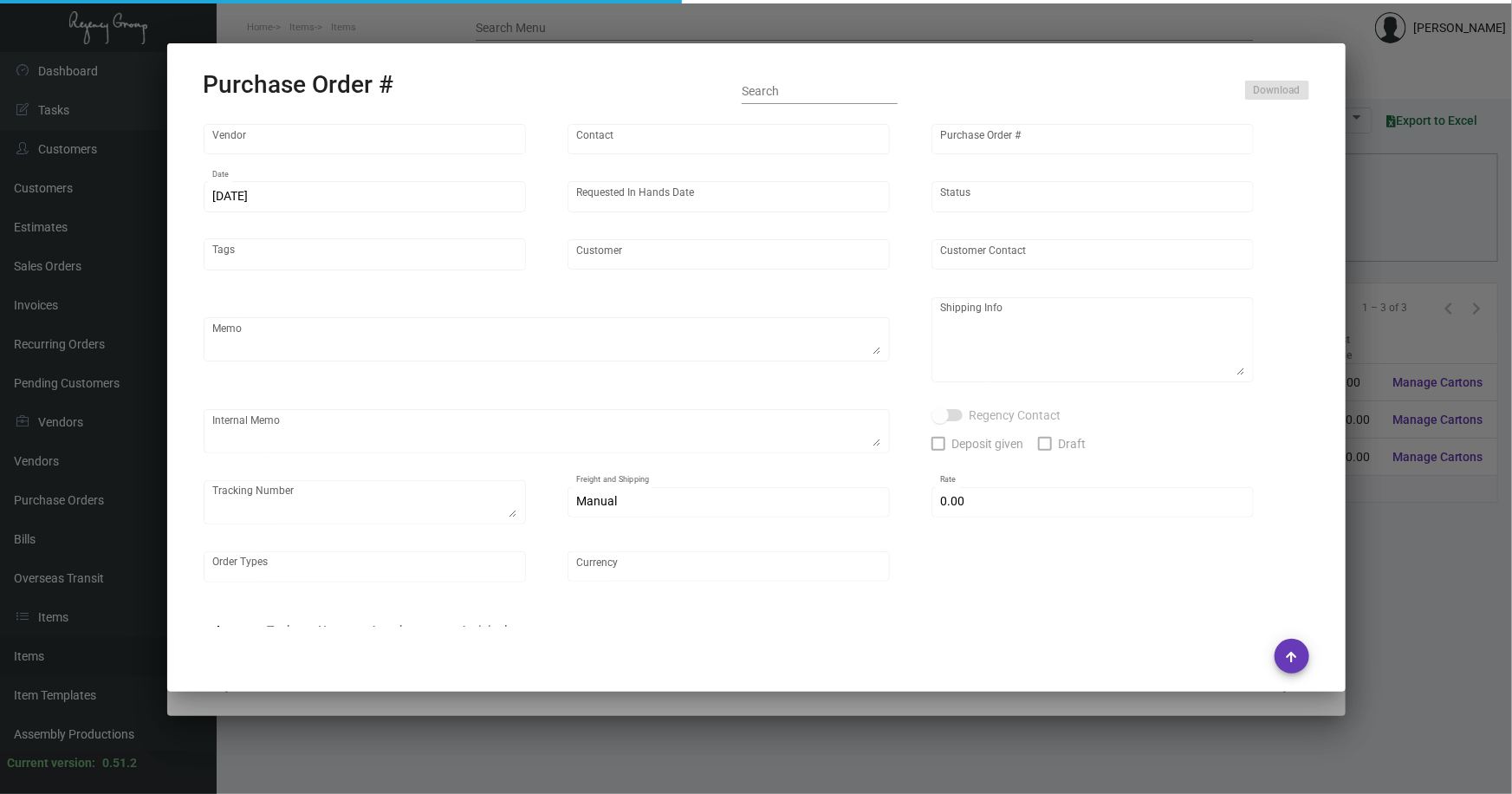
type input "CHENGDU MIND IOT TECHNOLOGY"
type input "[PERSON_NAME]"
type input "103335"
type input "[DATE]"
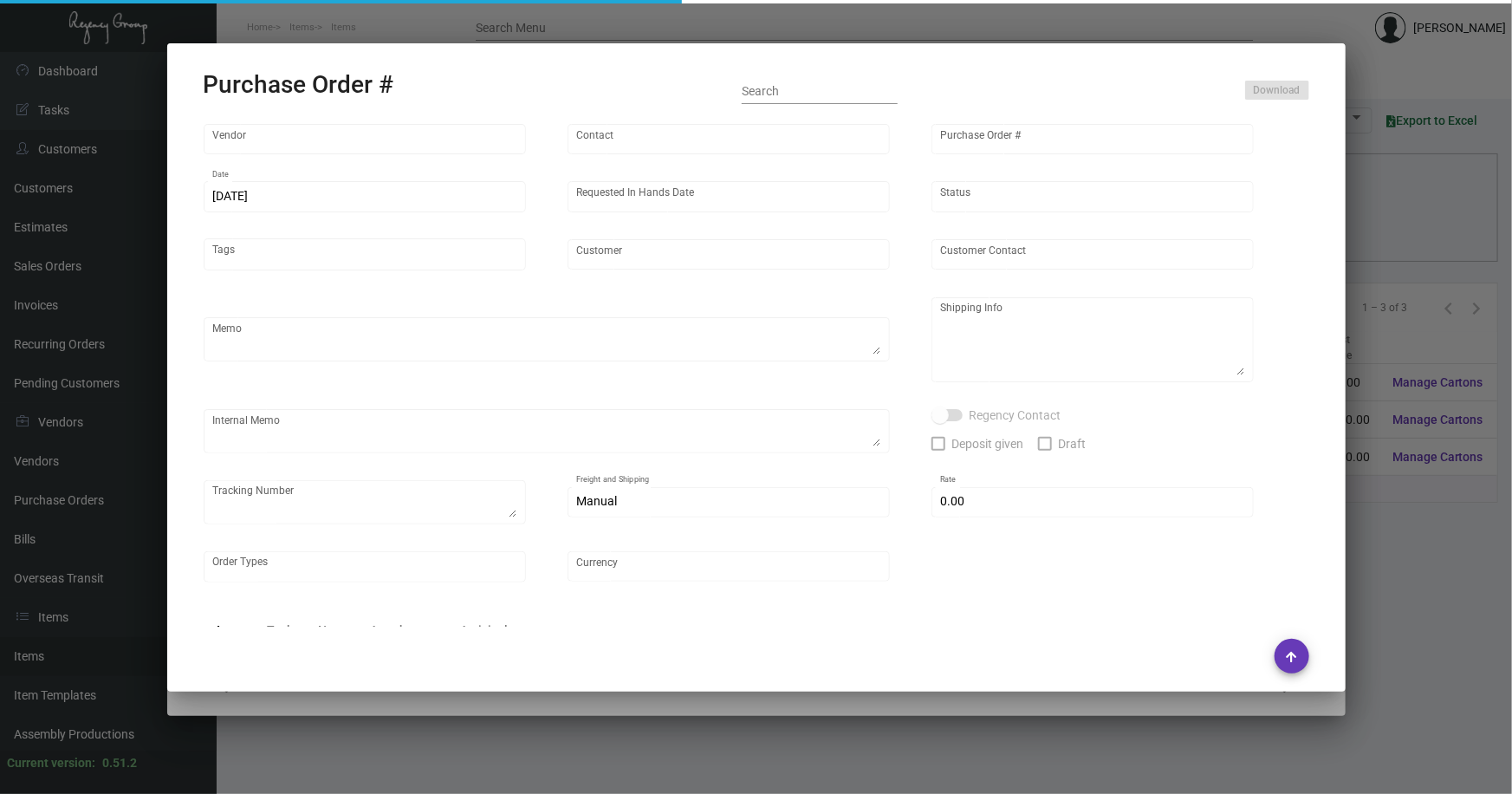
type input "[GEOGRAPHIC_DATA] [US_STATE]"
type textarea "15K ship via air, rest by boat to our NJ warehouse."
type textarea "Regency Group NJ - [PERSON_NAME] [STREET_ADDRESS]"
checkbox input "true"
type input "$ 0.00"
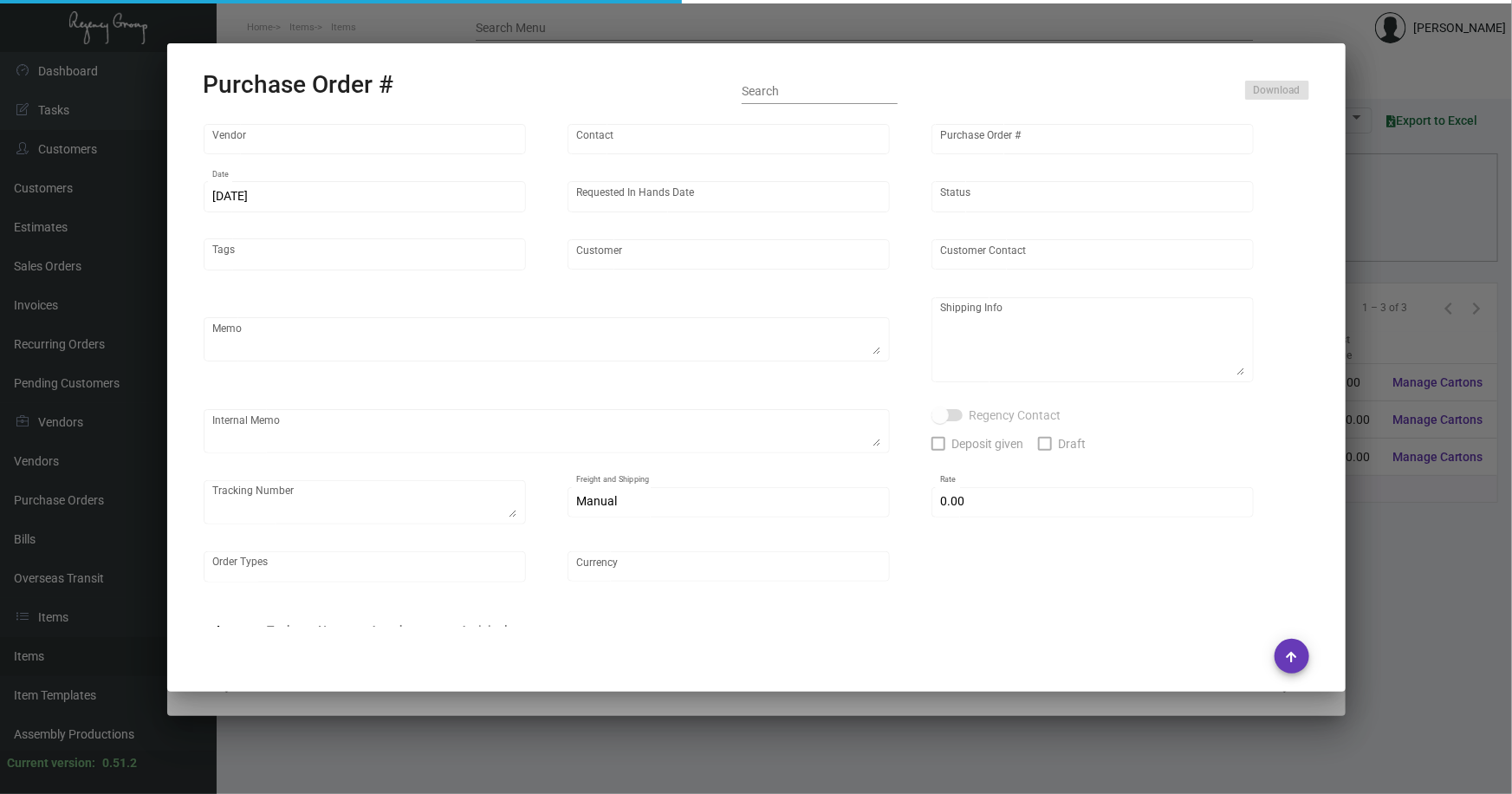
type input "United States Dollar $"
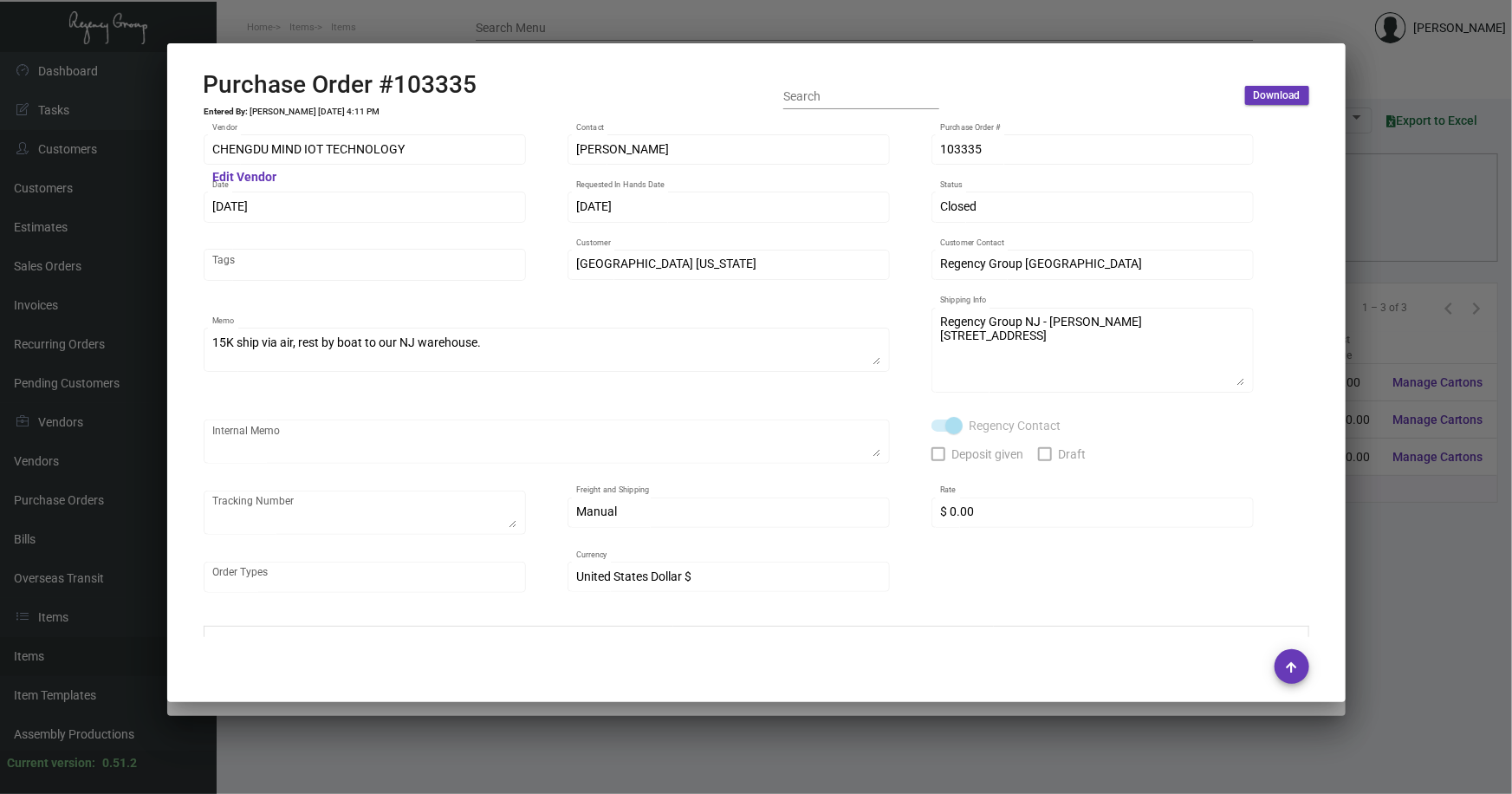
click at [1381, 521] on div at bounding box center [756, 397] width 1512 height 794
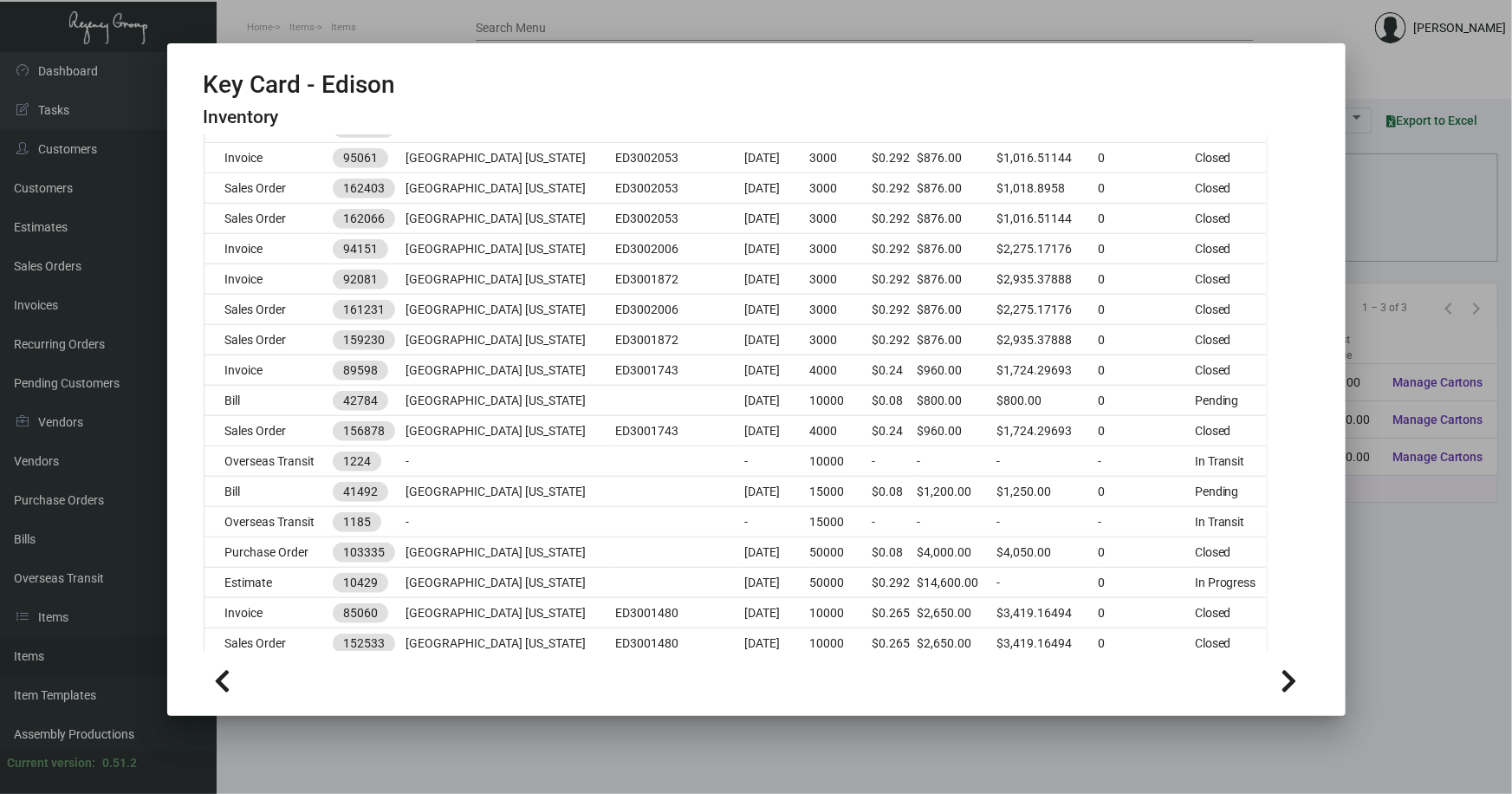
drag, startPoint x: 1369, startPoint y: 544, endPoint x: 1155, endPoint y: 533, distance: 214.3
click at [1368, 544] on div at bounding box center [756, 397] width 1512 height 794
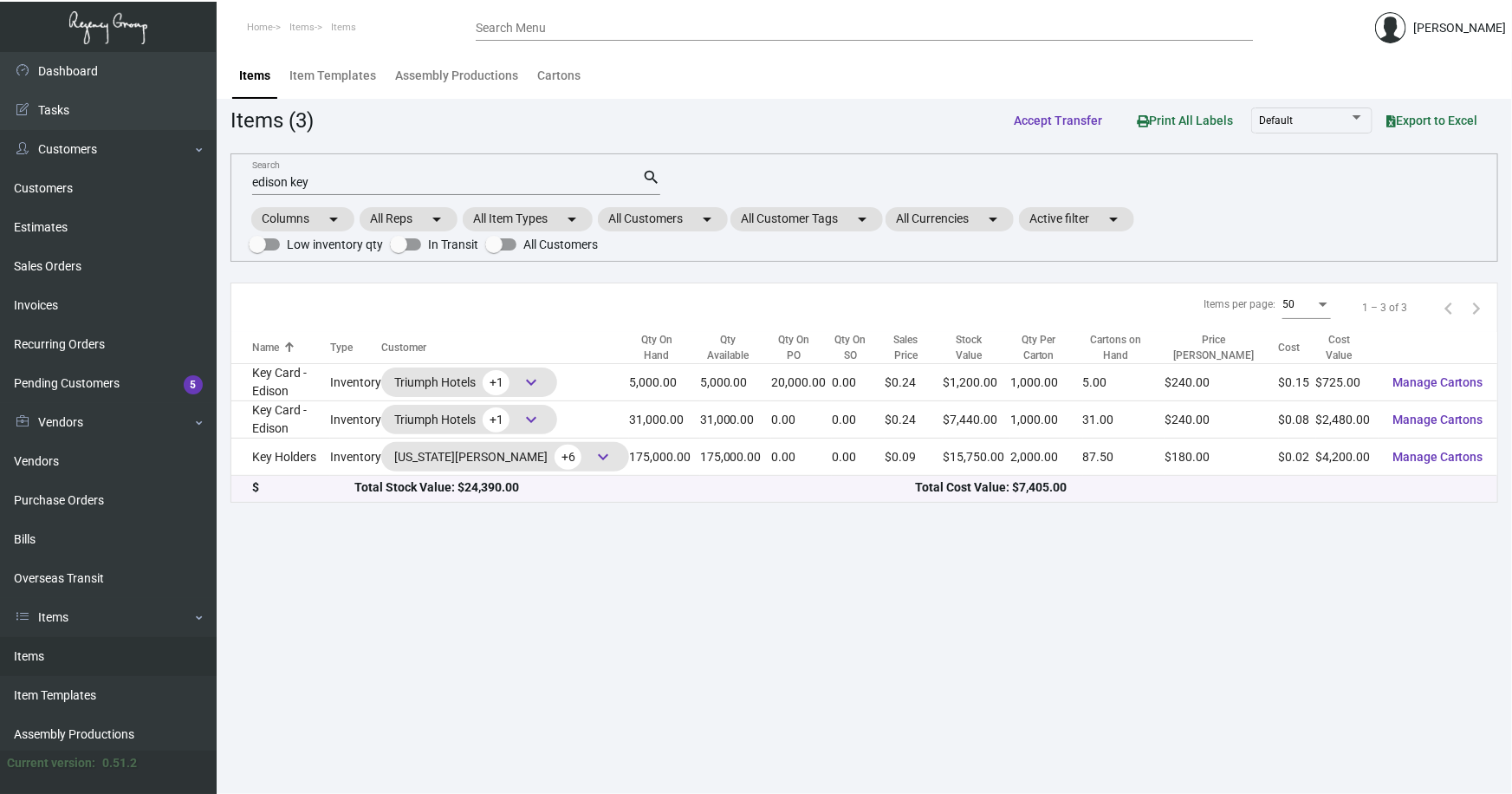
click at [299, 372] on td "Key Card - Edison" at bounding box center [281, 382] width 98 height 37
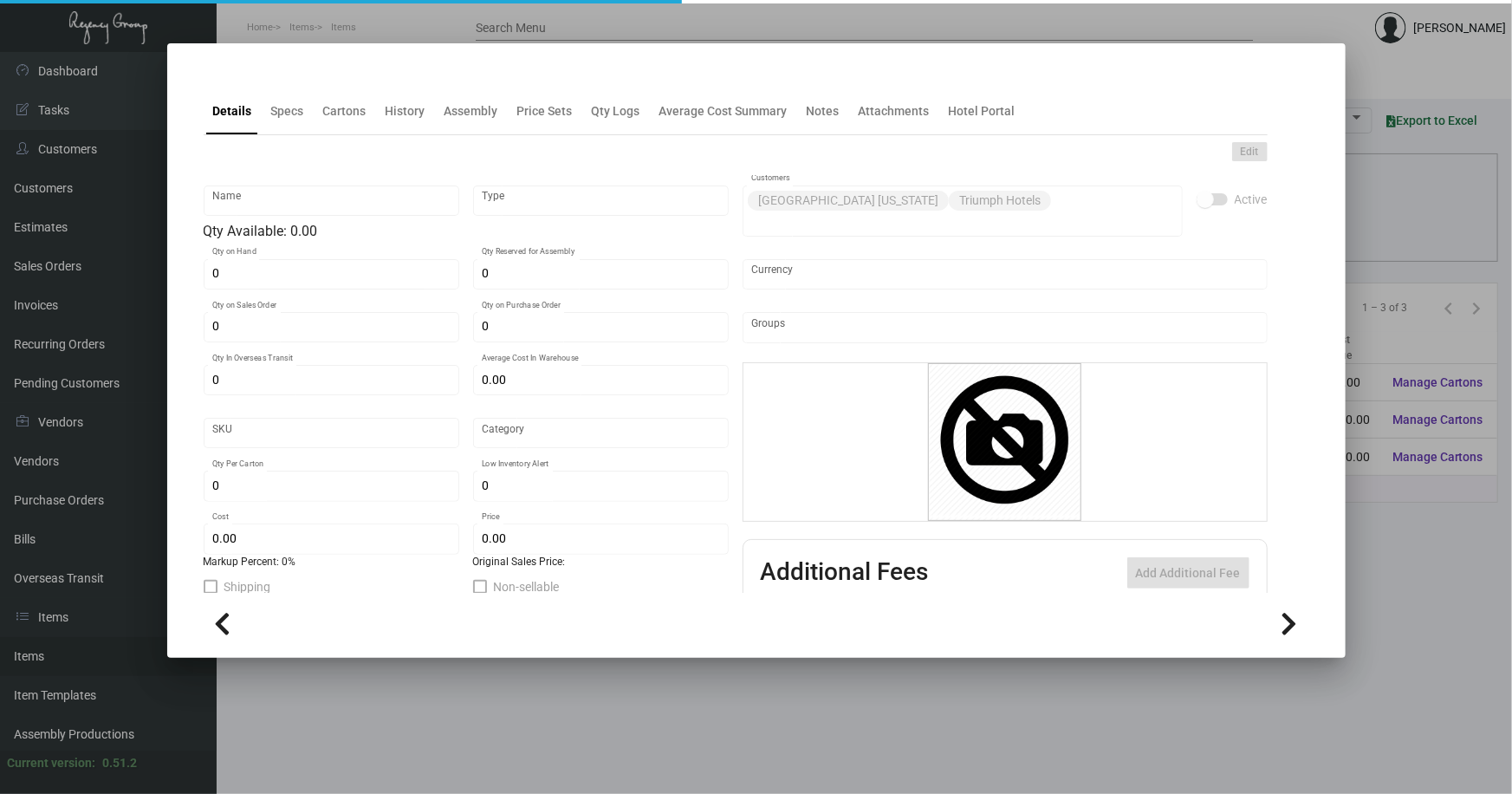
type input "Key Card - Edison"
type input "Inventory"
type input "5,000"
type input "20,000"
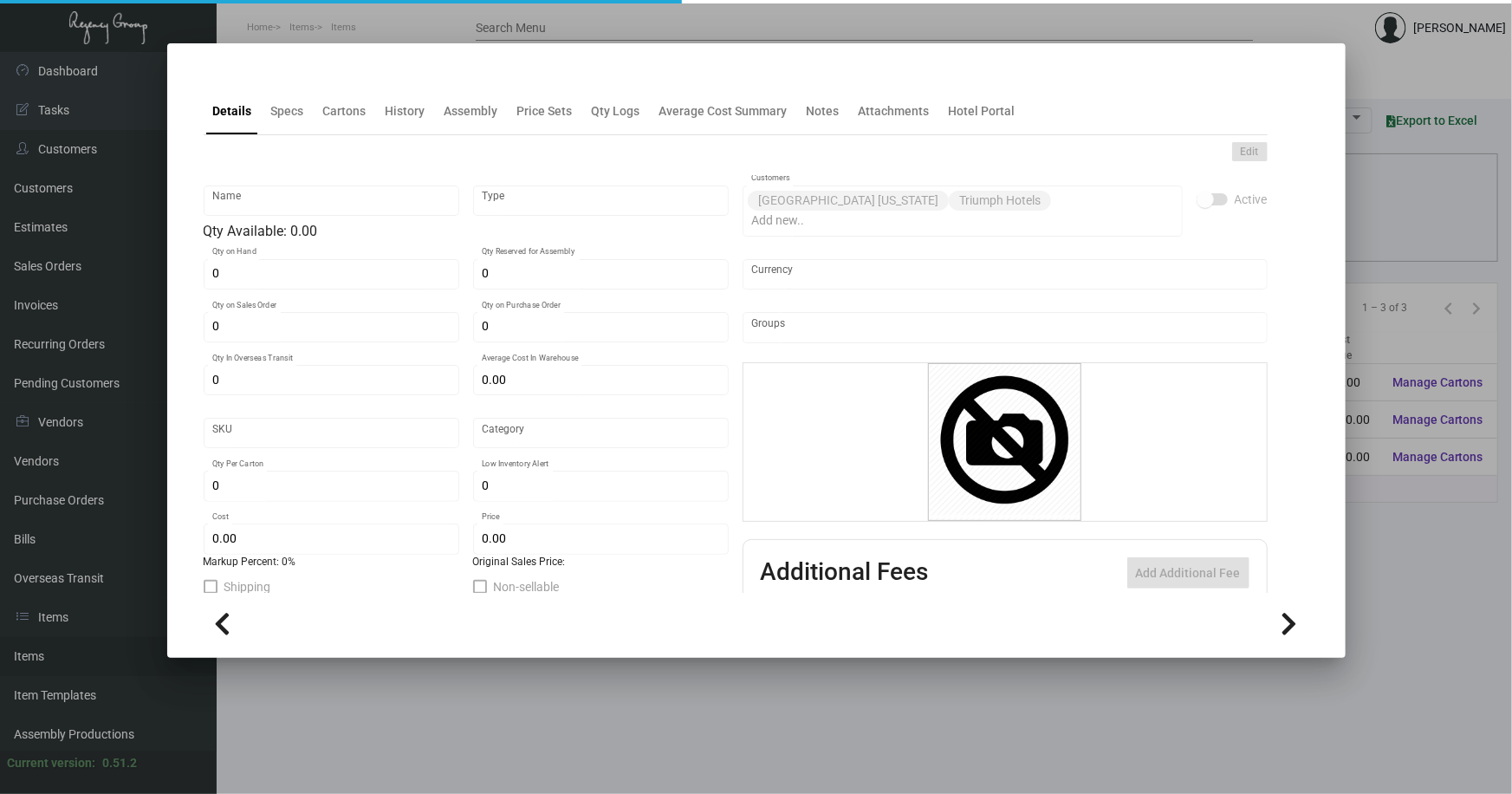
type input "$ 0.00"
type input "Overseas"
type input "1,000"
type input "$ 0.145"
type input "$ 0.24"
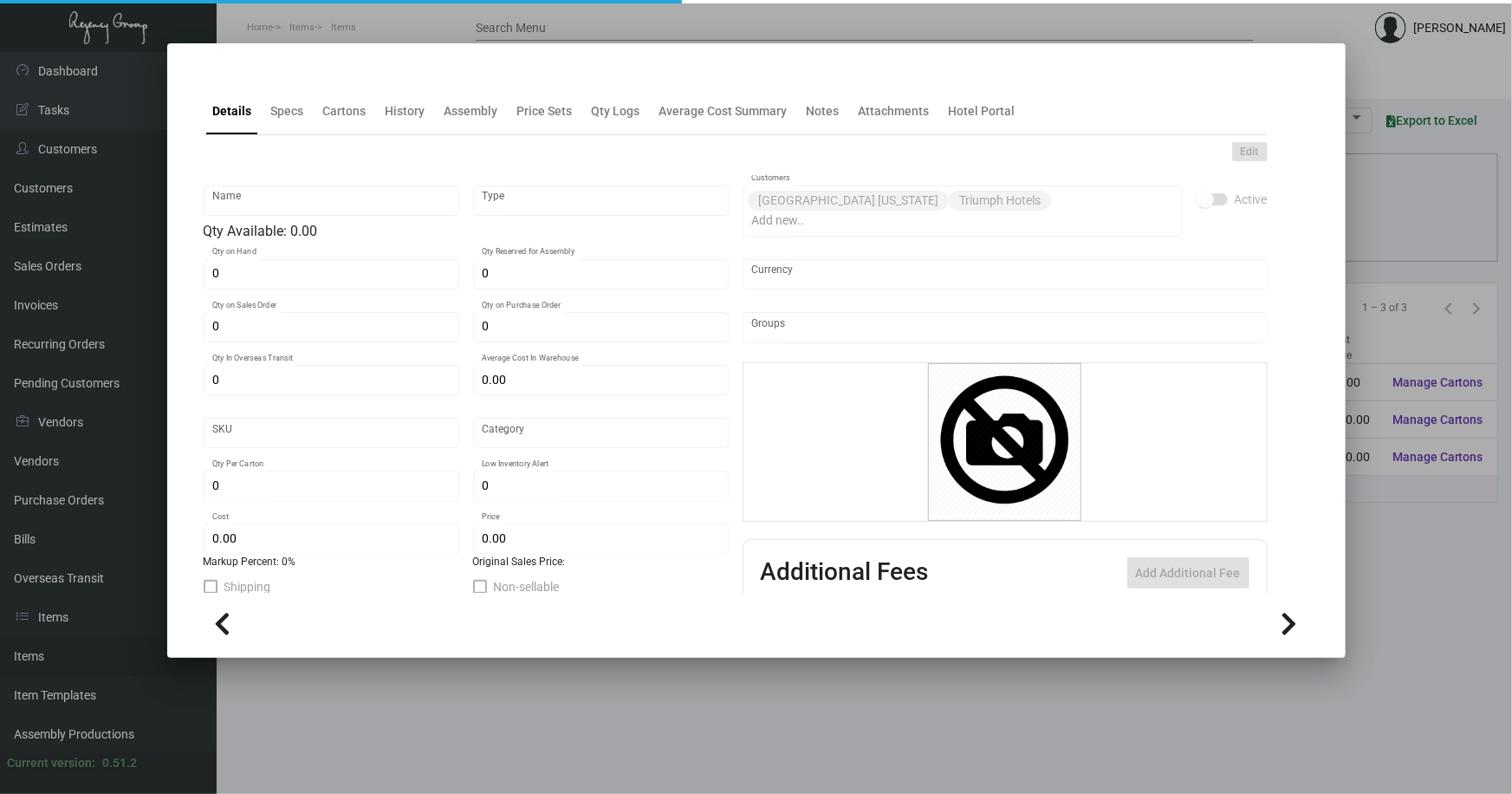
checkbox input "true"
type input "United States Dollar $"
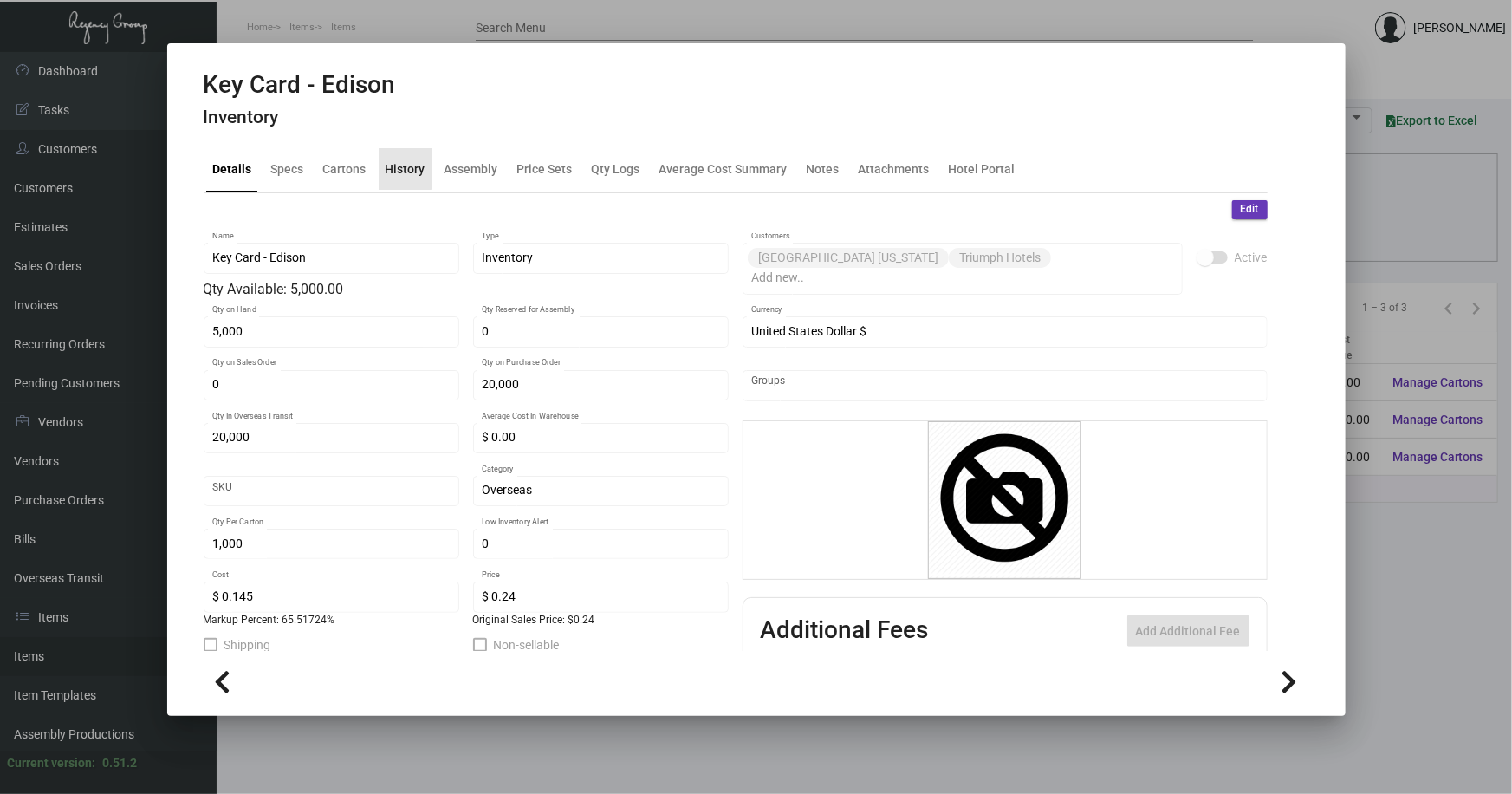
click at [396, 167] on div "History" at bounding box center [406, 168] width 40 height 18
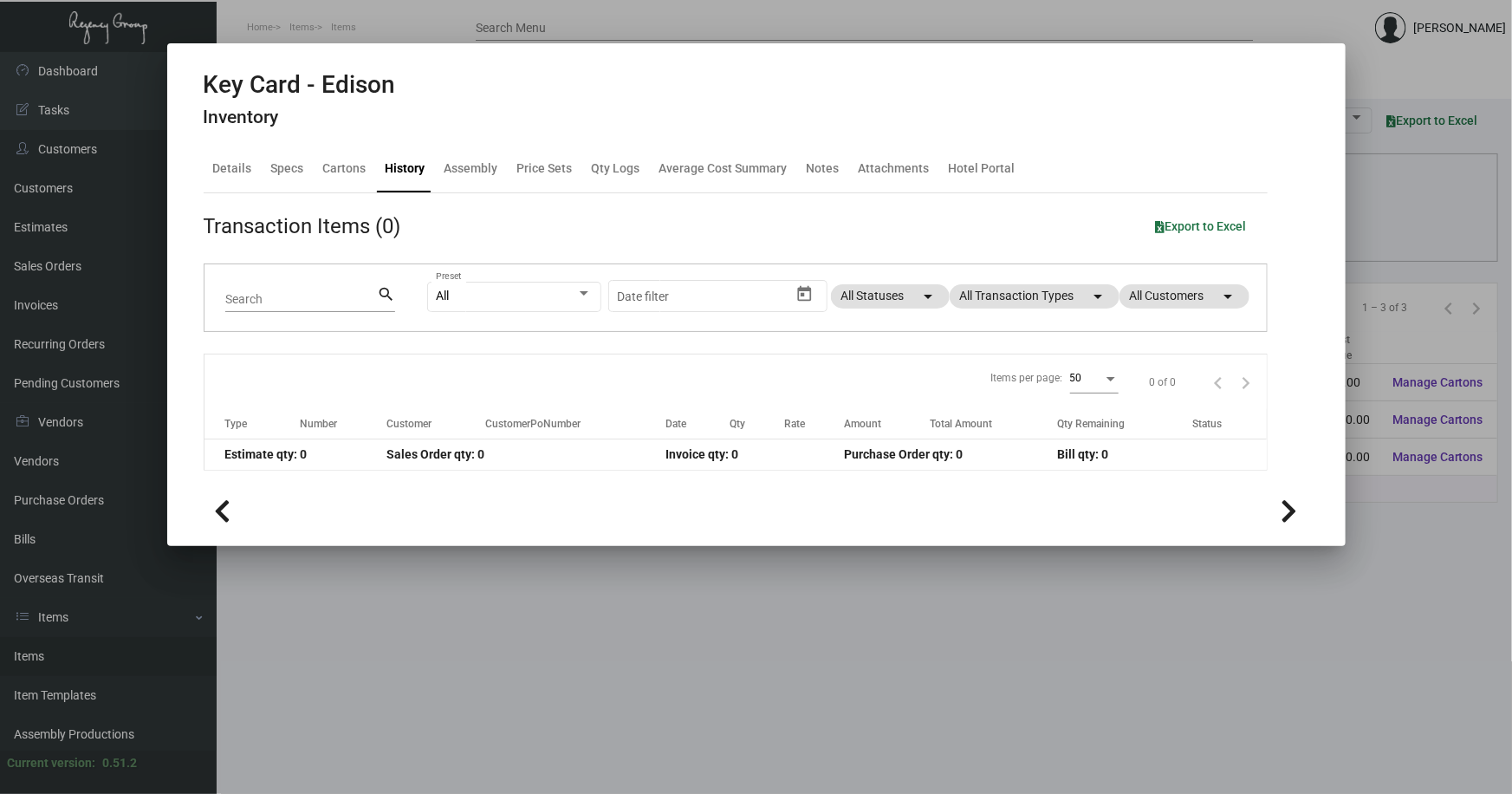
click at [589, 644] on div at bounding box center [756, 397] width 1512 height 794
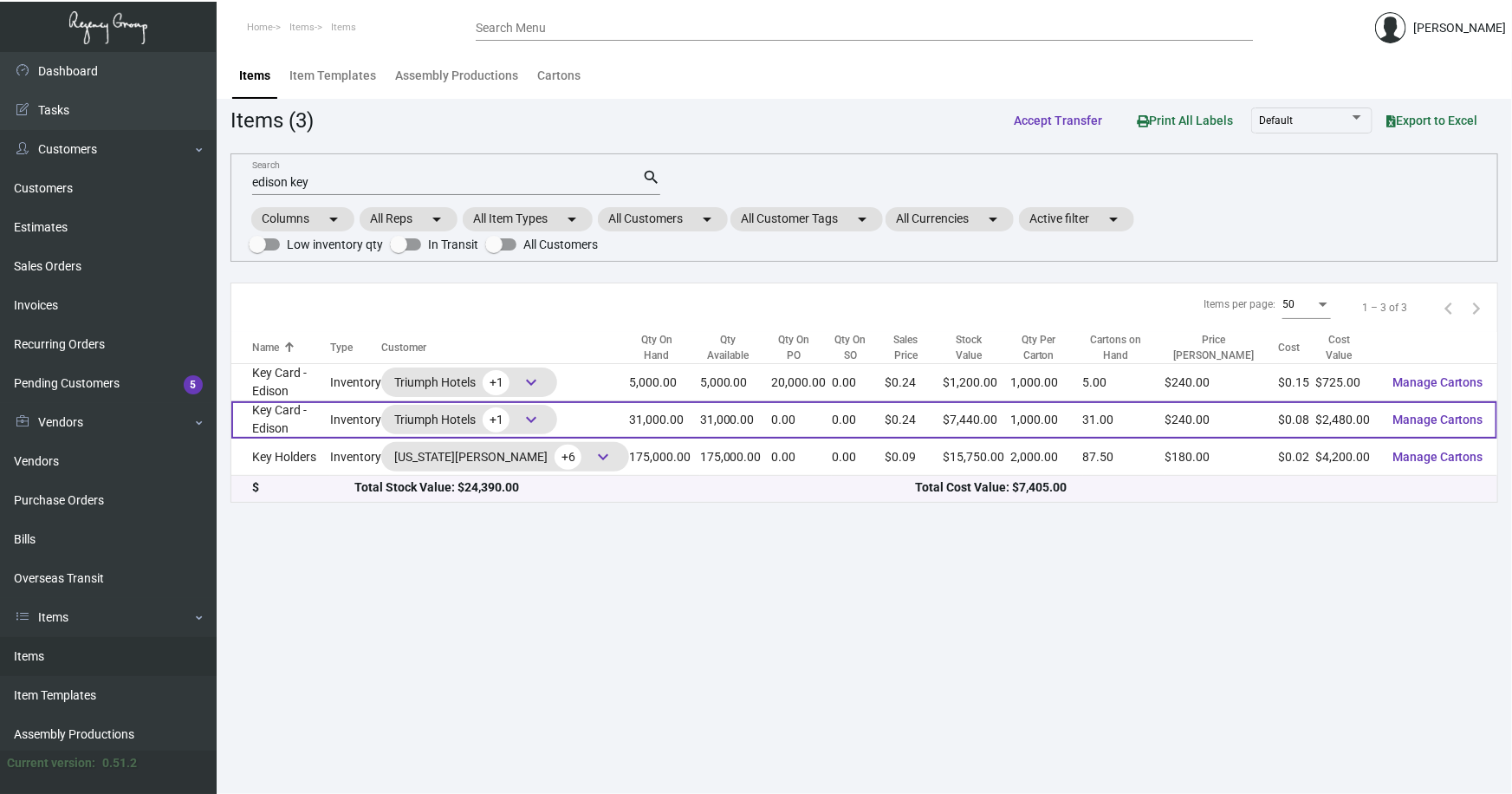
click at [260, 416] on td "Key Card - Edison" at bounding box center [281, 419] width 98 height 37
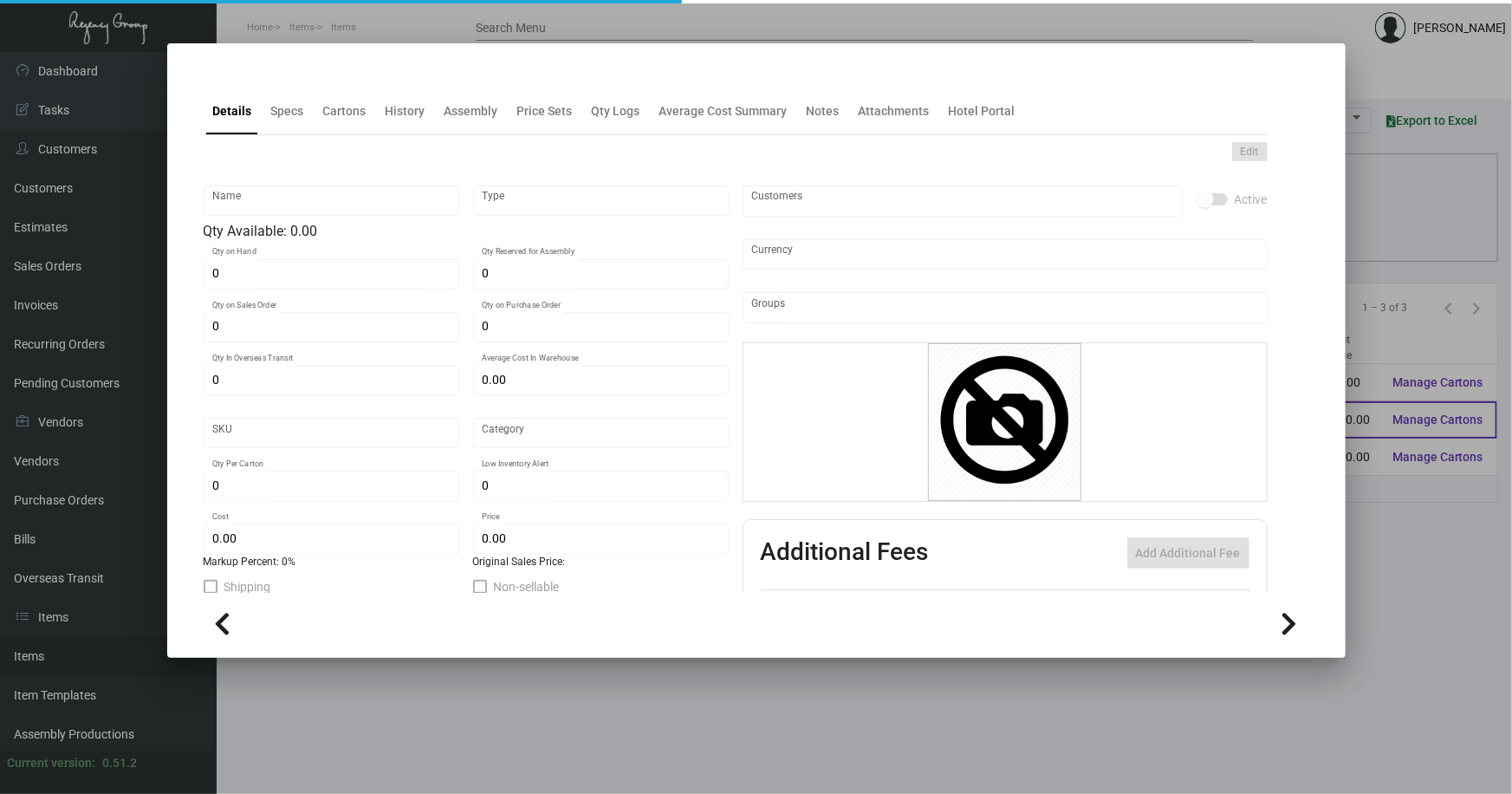
type input "Key Card - Edison"
type input "Inventory"
type input "31,000"
type input "10,000"
type input "$ 0.086"
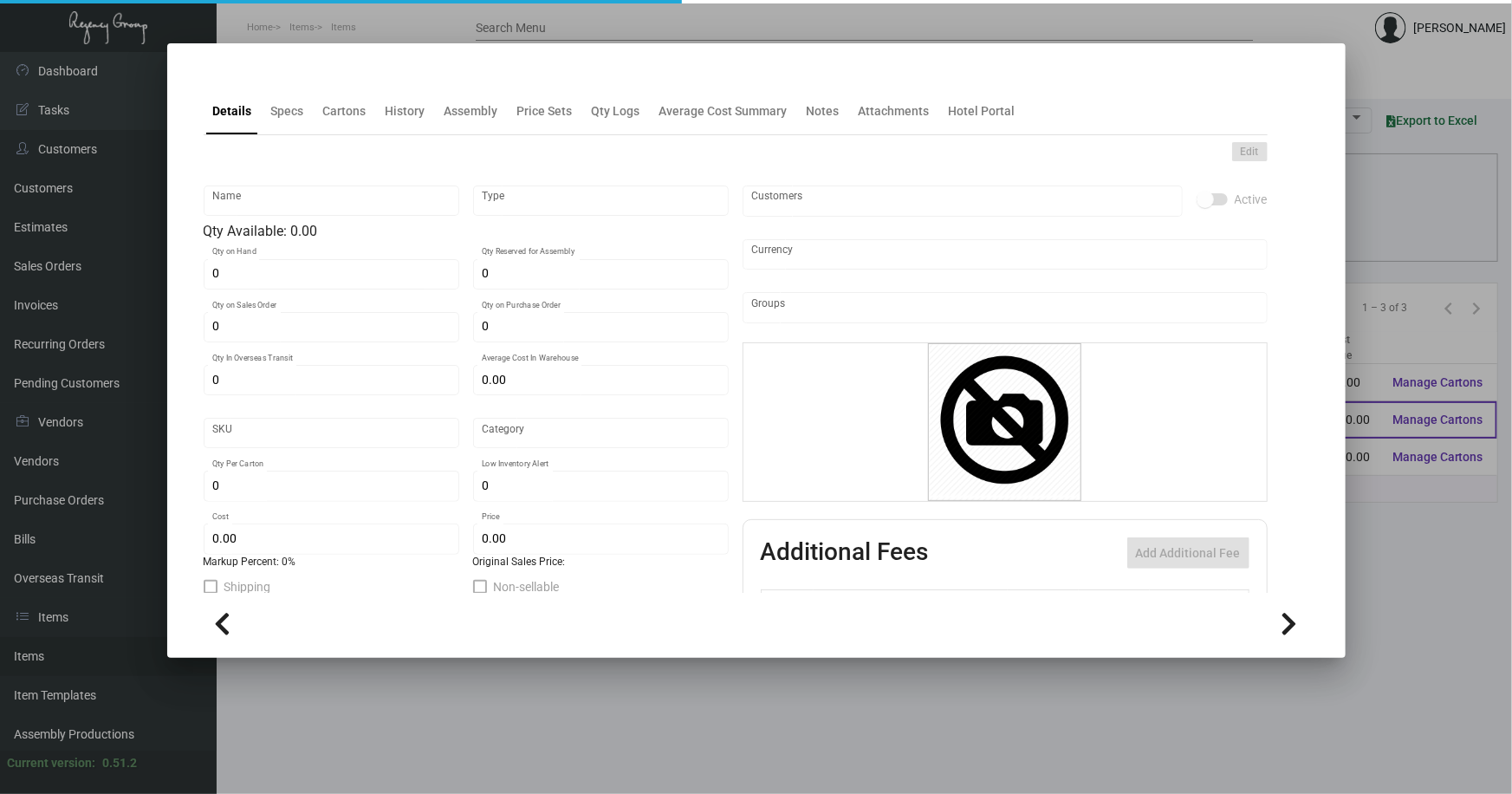
type input "1120"
type input "Standard"
type input "1,000"
type input "15,000"
type input "$ 0.08"
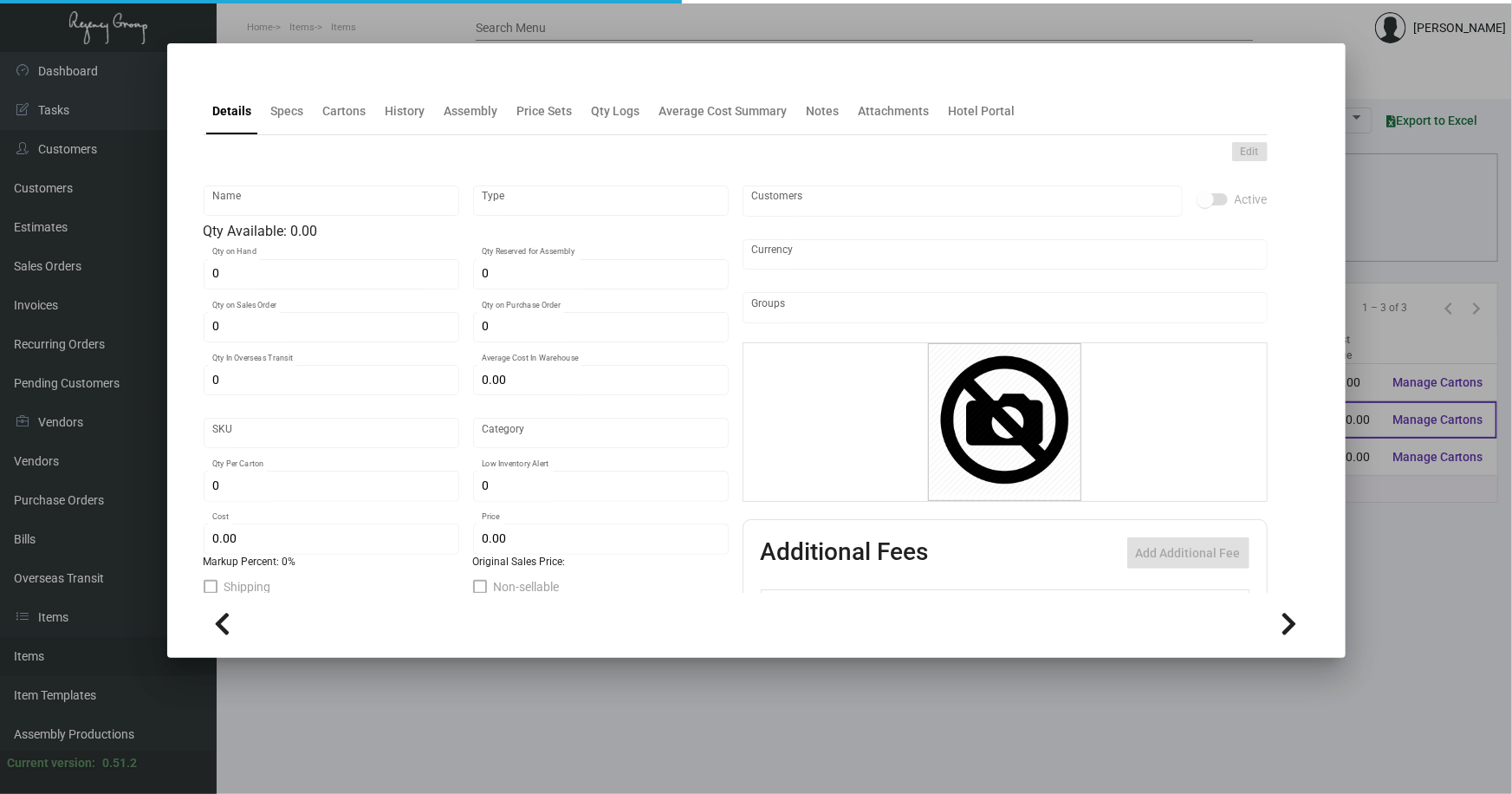
type input "$ 0.24"
type textarea "Key RFID: size 2.18x3.38 #30 mill white dull PVC Safelok Chip, printing 2/2, pm…"
checkbox input "true"
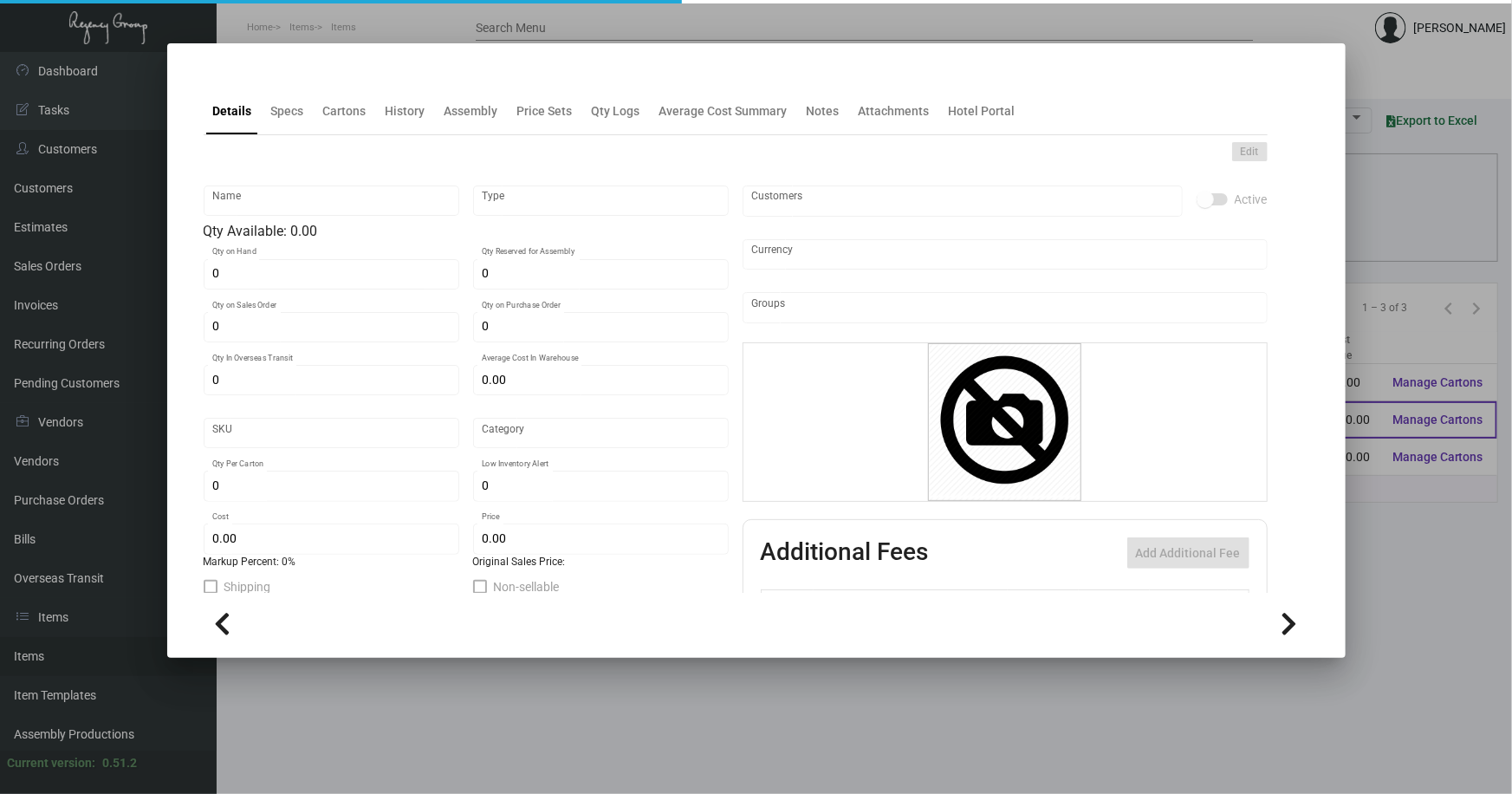
type input "United States Dollar $"
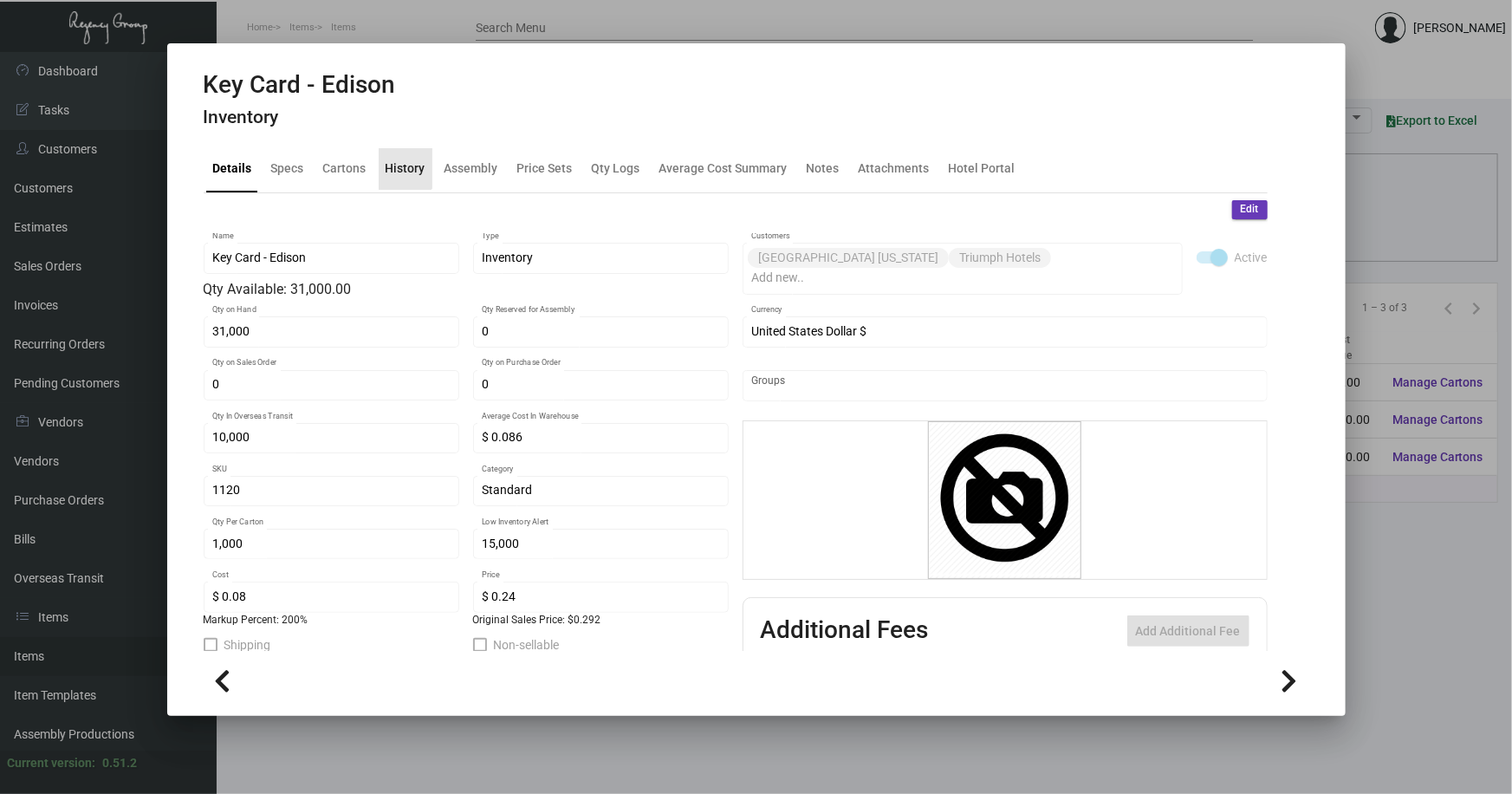
click at [402, 162] on div "History" at bounding box center [406, 168] width 40 height 18
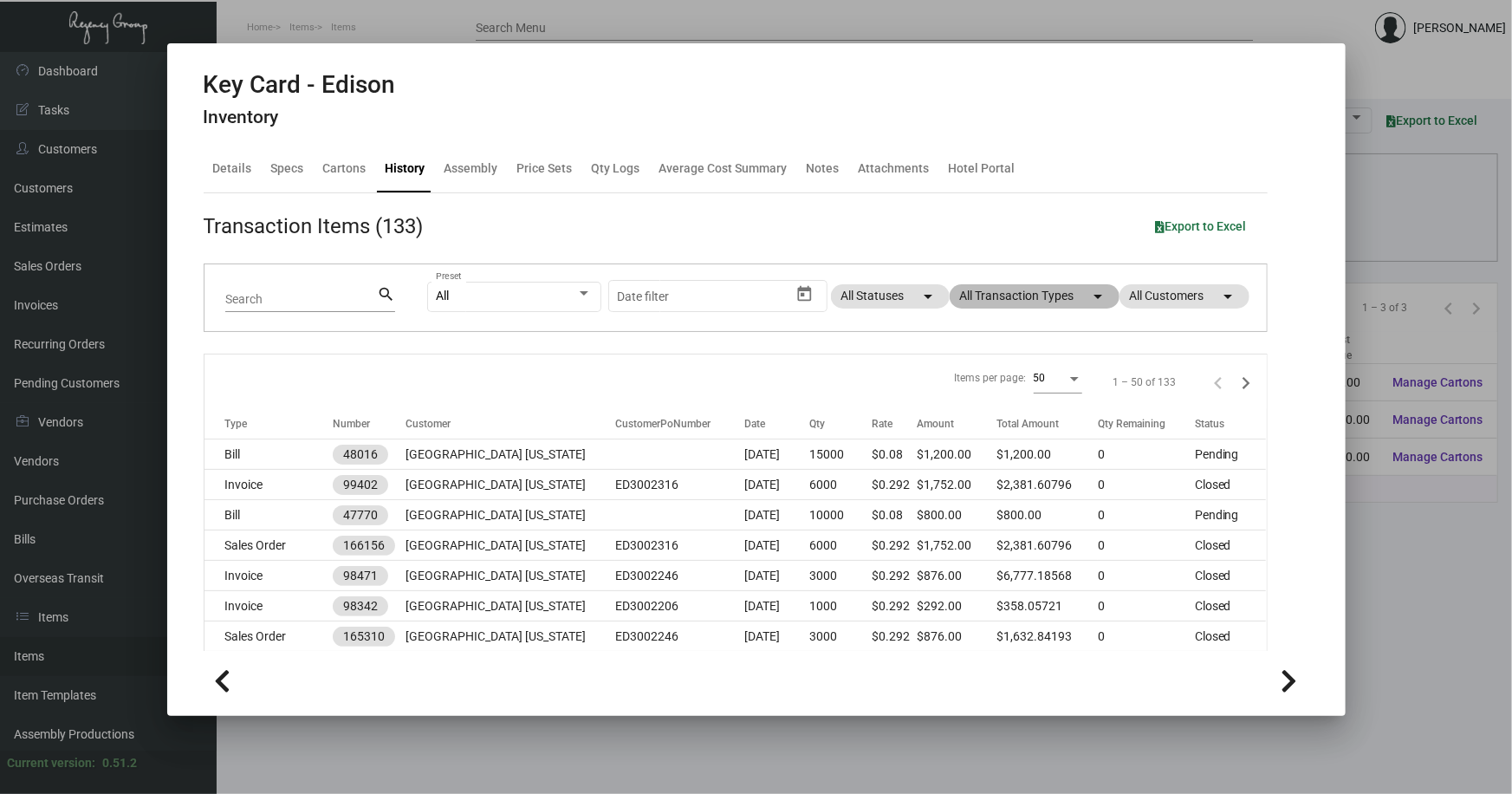
click at [1051, 295] on mat-chip "All Transaction Types arrow_drop_down" at bounding box center [1035, 296] width 170 height 25
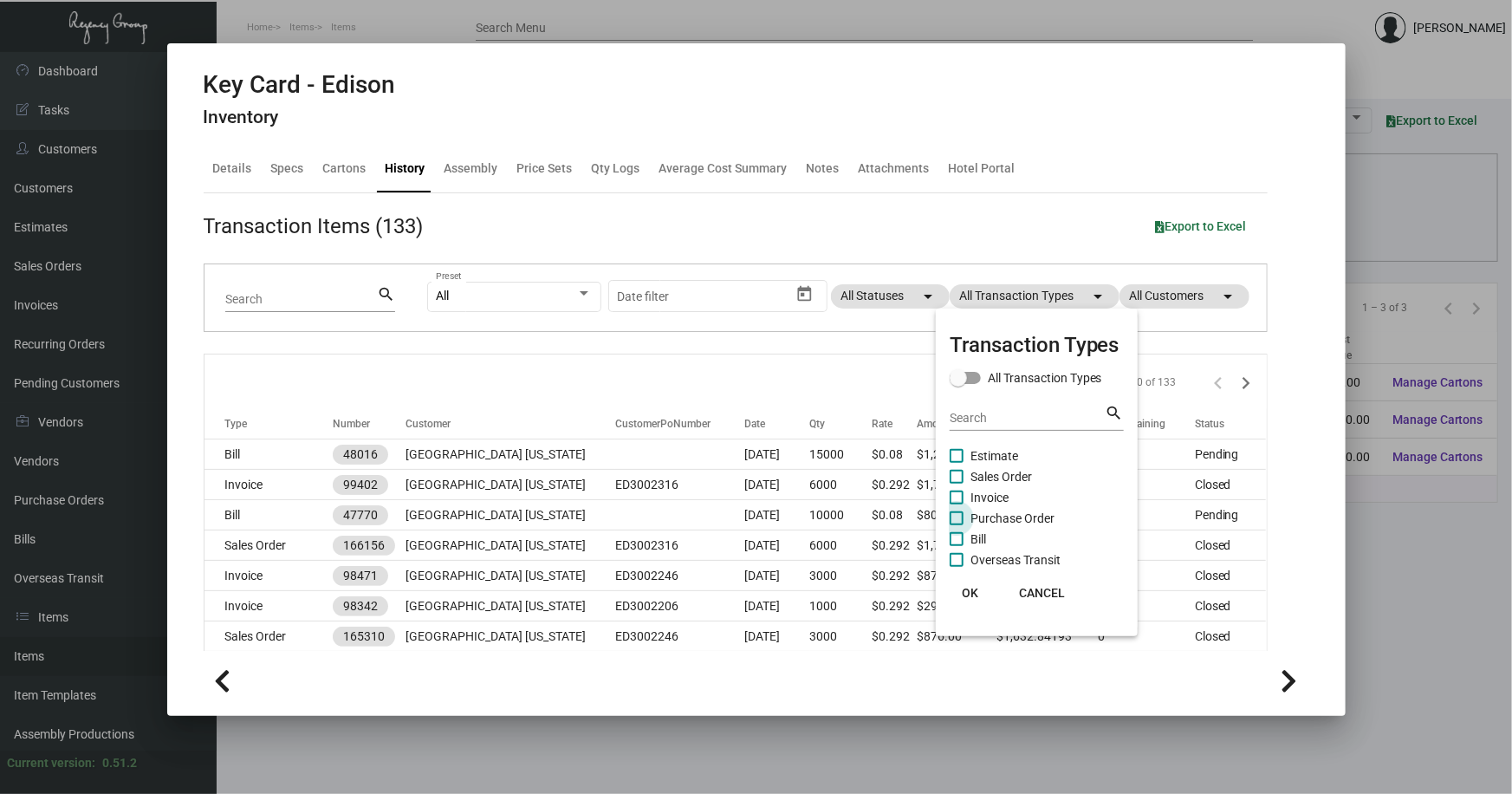
click at [1009, 512] on span "Purchase Order" at bounding box center [1012, 519] width 84 height 21
click at [957, 525] on input "Purchase Order" at bounding box center [956, 525] width 1 height 1
checkbox input "true"
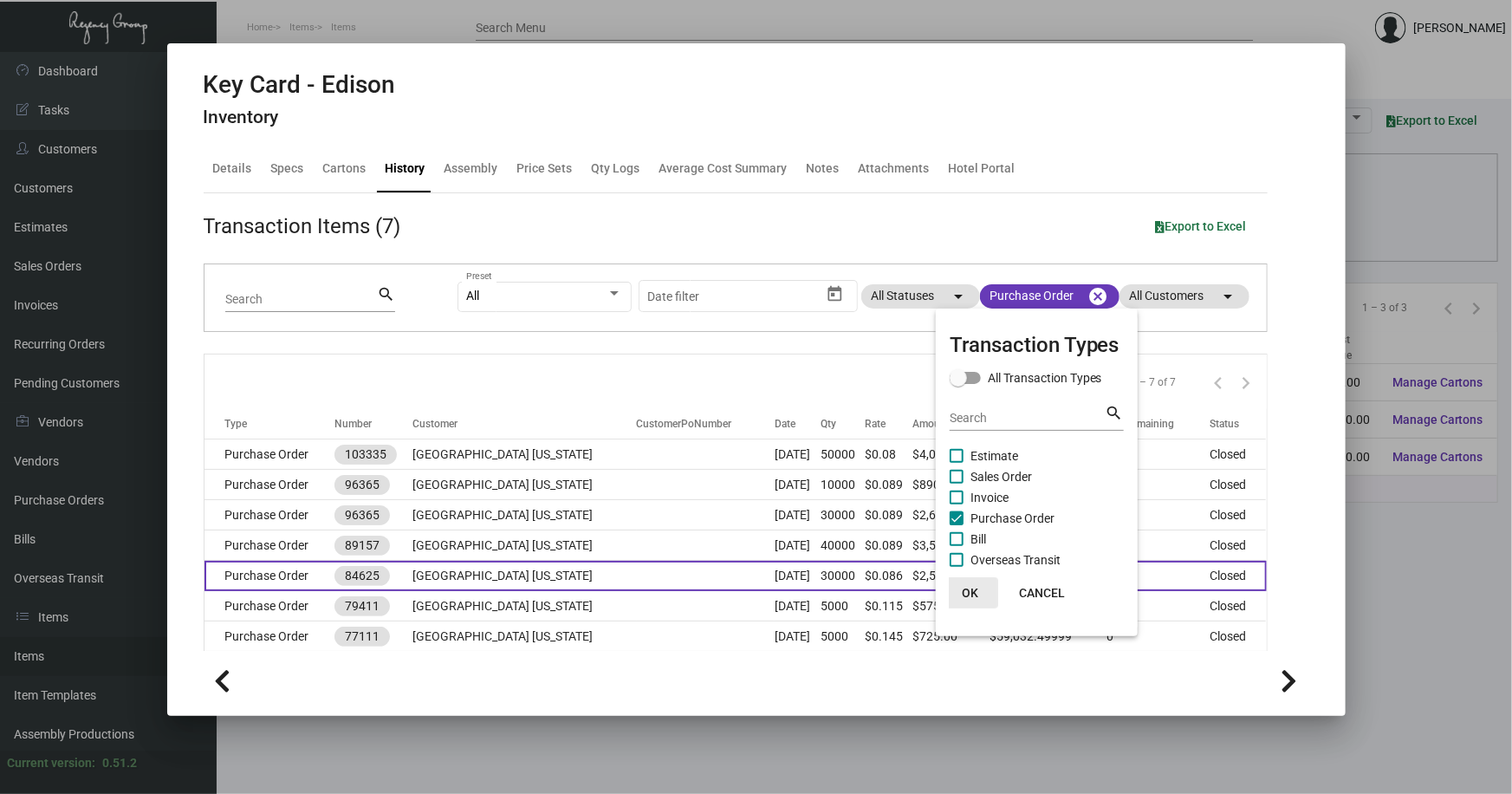
drag, startPoint x: 970, startPoint y: 591, endPoint x: 963, endPoint y: 582, distance: 11.4
click at [969, 590] on span "OK" at bounding box center [970, 592] width 16 height 14
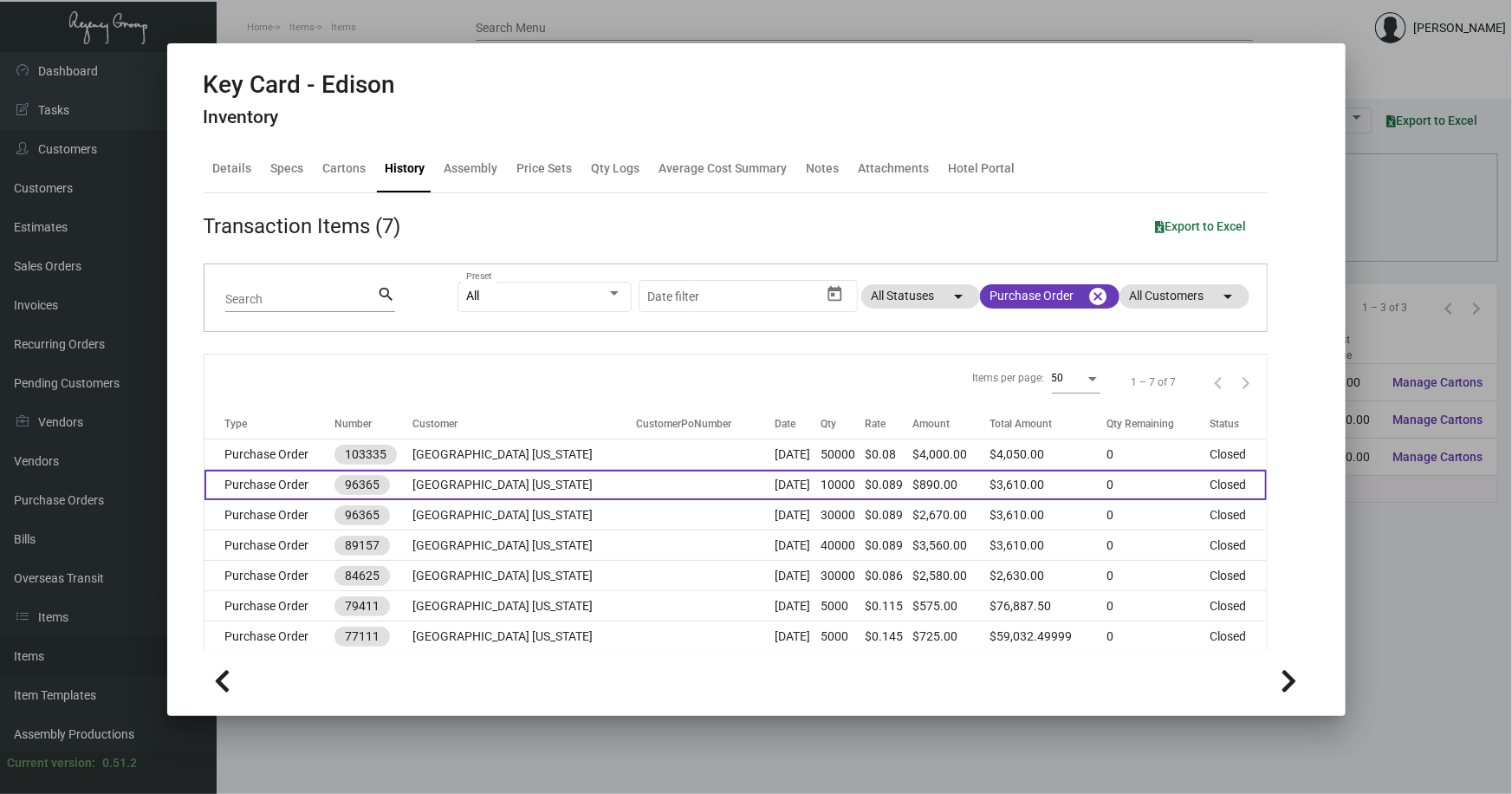
click at [306, 493] on td "Purchase Order" at bounding box center [270, 485] width 131 height 30
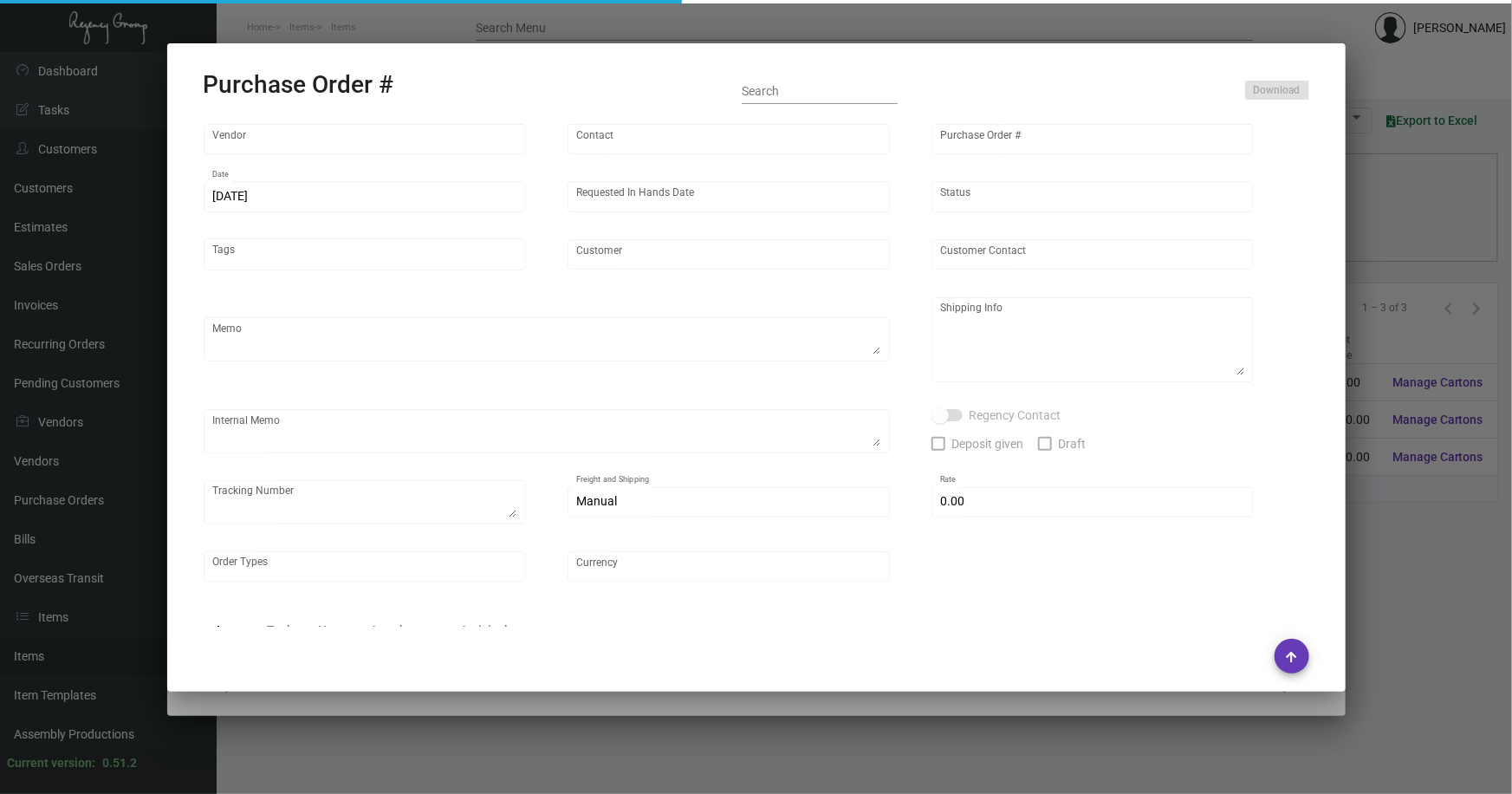
type input "CHENGDU MIND IOT TECHNOLOGY"
type input "[PERSON_NAME]"
type input "96365"
type input "[DATE]"
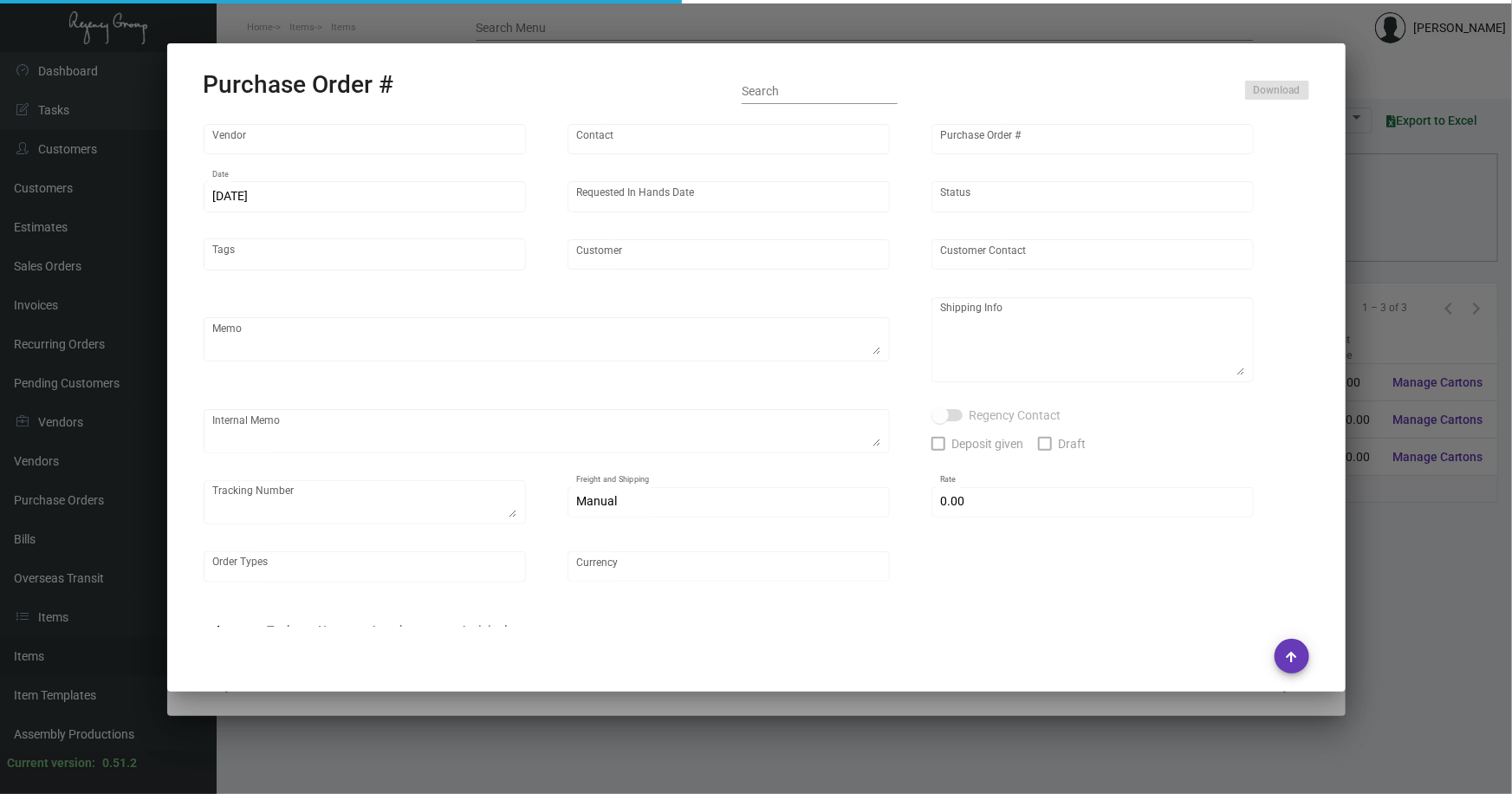
type input "[GEOGRAPHIC_DATA] [US_STATE]"
type textarea "10k by air to [GEOGRAPHIC_DATA], Rest by boat: 10k ship next boat, 10k ship in …"
type textarea "Regency Group NJ - [PERSON_NAME] [STREET_ADDRESS]"
checkbox input "true"
type input "$ 0.00"
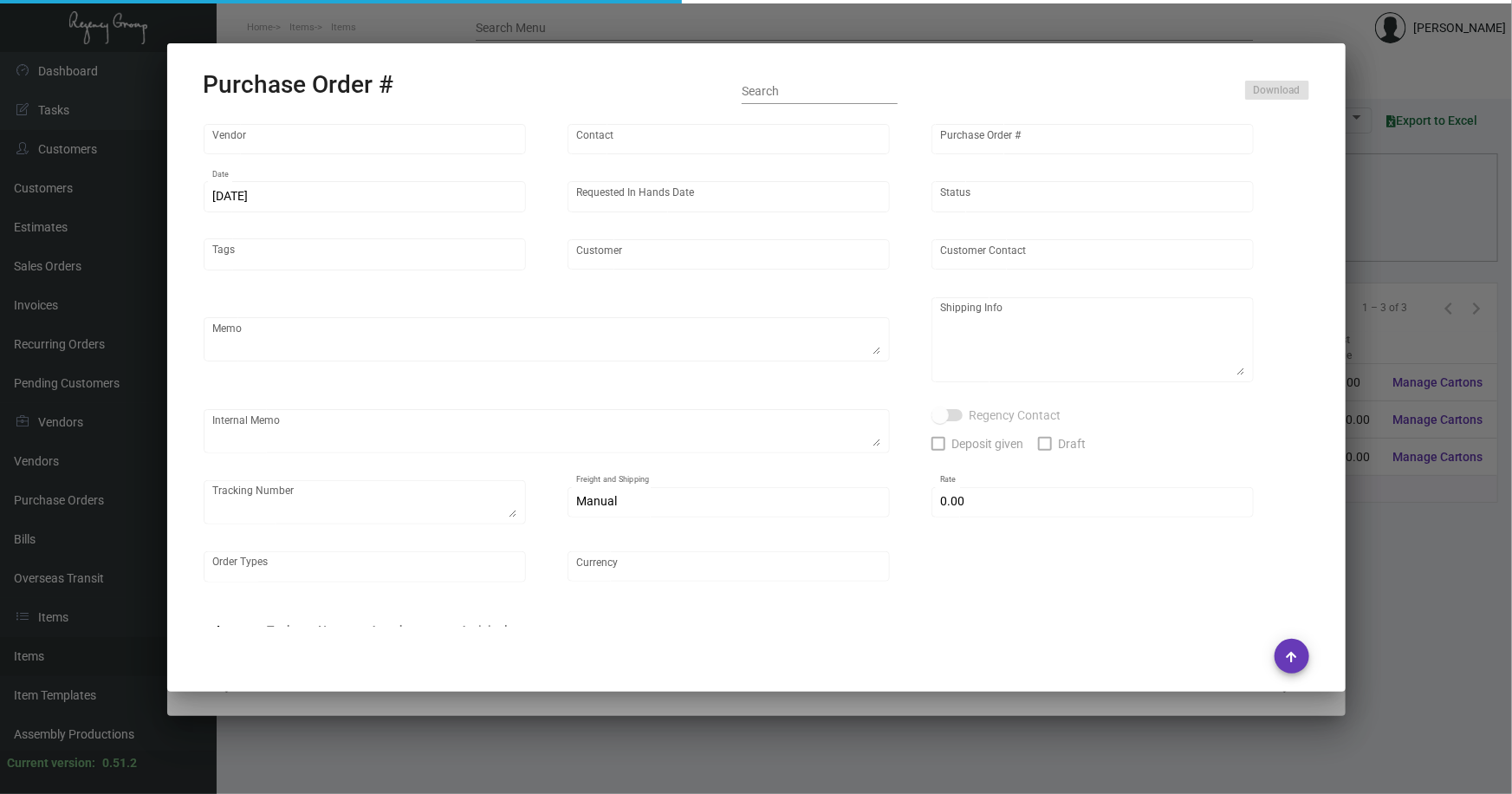
type input "United States Dollar $"
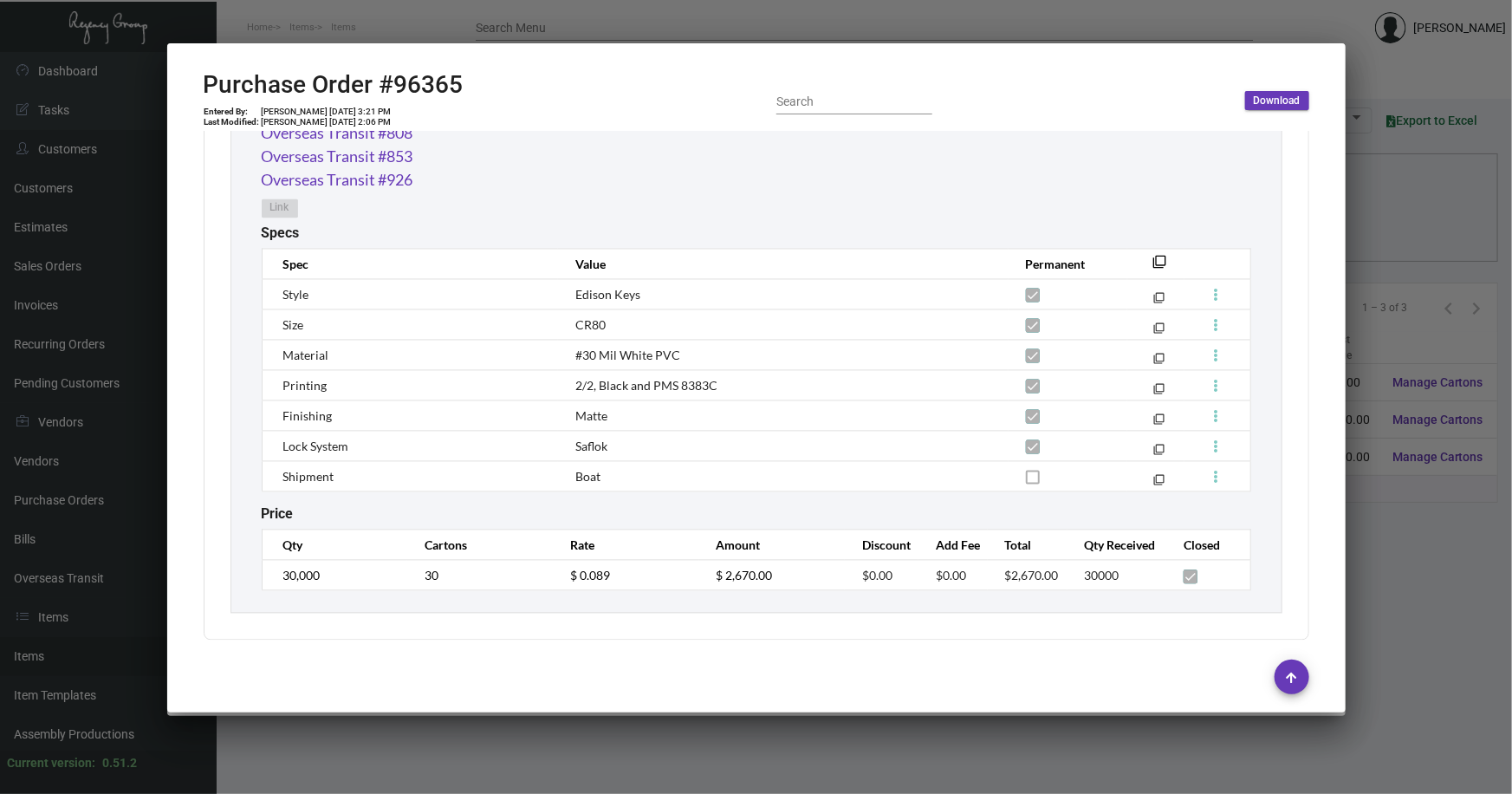
scroll to position [1326, 0]
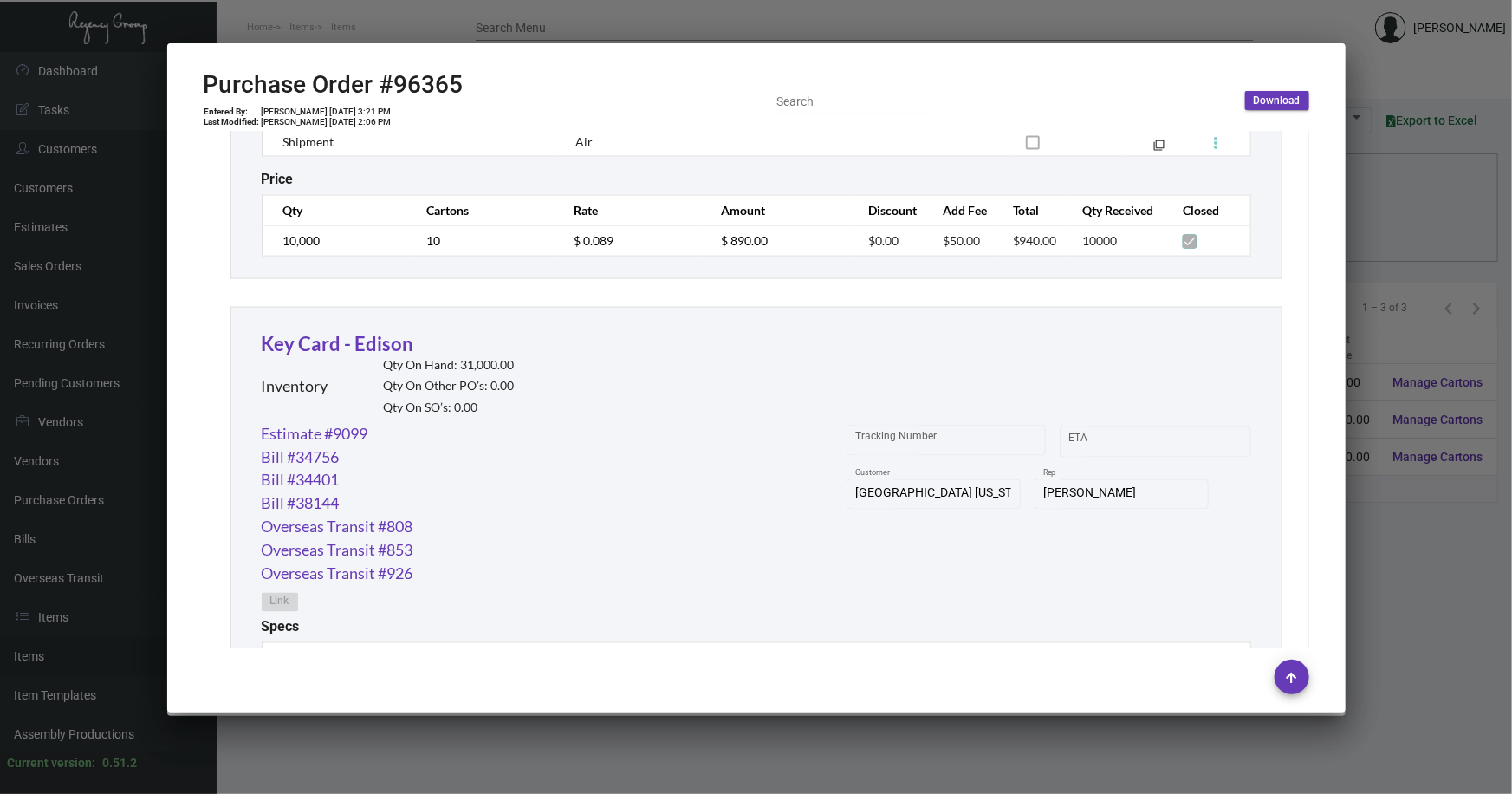
click at [1395, 519] on div at bounding box center [756, 397] width 1512 height 794
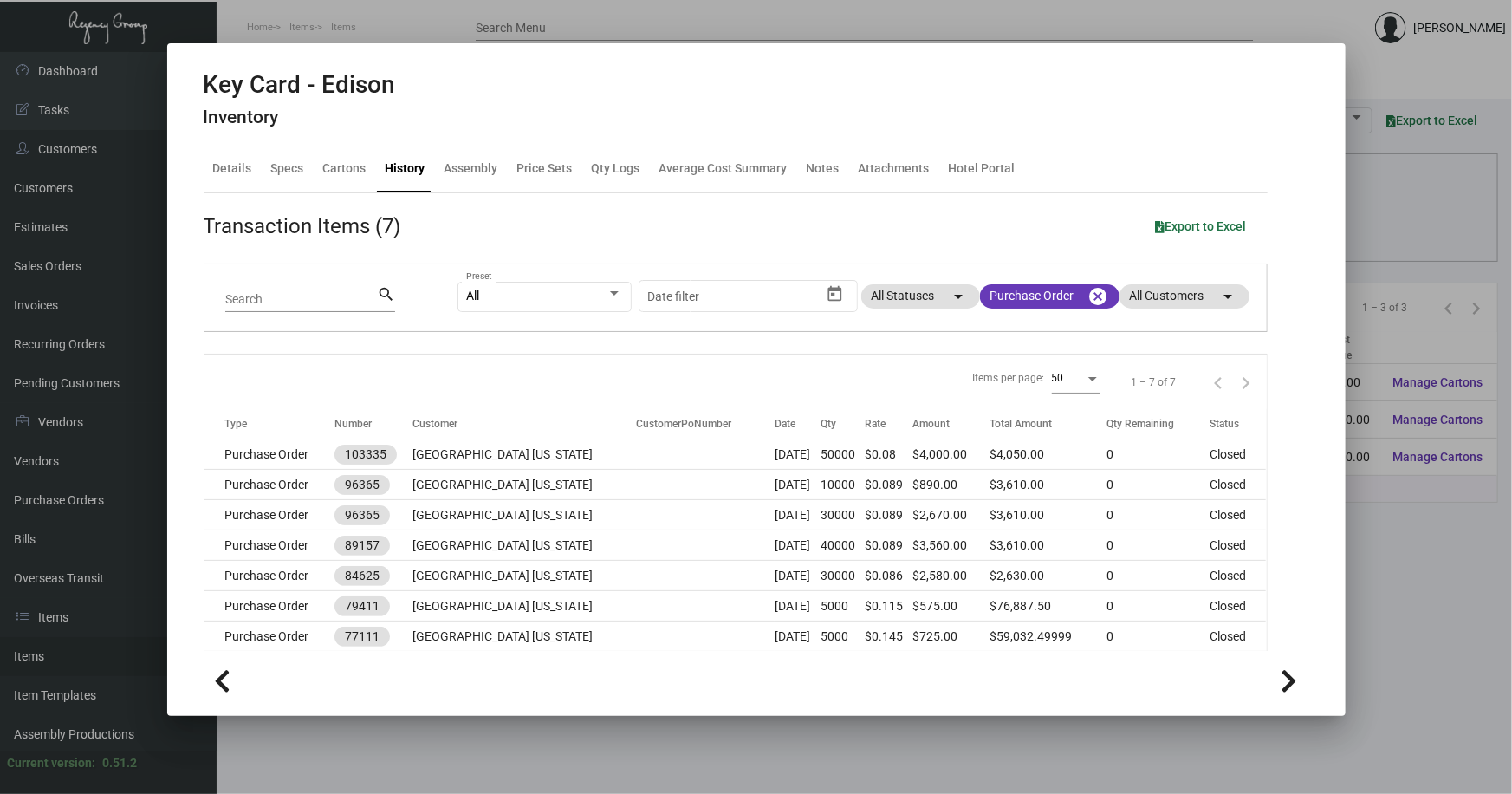
click at [260, 450] on td "Purchase Order" at bounding box center [270, 454] width 131 height 30
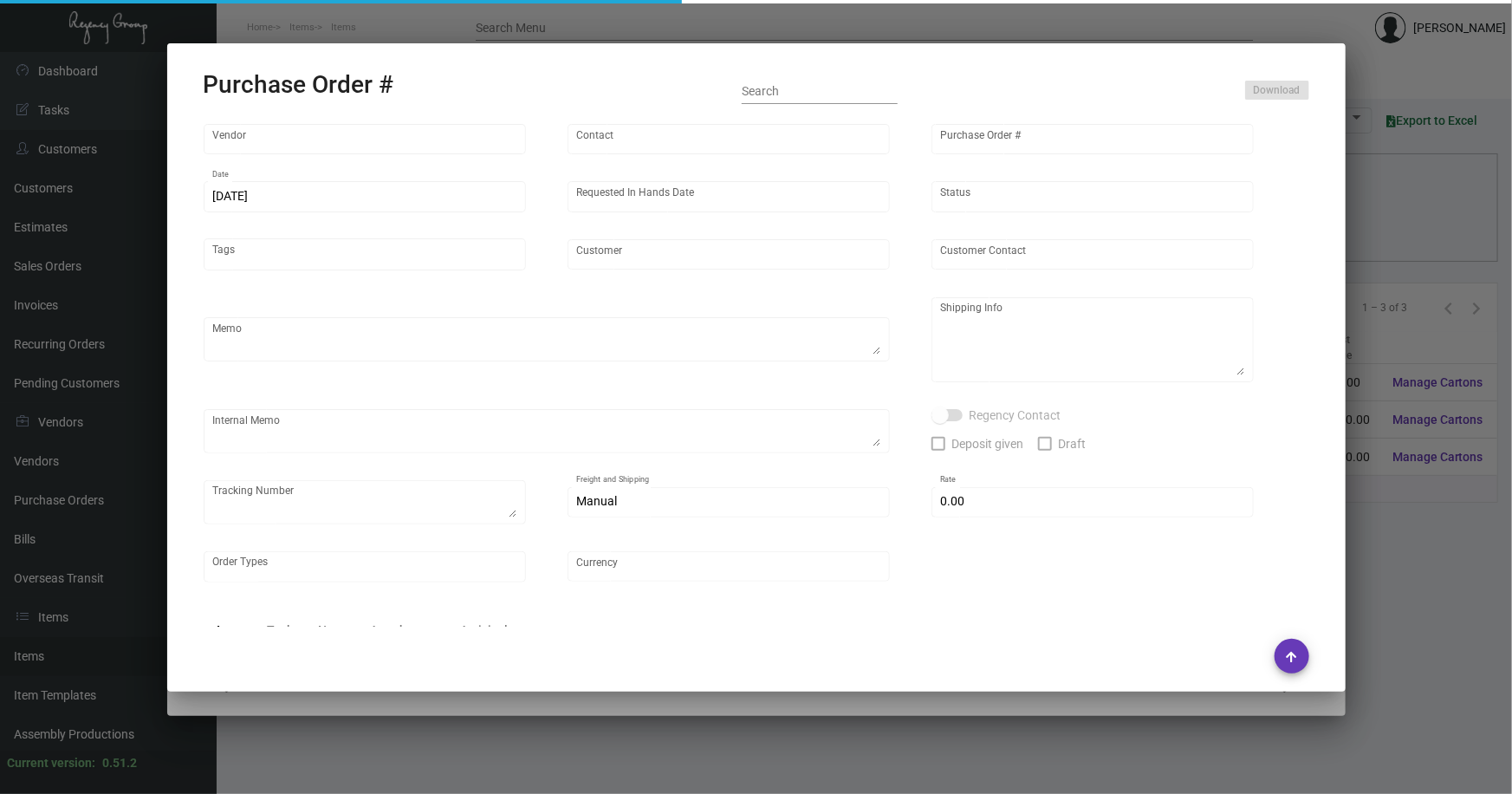
type input "CHENGDU MIND IOT TECHNOLOGY"
type input "[PERSON_NAME]"
type input "103335"
type input "[DATE]"
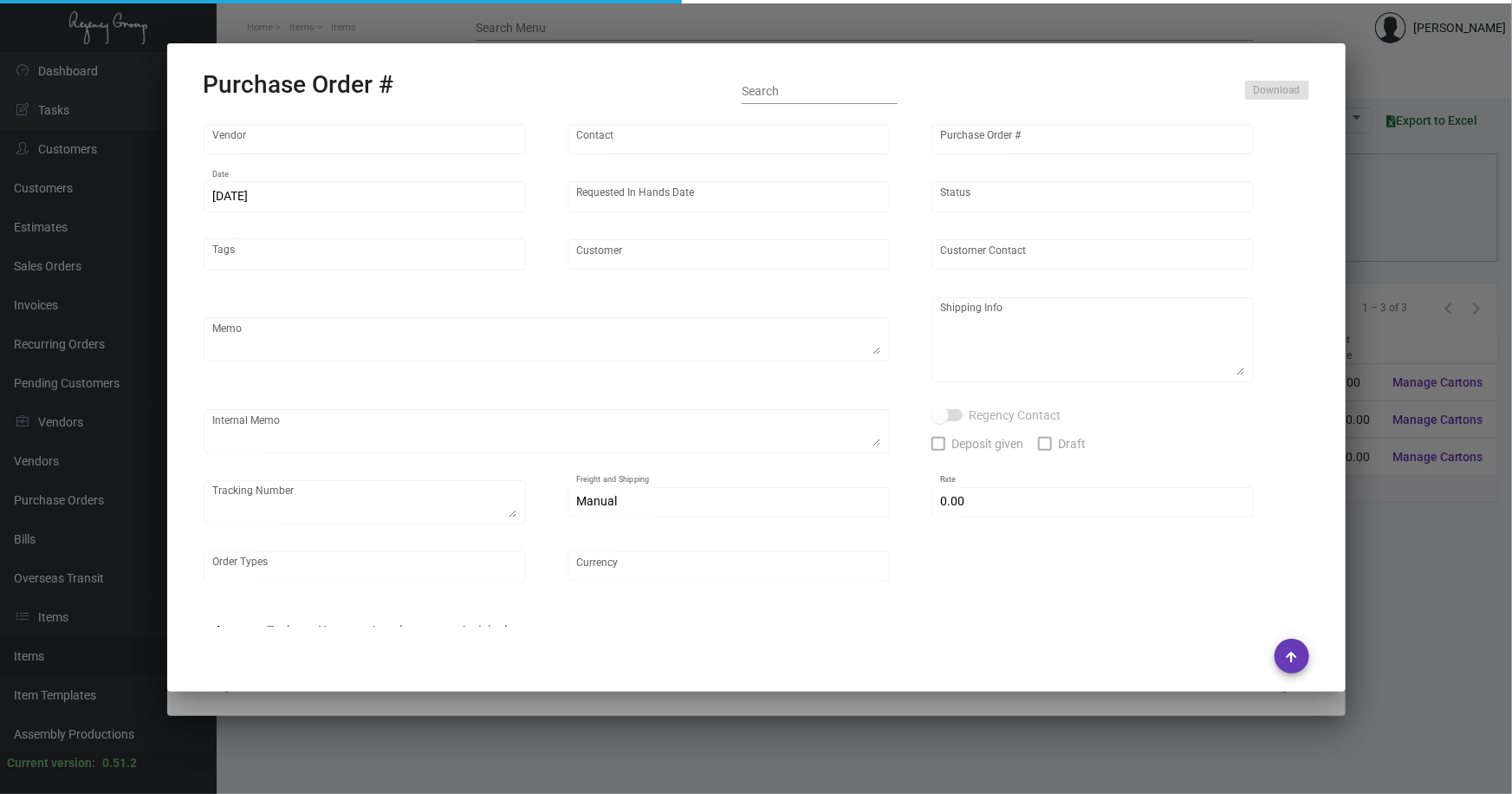
type input "[GEOGRAPHIC_DATA] [US_STATE]"
type textarea "15K ship via air, rest by boat to our NJ warehouse."
type textarea "Regency Group NJ - [PERSON_NAME] [STREET_ADDRESS]"
checkbox input "true"
type input "$ 0.00"
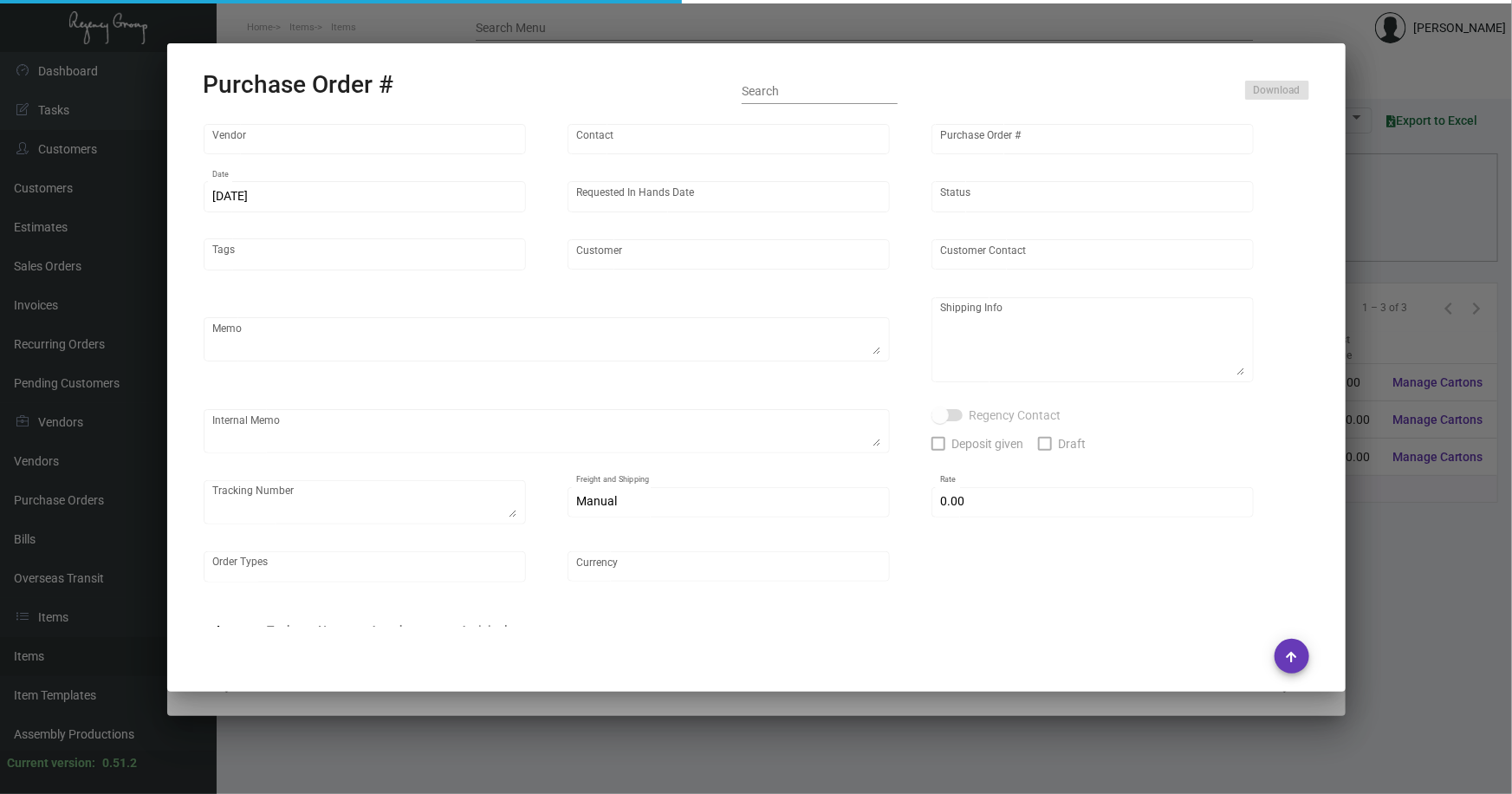
type input "United States Dollar $"
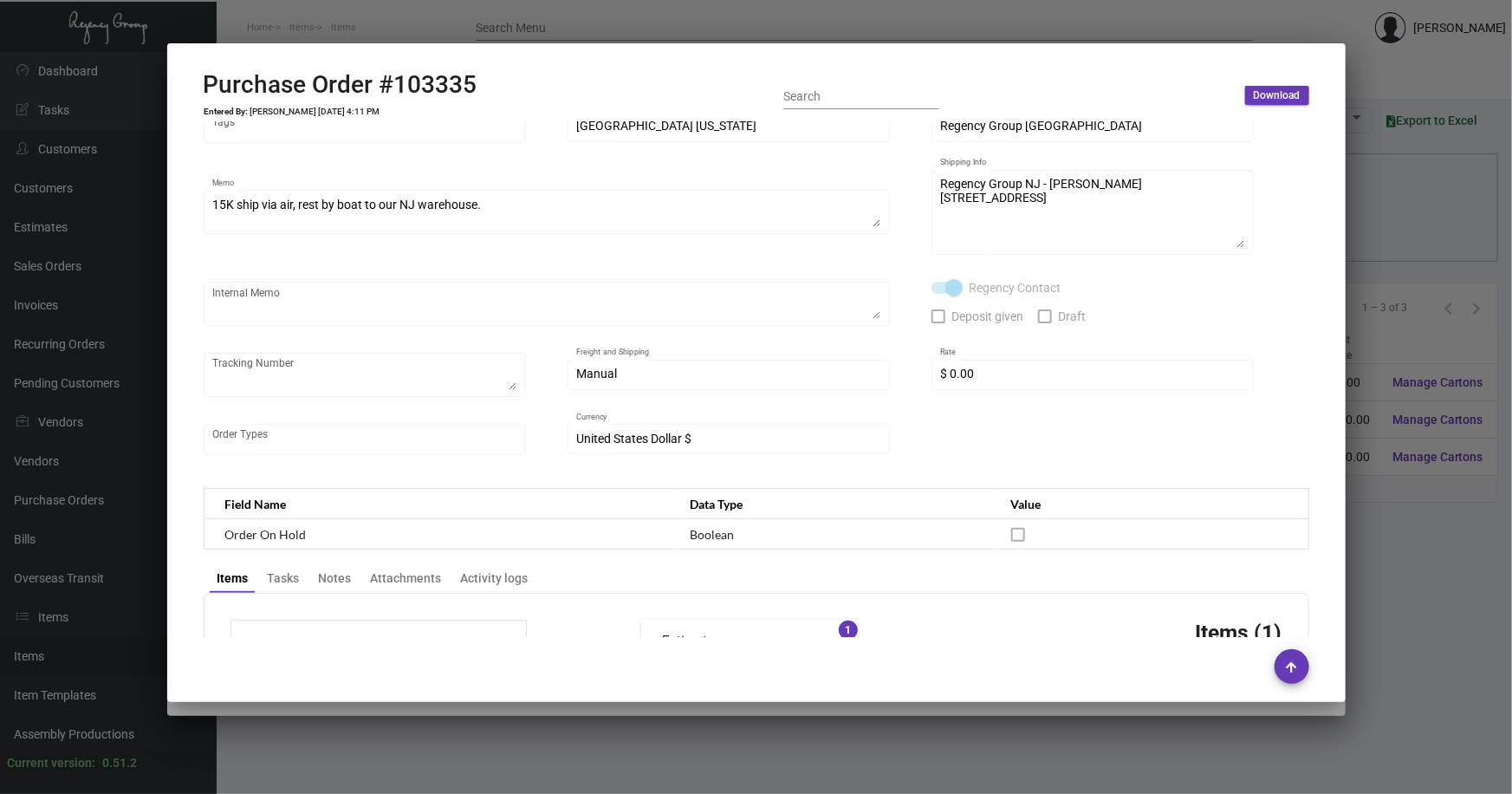
scroll to position [0, 0]
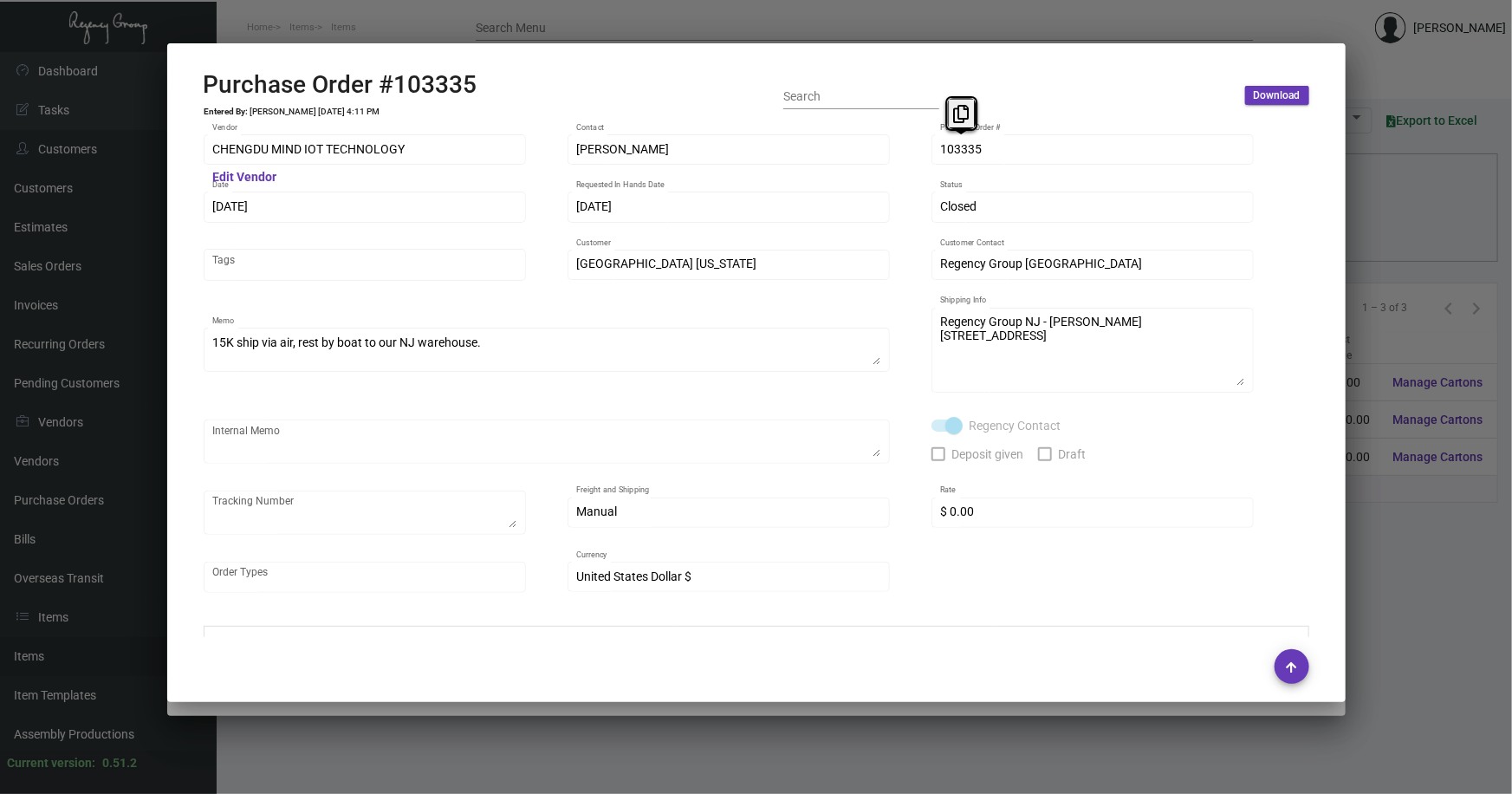
click at [899, 156] on div "CHENGDU MIND IOT TECHNOLOGY Vendor Edit Vendor [PERSON_NAME] Contact 103335 Pur…" at bounding box center [756, 372] width 1106 height 481
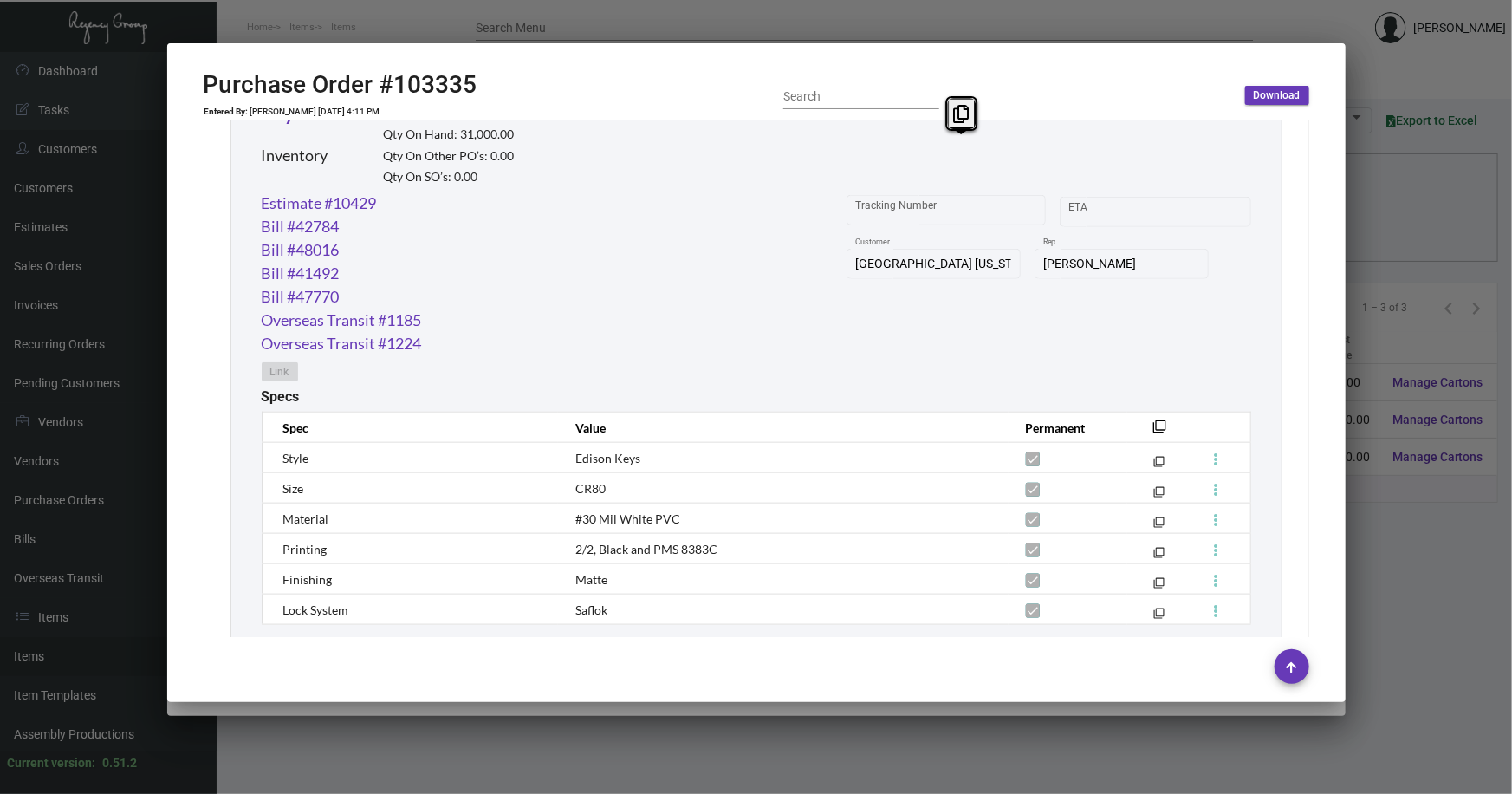
scroll to position [840, 0]
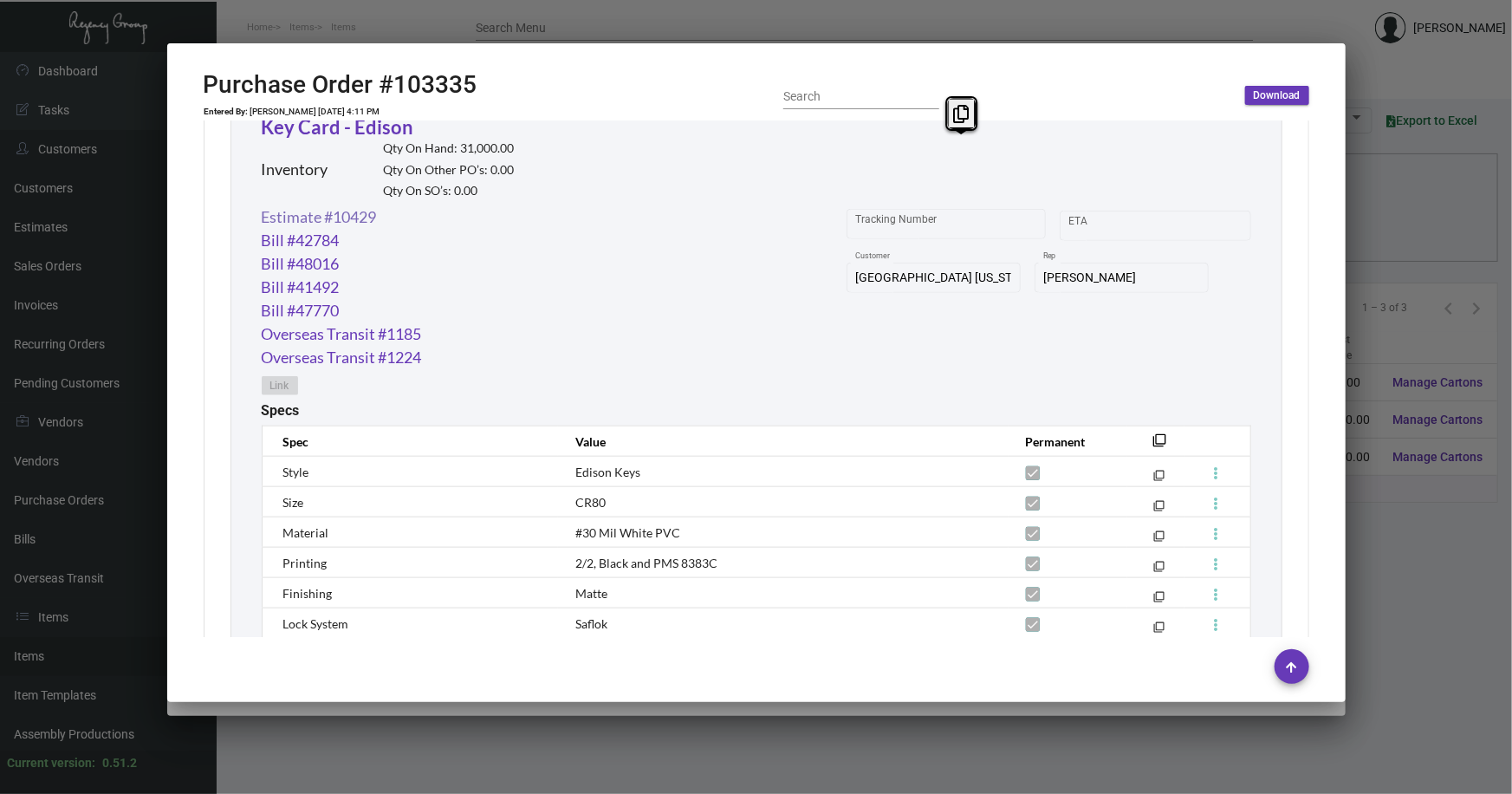
click at [362, 210] on link "Estimate #10429" at bounding box center [320, 217] width 115 height 24
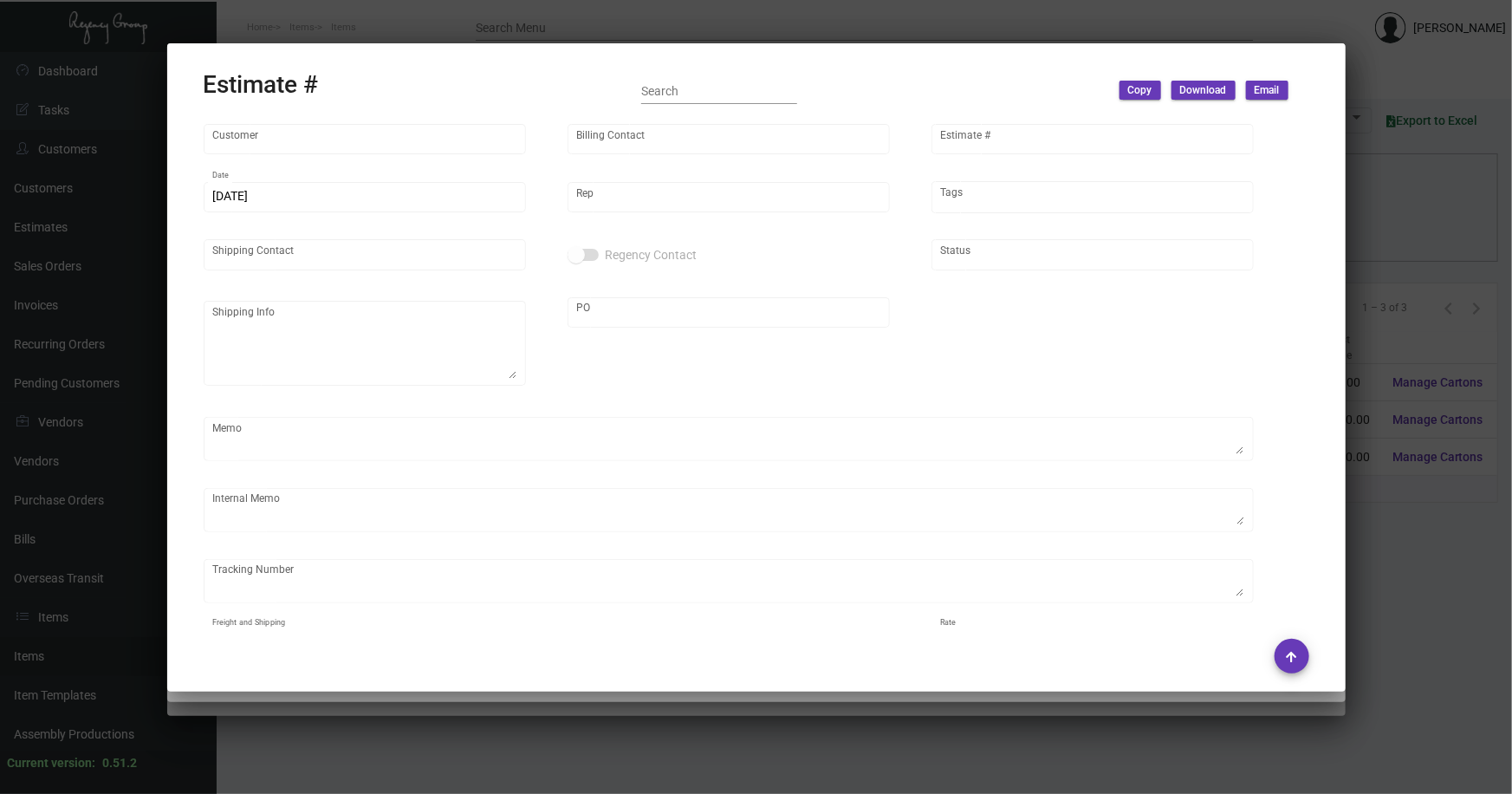
type input "[GEOGRAPHIC_DATA] [US_STATE]"
type input "Account Payable"
type input "10429"
type input "[DATE]"
type input "[PERSON_NAME]"
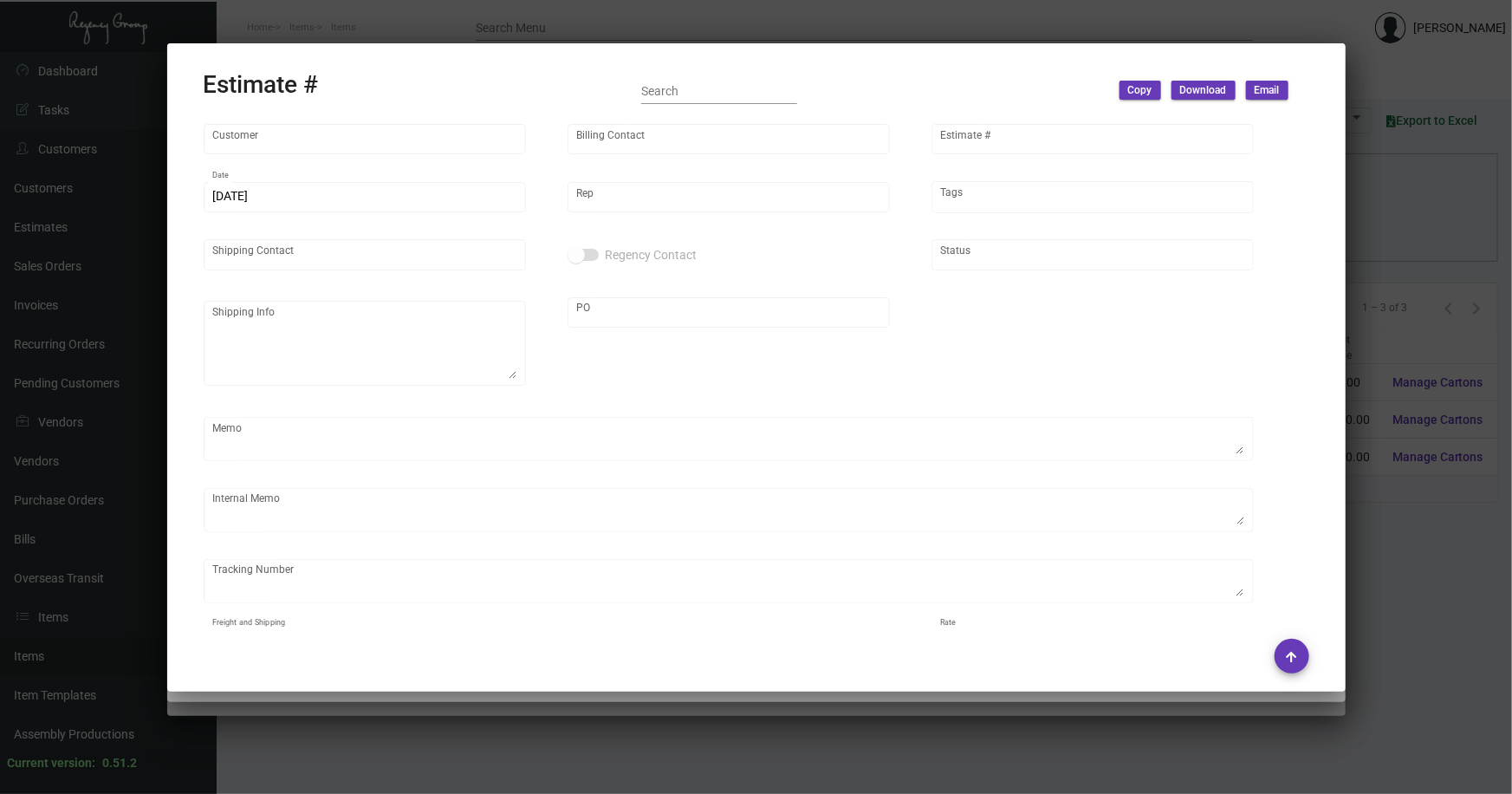
type input "Attn: [PERSON_NAME]"
type textarea "15K ship via air, rest by boat"
type input "United States Dollar $"
type input "$ 0.00"
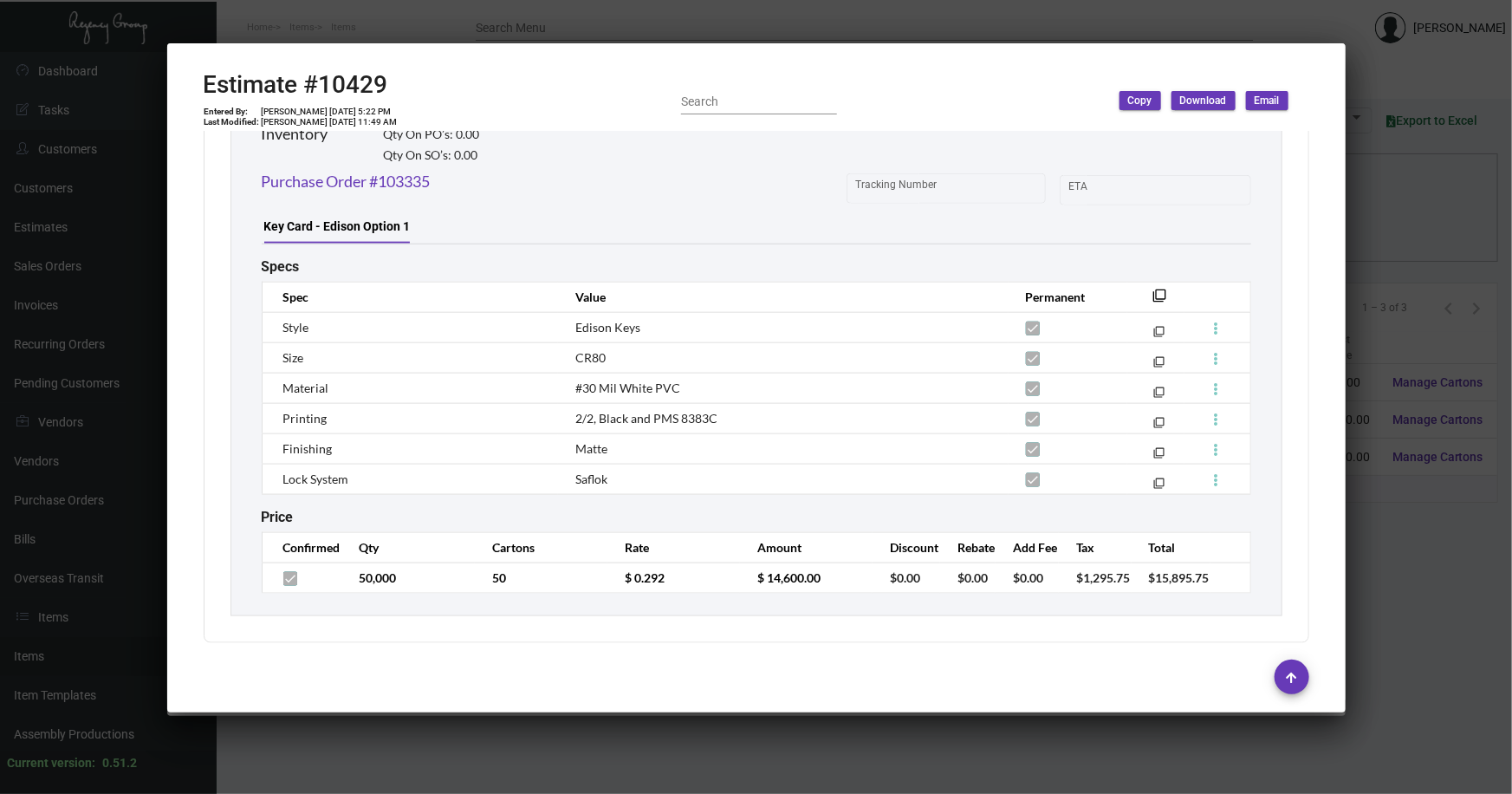
scroll to position [1030, 0]
